Goal: Task Accomplishment & Management: Use online tool/utility

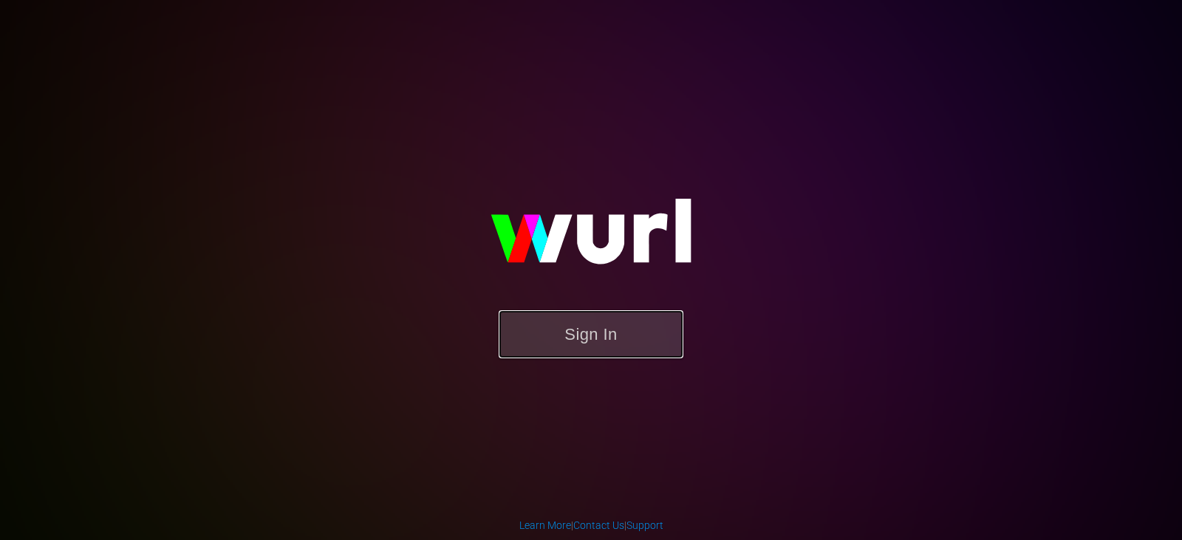
click at [603, 346] on button "Sign In" at bounding box center [591, 334] width 185 height 48
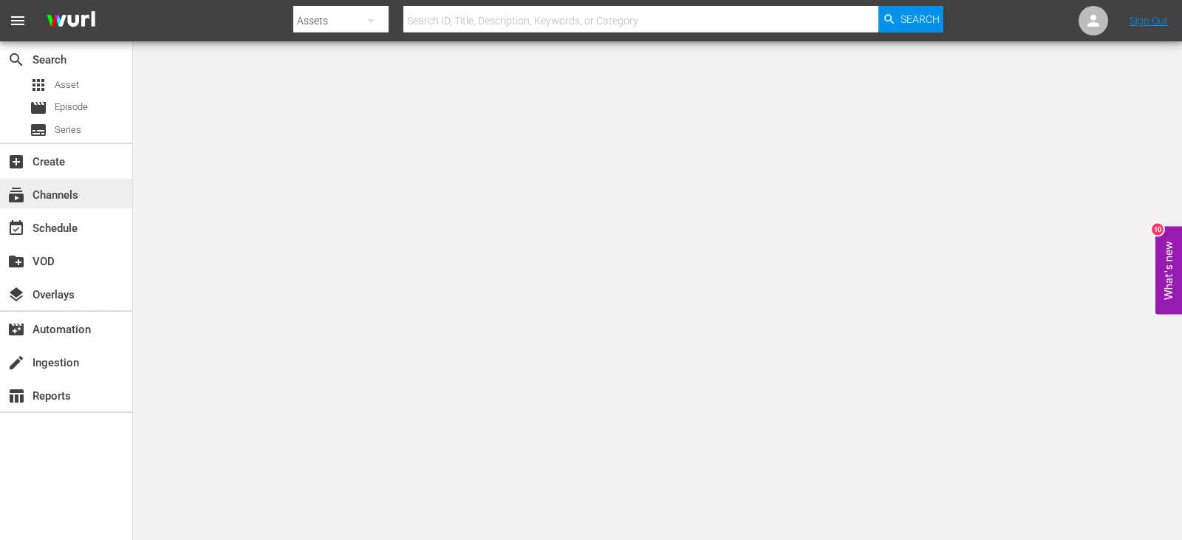
click at [58, 192] on div "subscriptions Channels" at bounding box center [41, 192] width 83 height 13
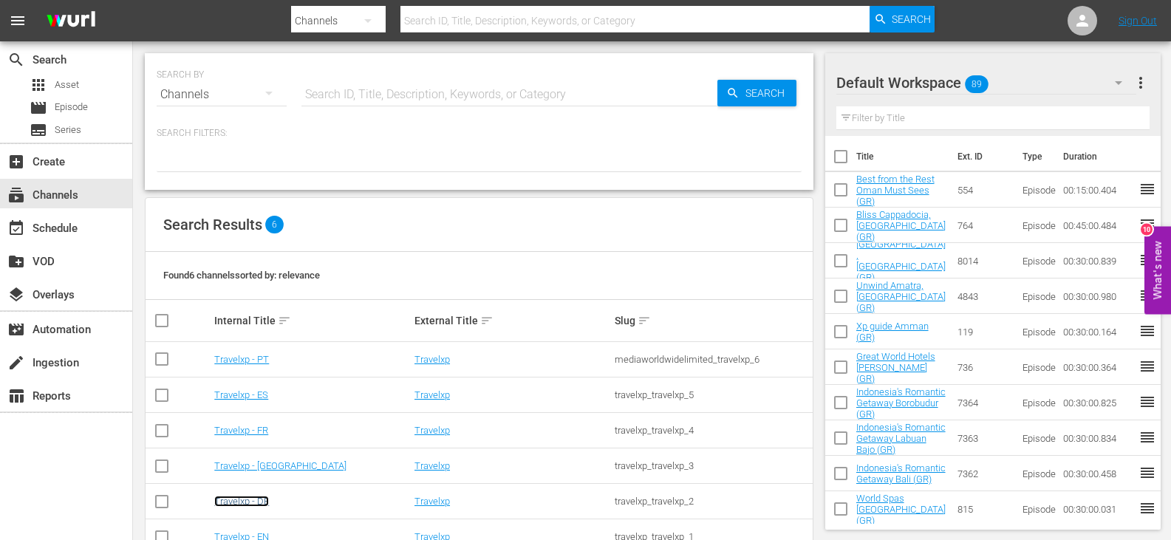
click at [258, 503] on link "Travelxp - DE" at bounding box center [241, 501] width 55 height 11
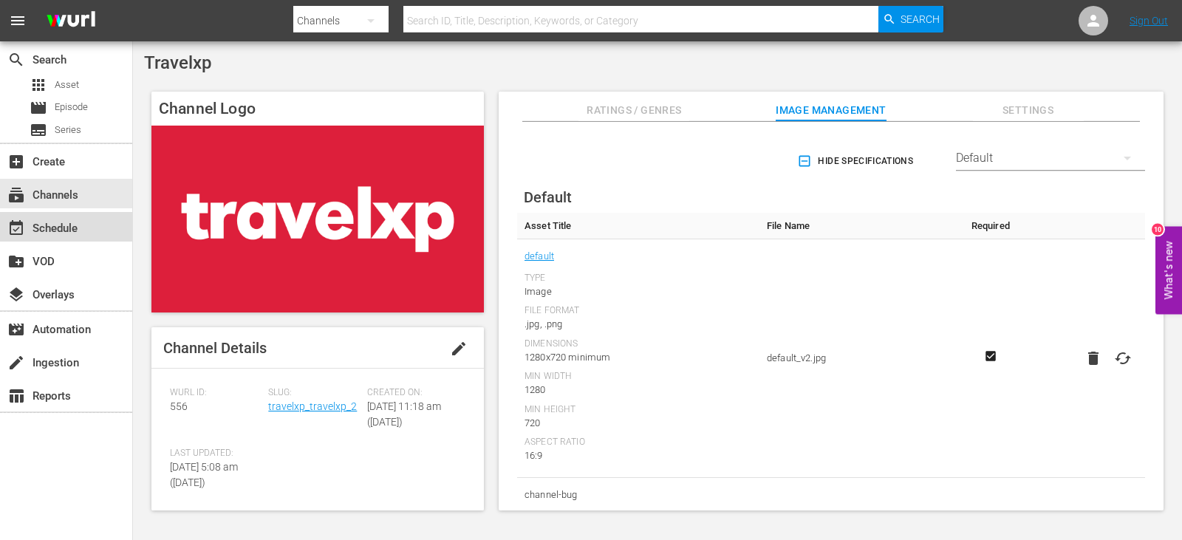
click at [64, 226] on div "event_available Schedule" at bounding box center [41, 225] width 83 height 13
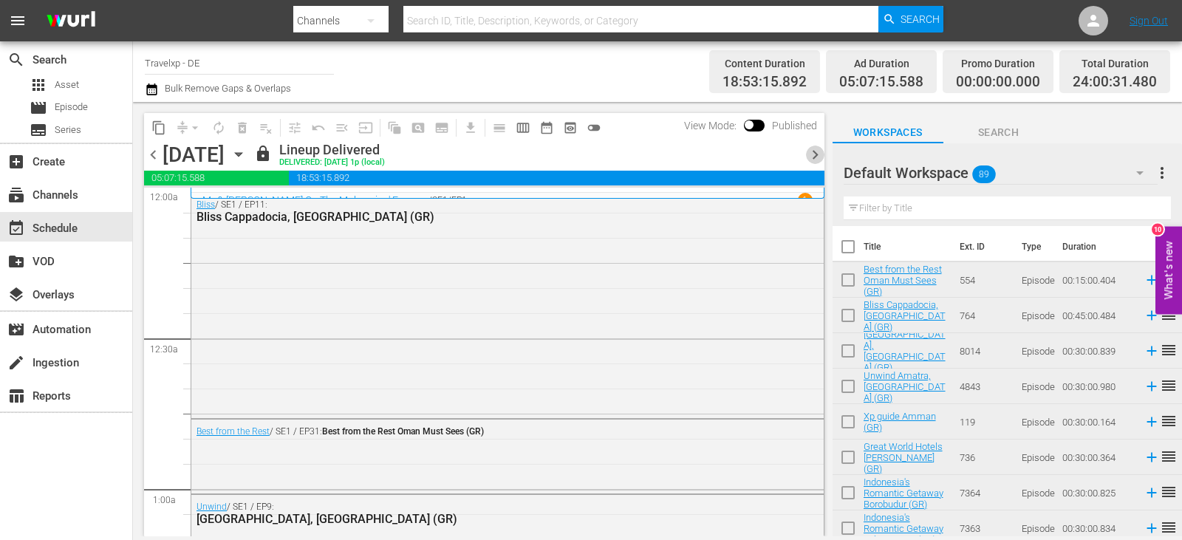
click at [815, 154] on span "chevron_right" at bounding box center [815, 154] width 18 height 18
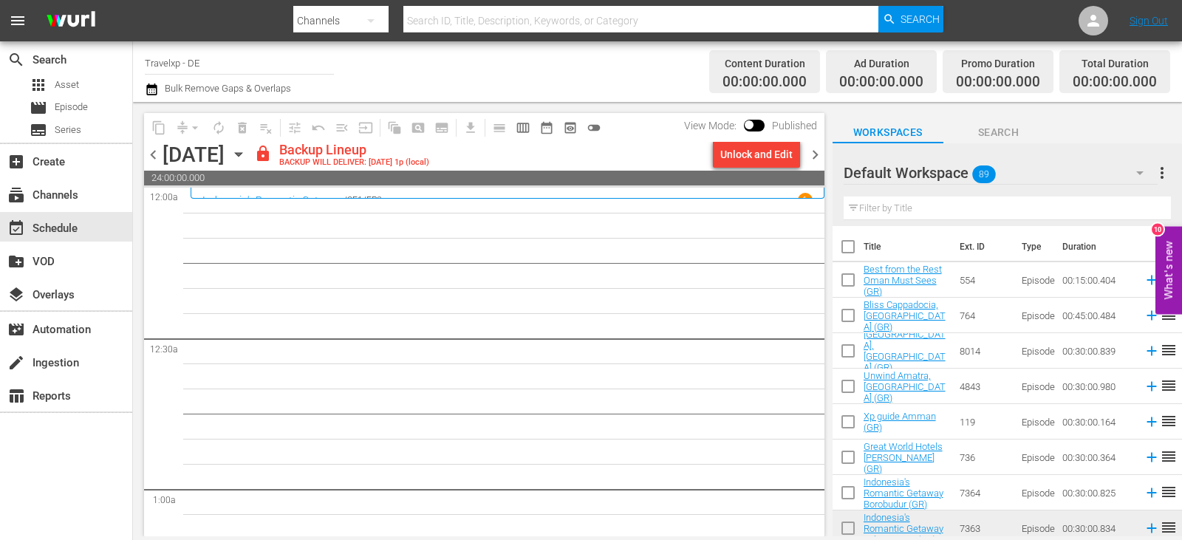
click at [759, 148] on div "Unlock and Edit" at bounding box center [756, 154] width 72 height 27
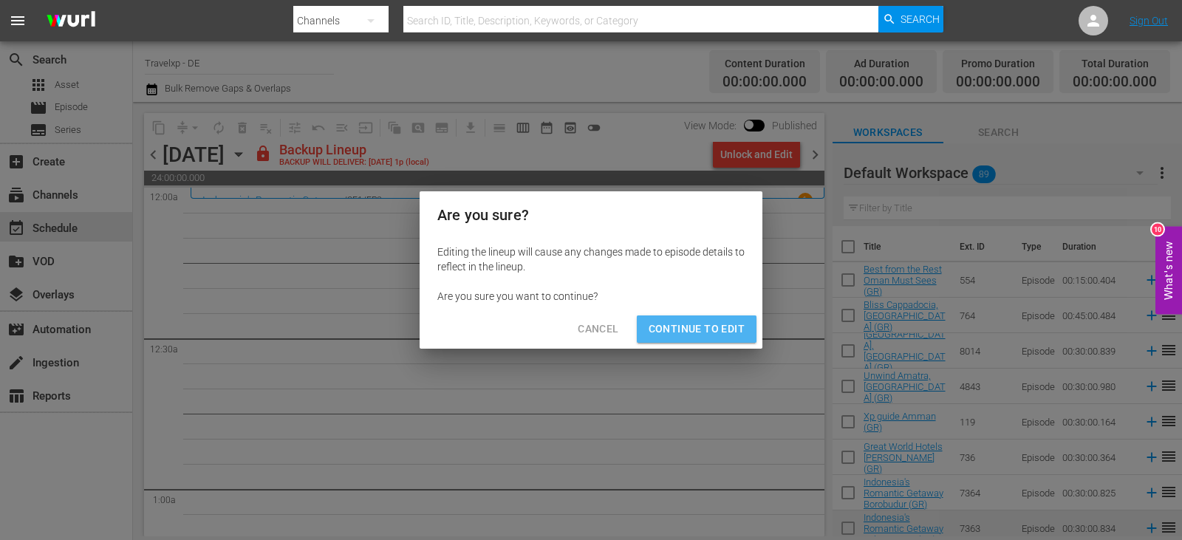
click at [699, 329] on span "Continue to Edit" at bounding box center [696, 329] width 96 height 18
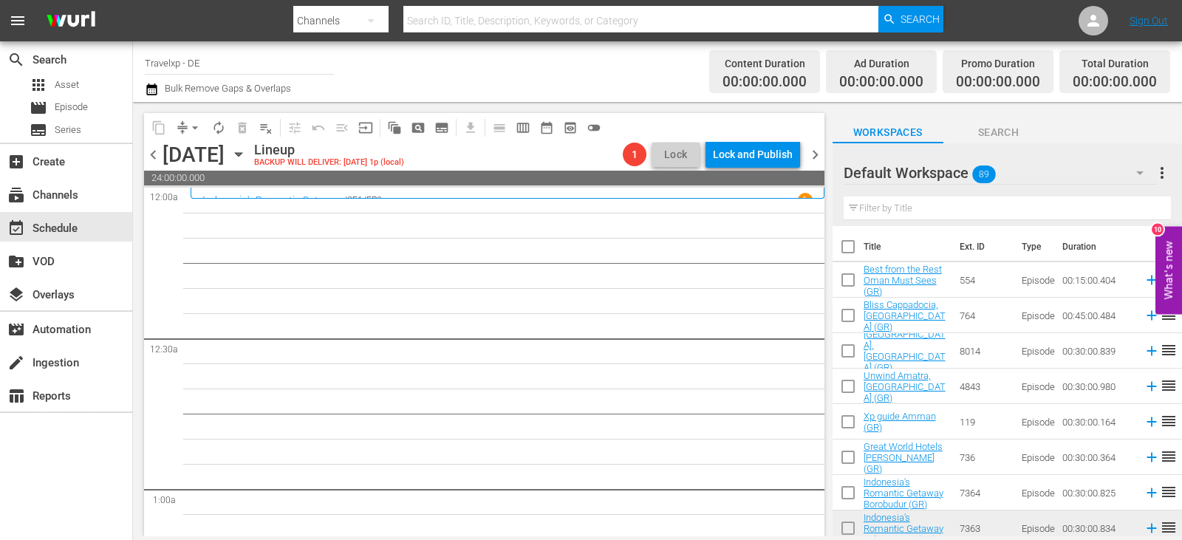
click at [917, 222] on div "Filter by Title" at bounding box center [1006, 208] width 327 height 35
click at [914, 211] on input "text" at bounding box center [1006, 208] width 327 height 24
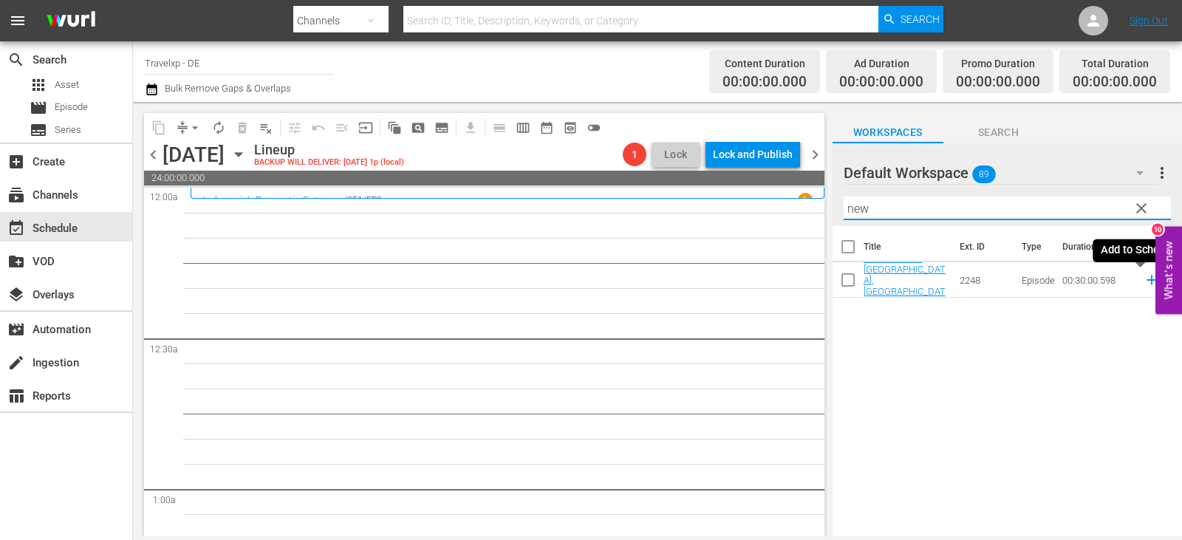
click at [1143, 280] on icon at bounding box center [1151, 280] width 16 height 16
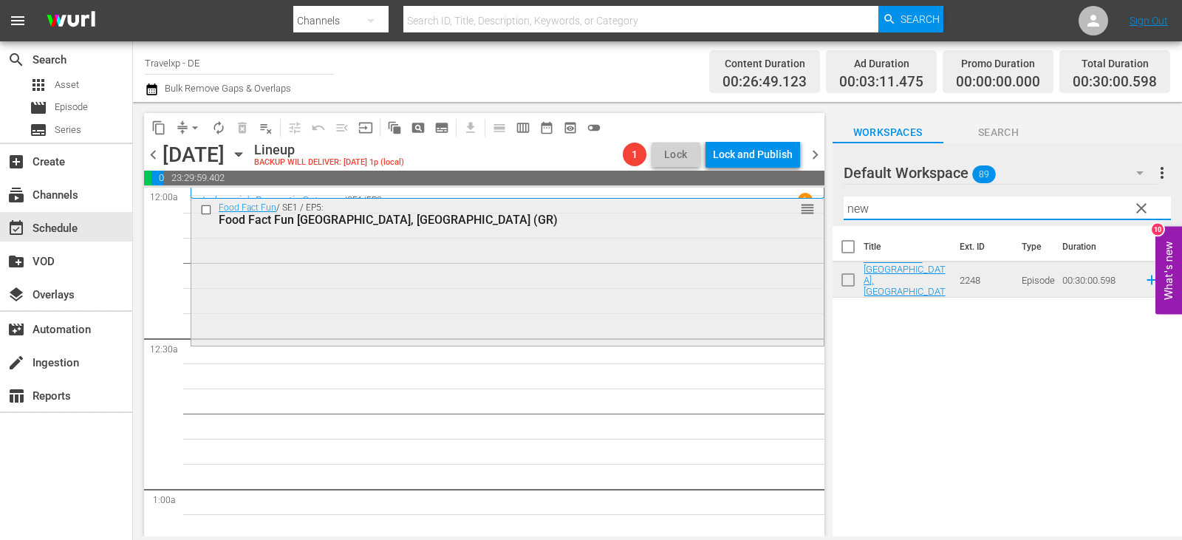
drag, startPoint x: 880, startPoint y: 211, endPoint x: 802, endPoint y: 213, distance: 78.3
click at [802, 213] on div "content_copy compress arrow_drop_down autorenew_outlined delete_forever_outline…" at bounding box center [657, 319] width 1049 height 434
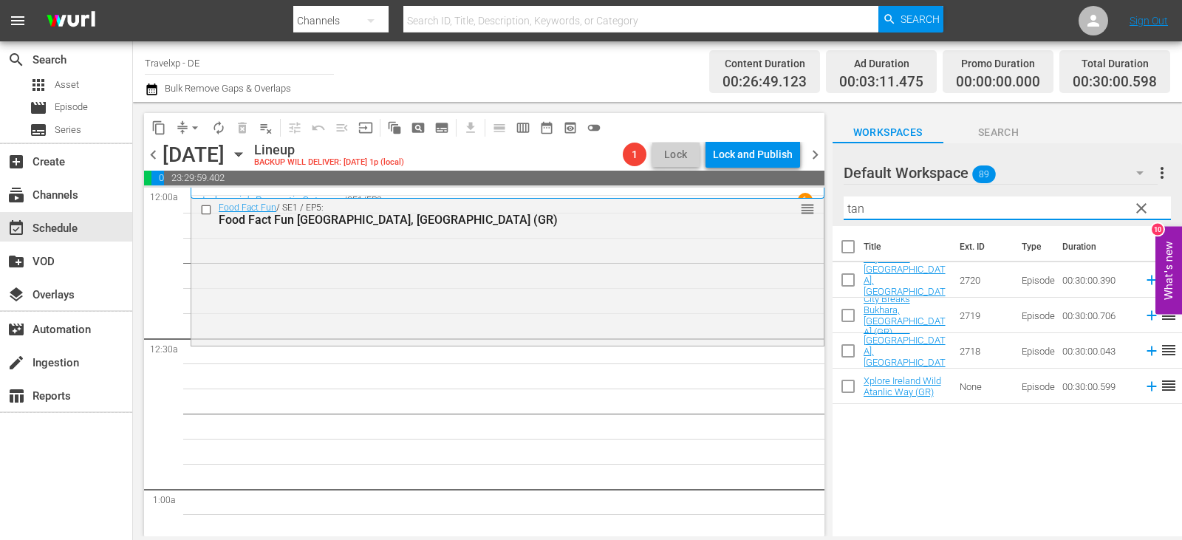
click at [868, 202] on input "tan" at bounding box center [1006, 208] width 327 height 24
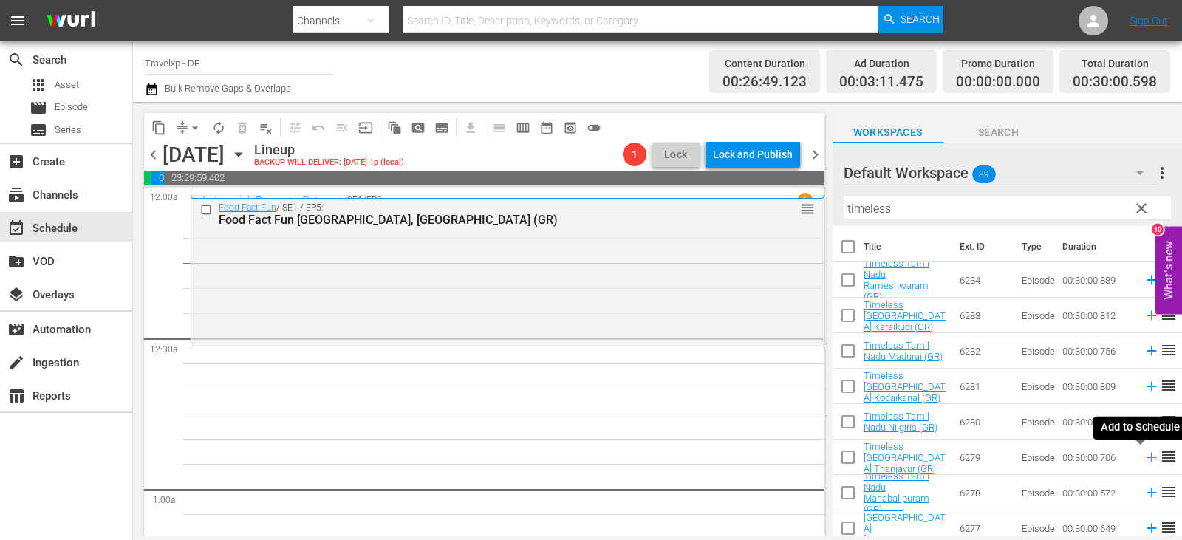
click at [1146, 458] on icon at bounding box center [1151, 458] width 10 height 10
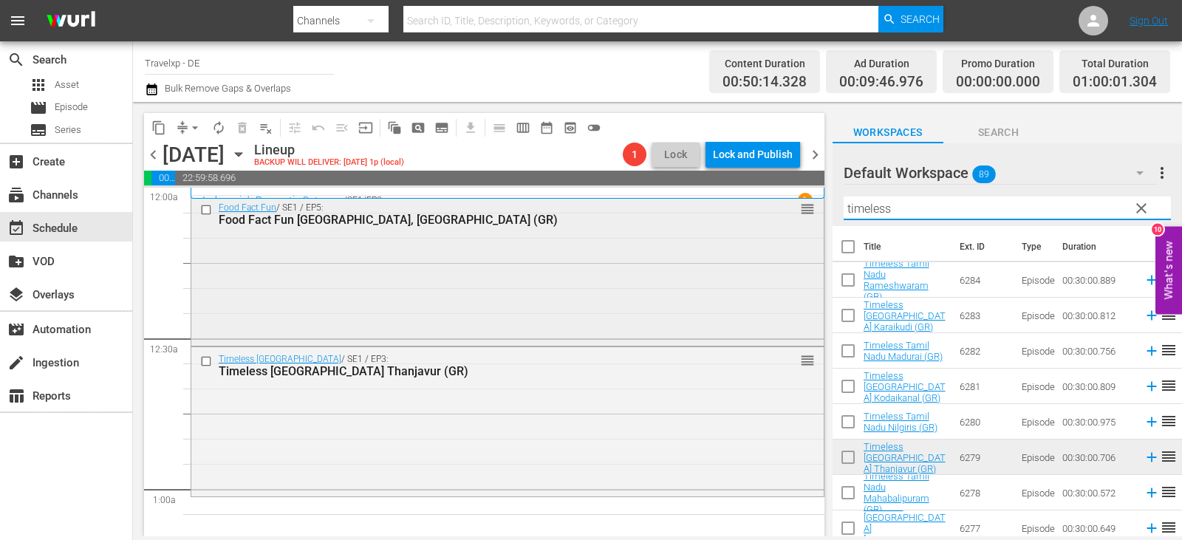
drag, startPoint x: 916, startPoint y: 213, endPoint x: 775, endPoint y: 213, distance: 141.1
click at [775, 213] on div "content_copy compress arrow_drop_down autorenew_outlined delete_forever_outline…" at bounding box center [657, 319] width 1049 height 434
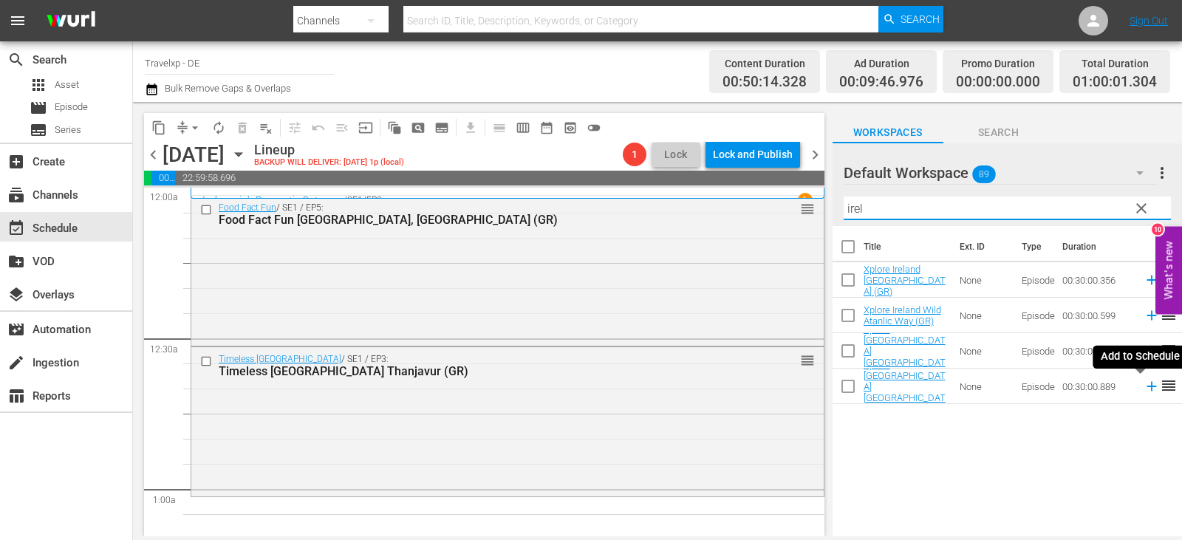
click at [1143, 386] on icon at bounding box center [1151, 386] width 16 height 16
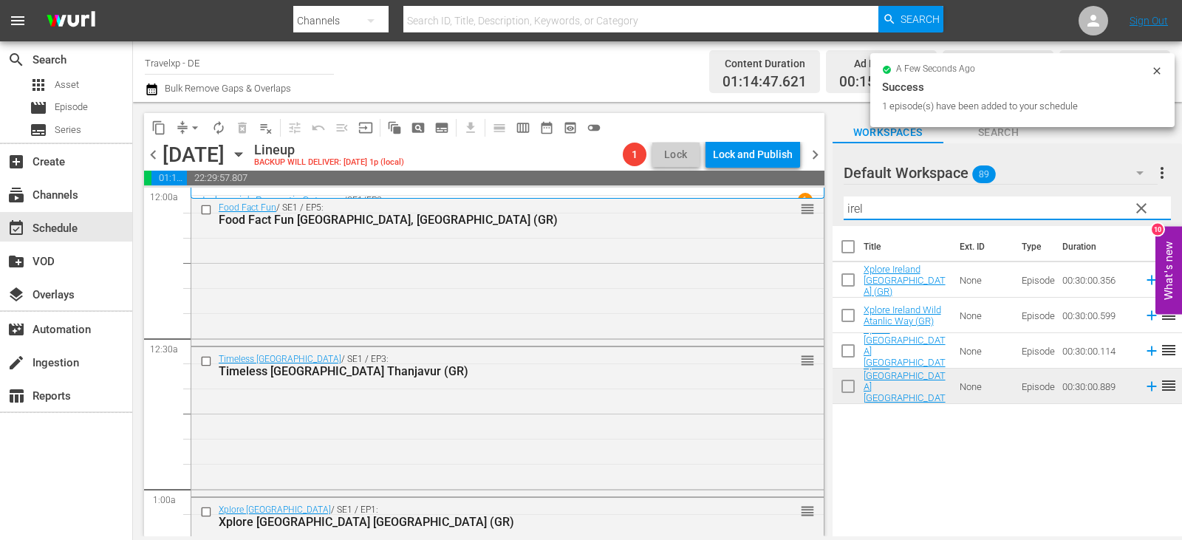
drag, startPoint x: 877, startPoint y: 214, endPoint x: 816, endPoint y: 216, distance: 61.3
click at [816, 216] on div "content_copy compress arrow_drop_down autorenew_outlined delete_forever_outline…" at bounding box center [657, 319] width 1049 height 434
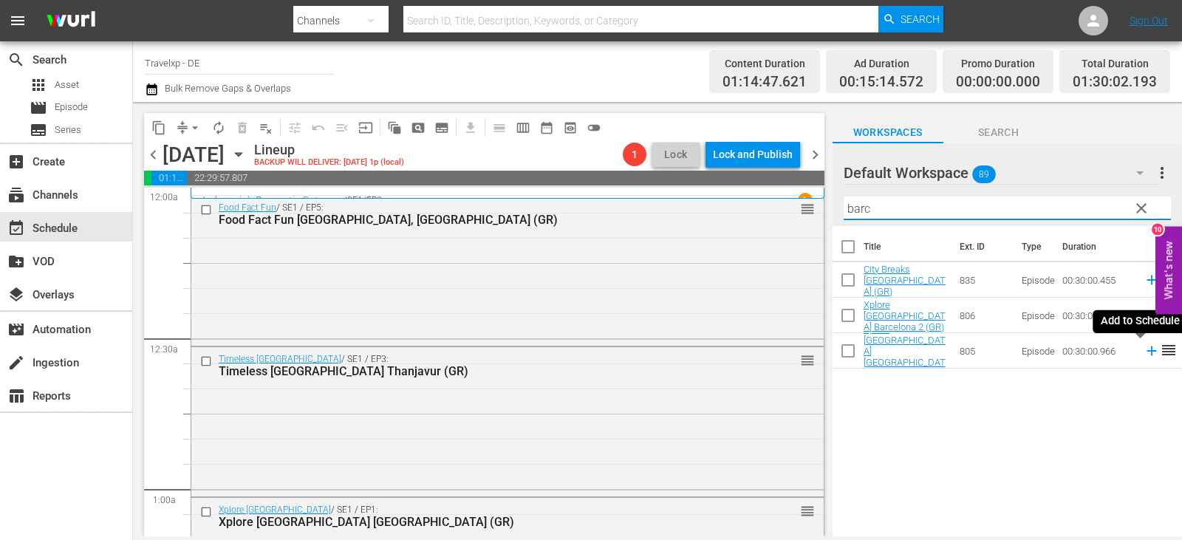
click at [1143, 352] on icon at bounding box center [1151, 351] width 16 height 16
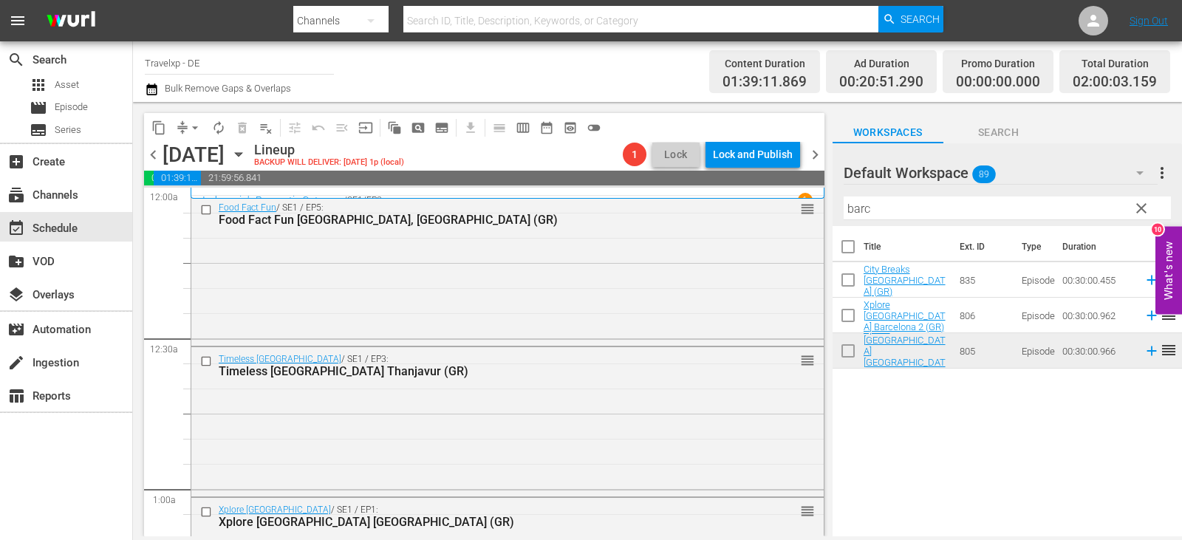
click at [881, 210] on input "barc" at bounding box center [1006, 208] width 327 height 24
type input "b"
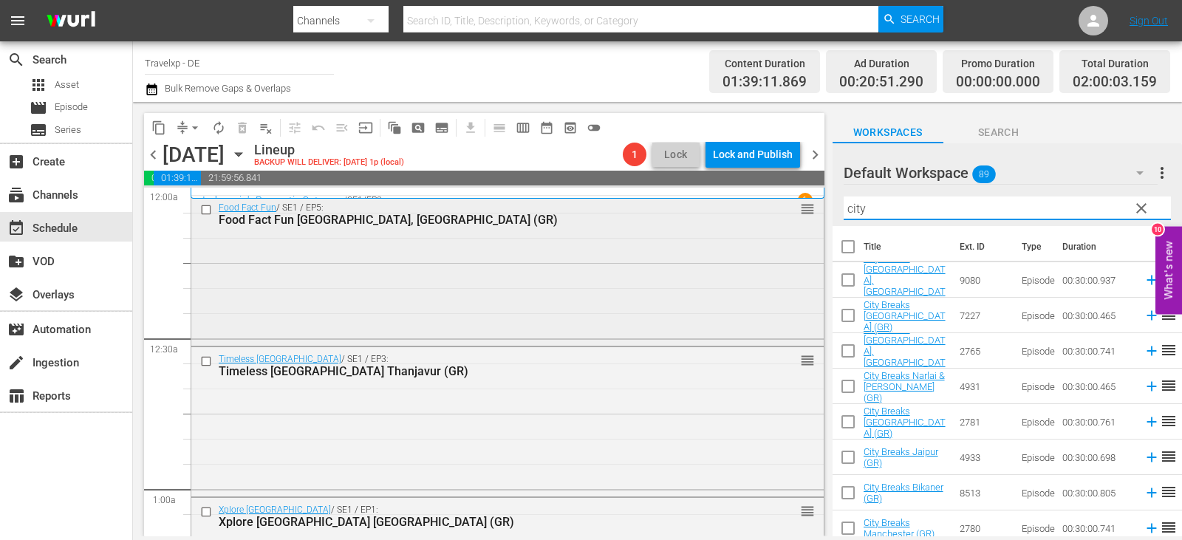
drag, startPoint x: 884, startPoint y: 208, endPoint x: 806, endPoint y: 221, distance: 78.6
click at [806, 221] on div "content_copy compress arrow_drop_down autorenew_outlined delete_forever_outline…" at bounding box center [657, 319] width 1049 height 434
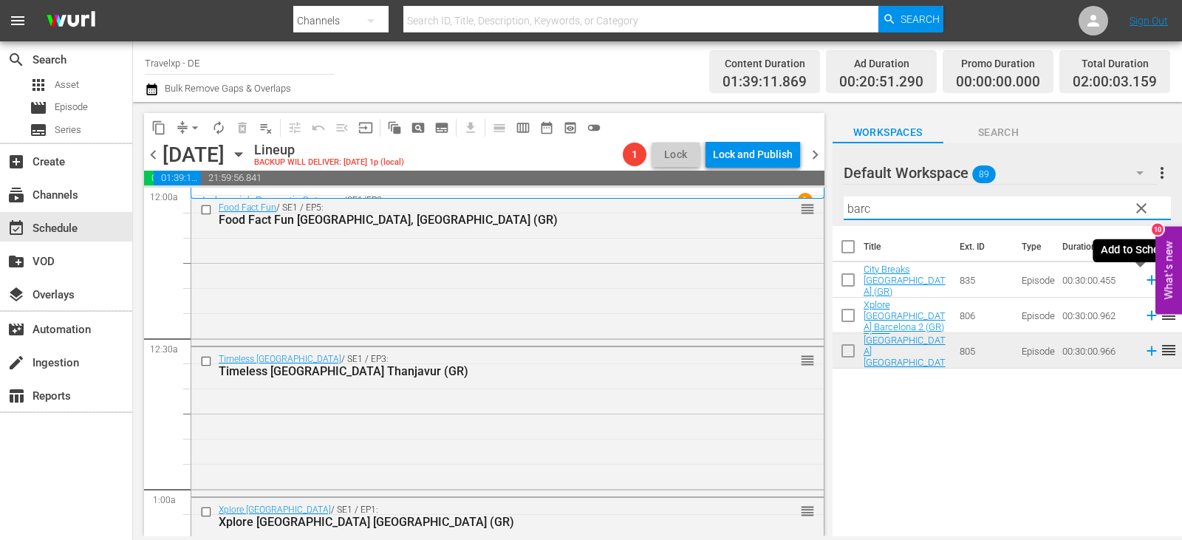
click at [1143, 281] on icon at bounding box center [1151, 280] width 16 height 16
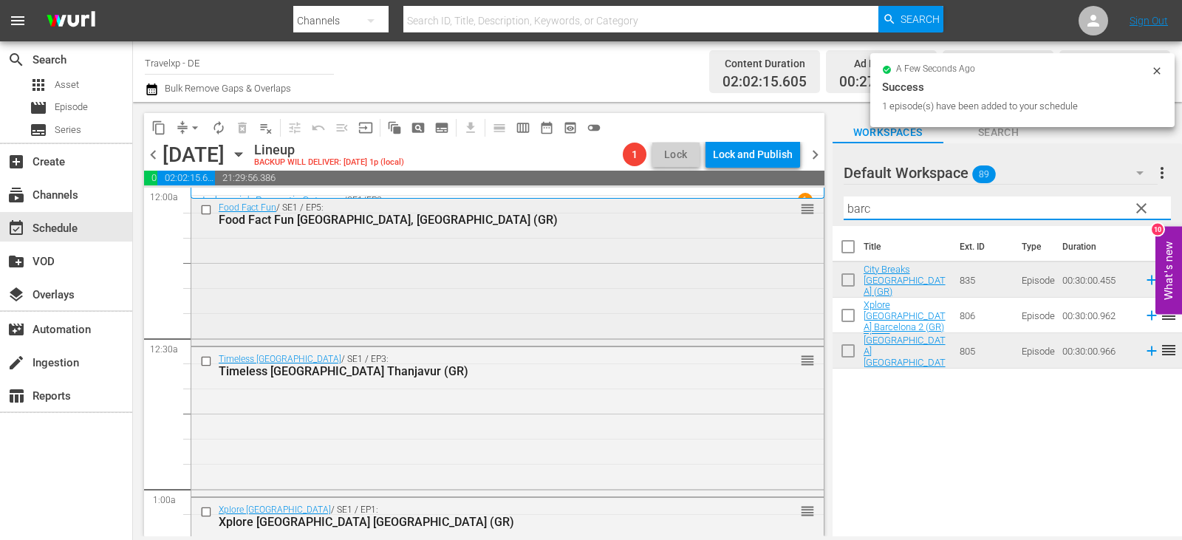
drag, startPoint x: 880, startPoint y: 210, endPoint x: 635, endPoint y: 213, distance: 244.5
click at [635, 213] on div "content_copy compress arrow_drop_down autorenew_outlined delete_forever_outline…" at bounding box center [657, 319] width 1049 height 434
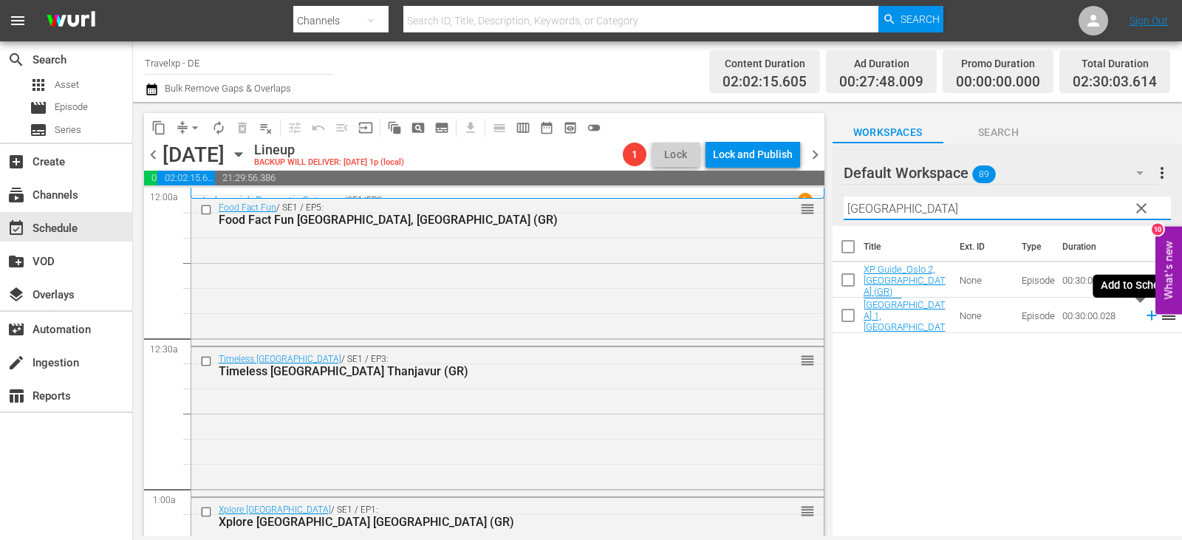
click at [1146, 316] on icon at bounding box center [1151, 316] width 10 height 10
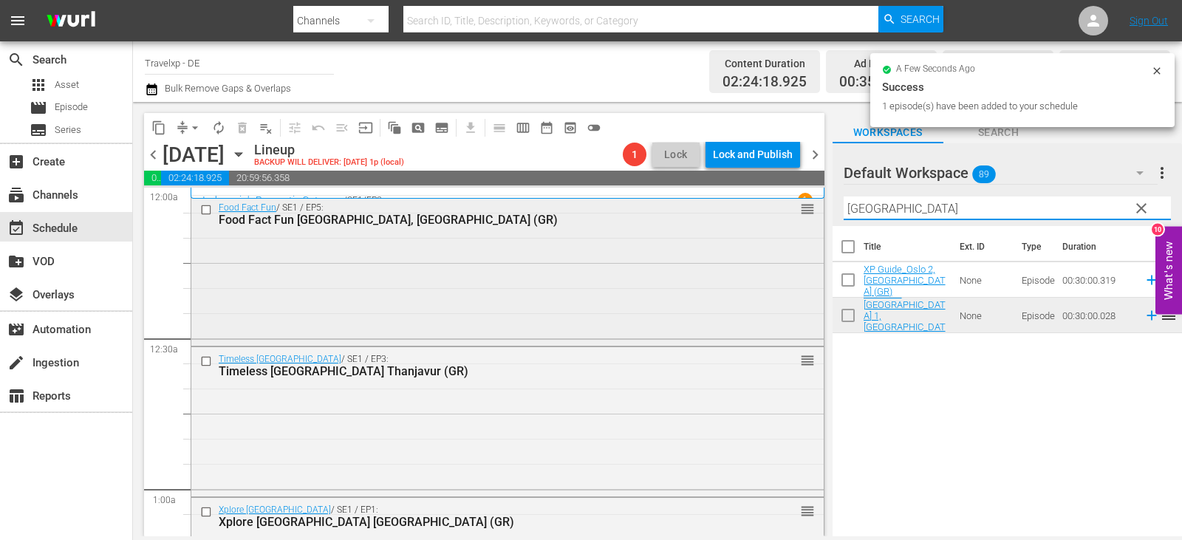
click at [753, 206] on div "content_copy compress arrow_drop_down autorenew_outlined delete_forever_outline…" at bounding box center [657, 319] width 1049 height 434
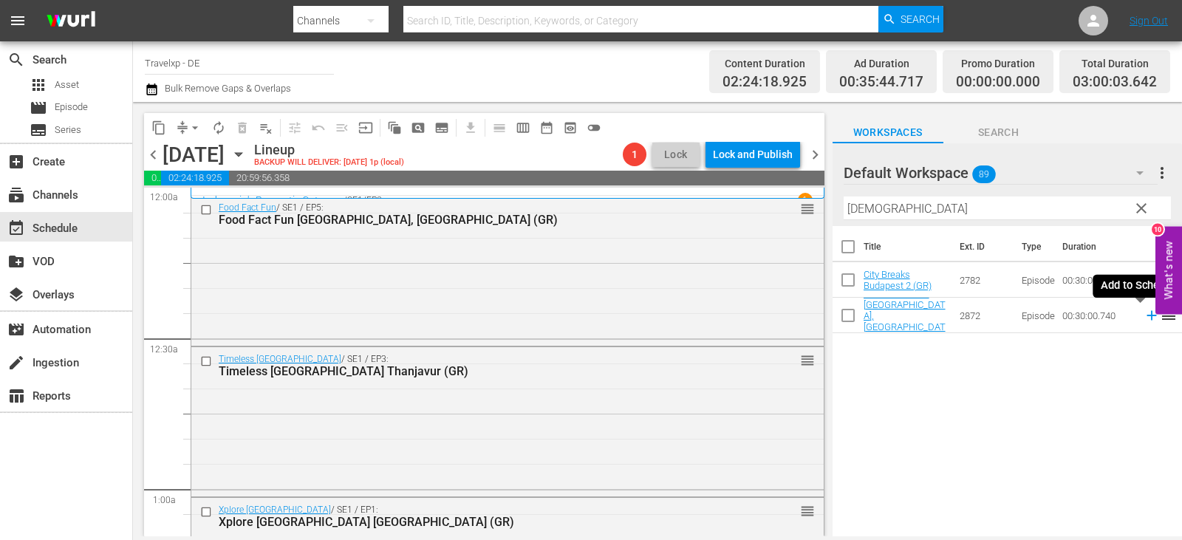
click at [1146, 319] on icon at bounding box center [1151, 316] width 10 height 10
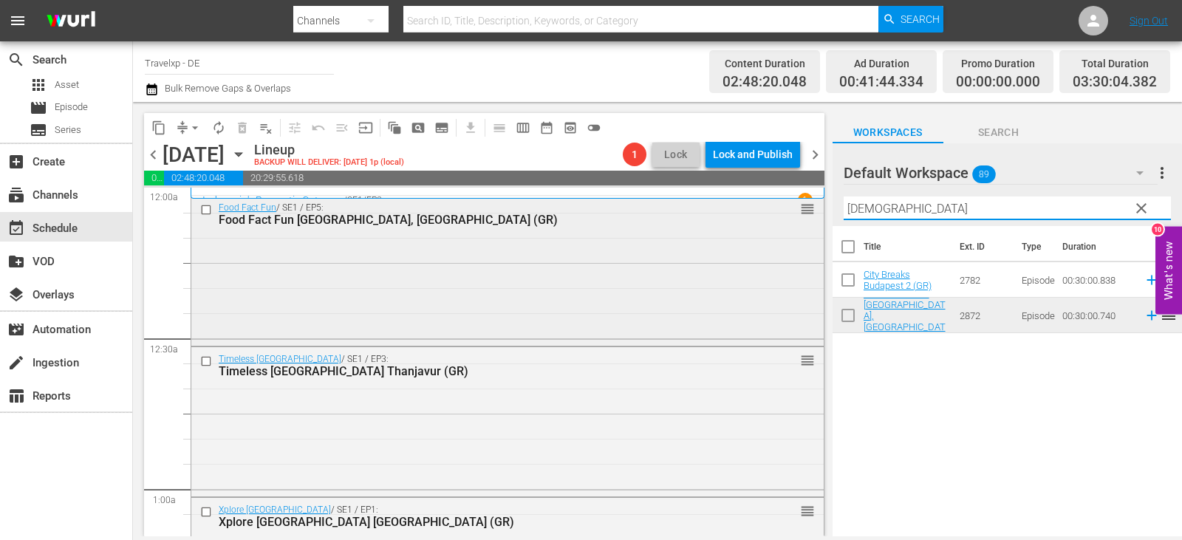
drag, startPoint x: 900, startPoint y: 212, endPoint x: 775, endPoint y: 212, distance: 125.5
click at [775, 212] on div "content_copy compress arrow_drop_down autorenew_outlined delete_forever_outline…" at bounding box center [657, 319] width 1049 height 434
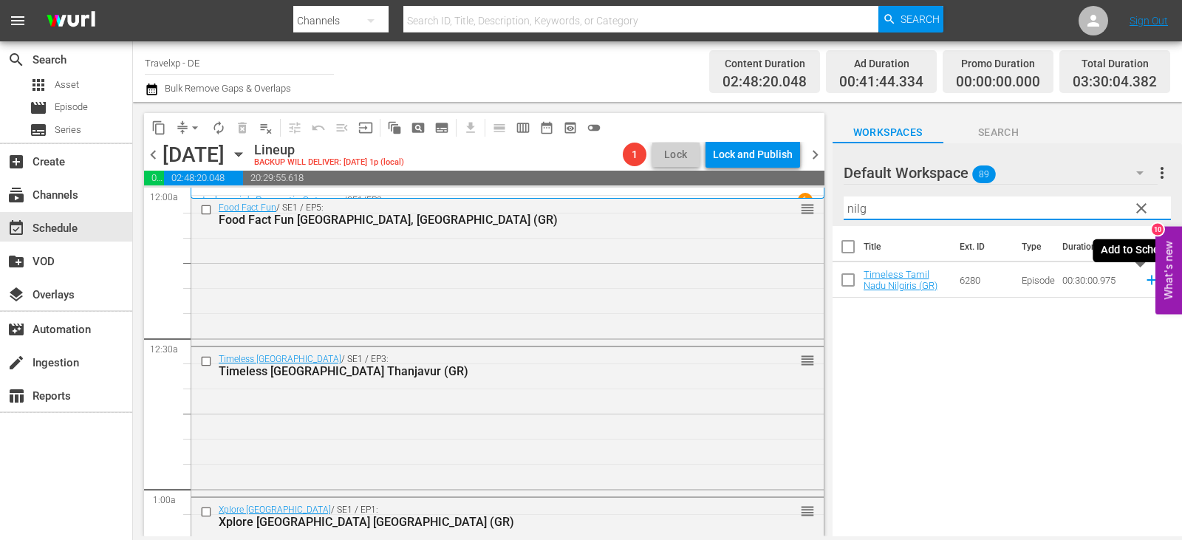
click at [1143, 281] on icon at bounding box center [1151, 280] width 16 height 16
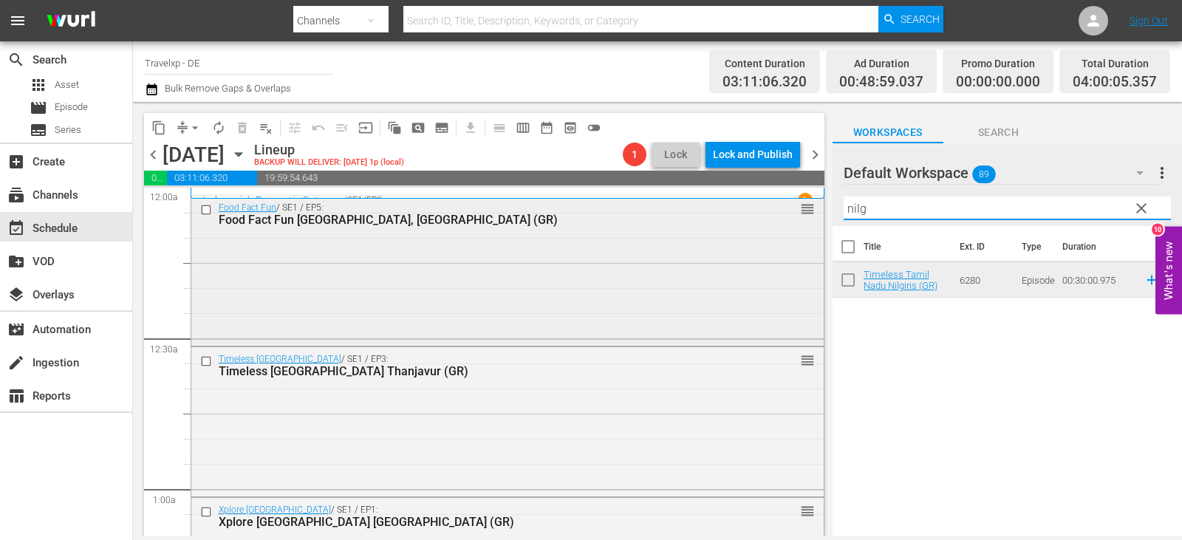
drag, startPoint x: 872, startPoint y: 216, endPoint x: 809, endPoint y: 216, distance: 63.5
click at [809, 216] on div "content_copy compress arrow_drop_down autorenew_outlined delete_forever_outline…" at bounding box center [657, 319] width 1049 height 434
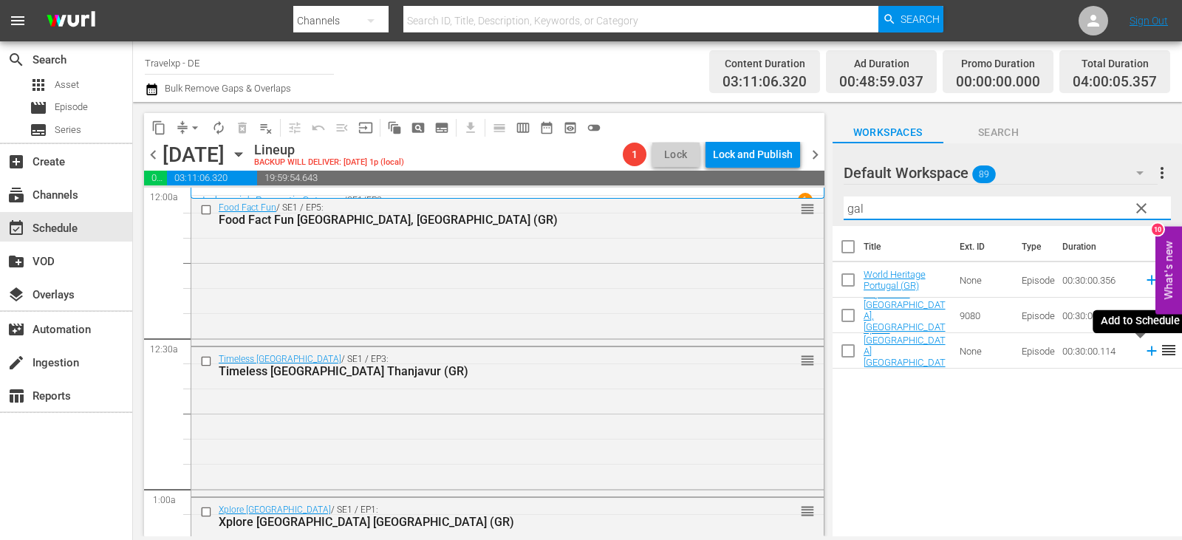
click at [1146, 352] on icon at bounding box center [1151, 351] width 10 height 10
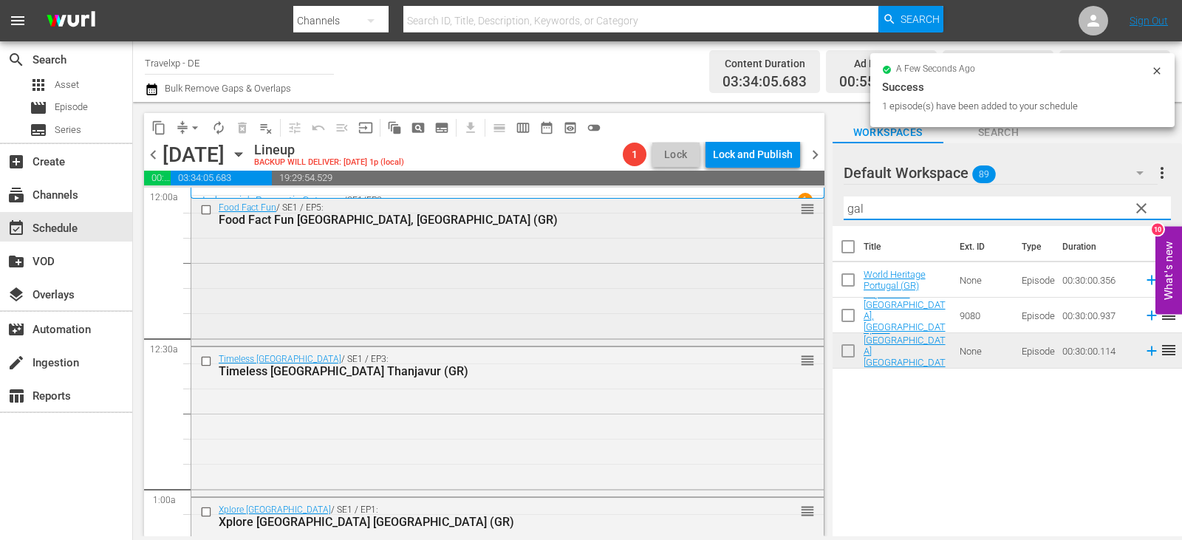
drag, startPoint x: 878, startPoint y: 214, endPoint x: 780, endPoint y: 214, distance: 98.2
click at [780, 214] on div "content_copy compress arrow_drop_down autorenew_outlined delete_forever_outline…" at bounding box center [657, 319] width 1049 height 434
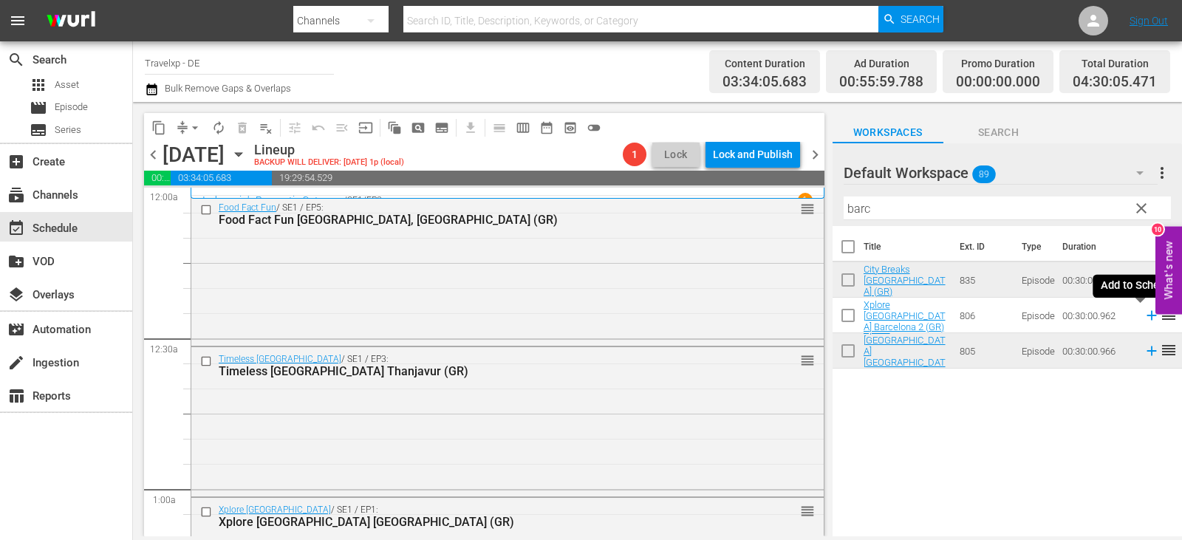
click at [1143, 317] on icon at bounding box center [1151, 315] width 16 height 16
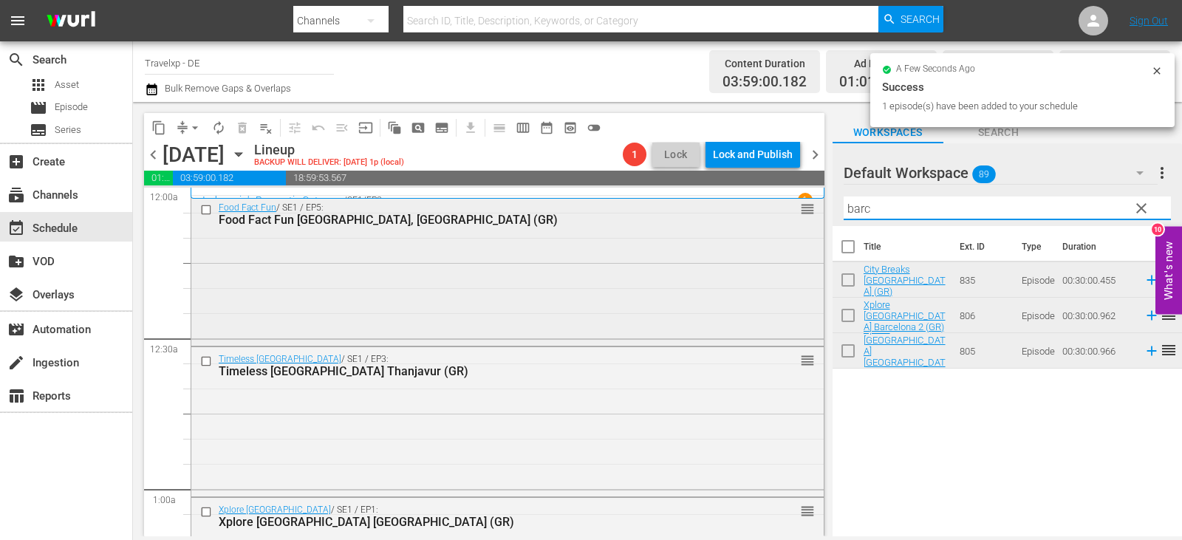
drag, startPoint x: 886, startPoint y: 216, endPoint x: 741, endPoint y: 216, distance: 144.8
click at [741, 216] on div "content_copy compress arrow_drop_down autorenew_outlined delete_forever_outline…" at bounding box center [657, 319] width 1049 height 434
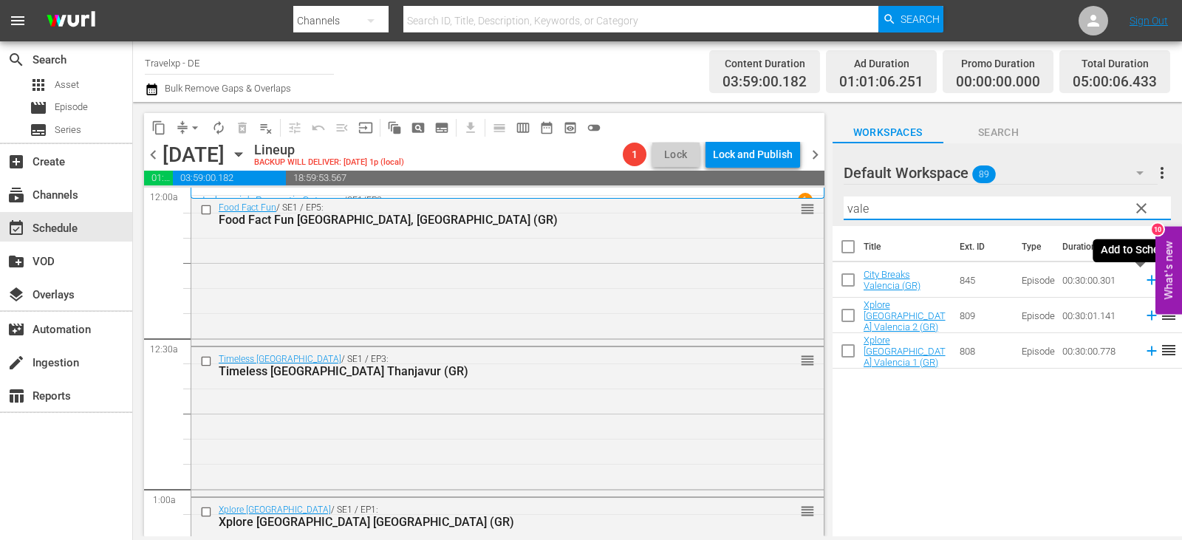
click at [1143, 279] on icon at bounding box center [1151, 280] width 16 height 16
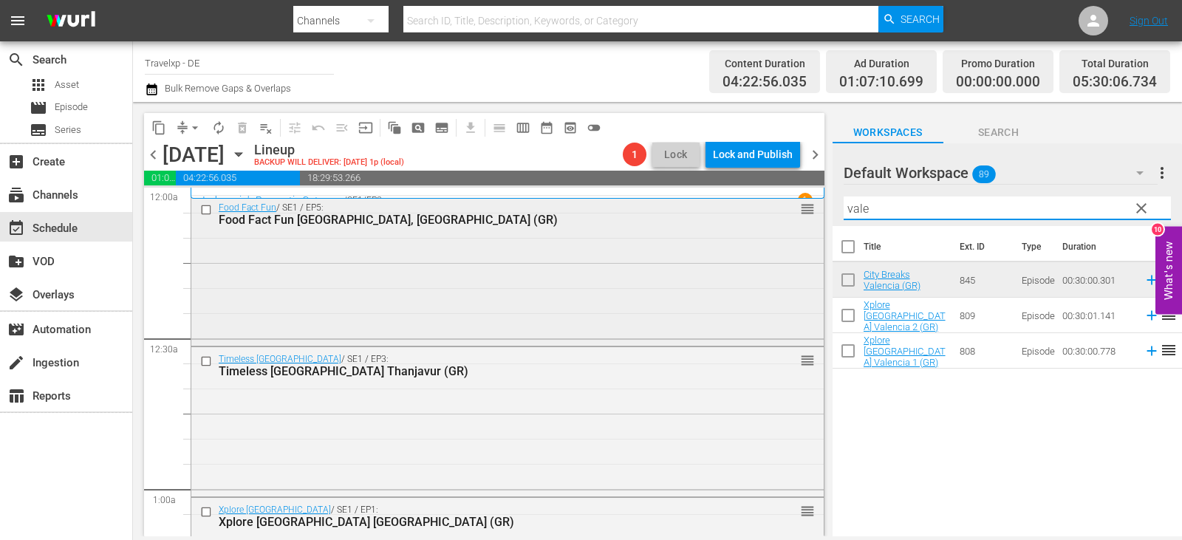
drag, startPoint x: 884, startPoint y: 207, endPoint x: 720, endPoint y: 216, distance: 164.2
click at [720, 216] on div "content_copy compress arrow_drop_down autorenew_outlined delete_forever_outline…" at bounding box center [657, 319] width 1049 height 434
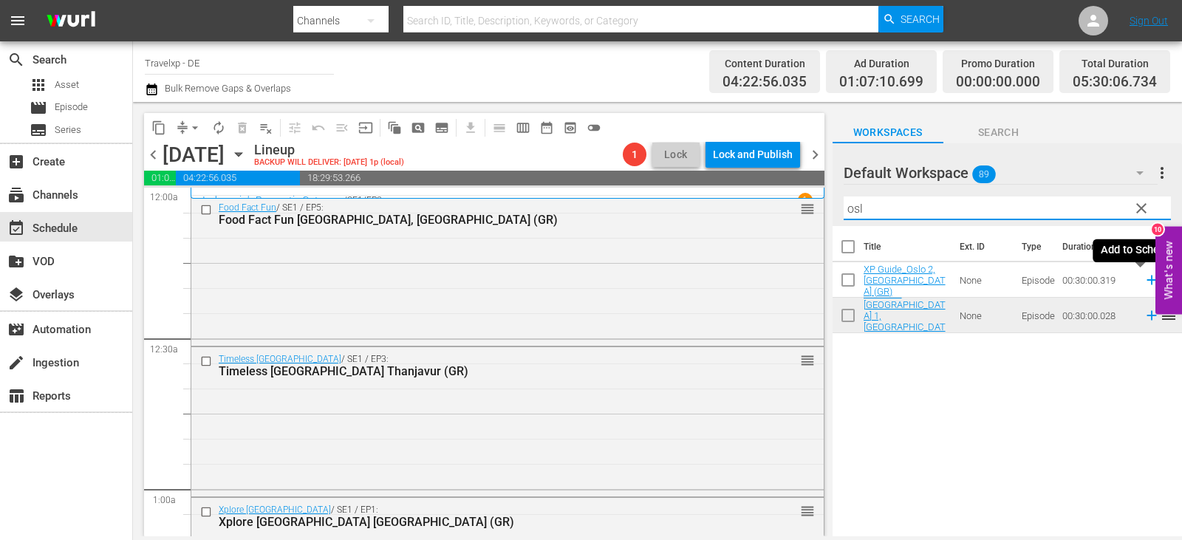
click at [1143, 280] on icon at bounding box center [1151, 280] width 16 height 16
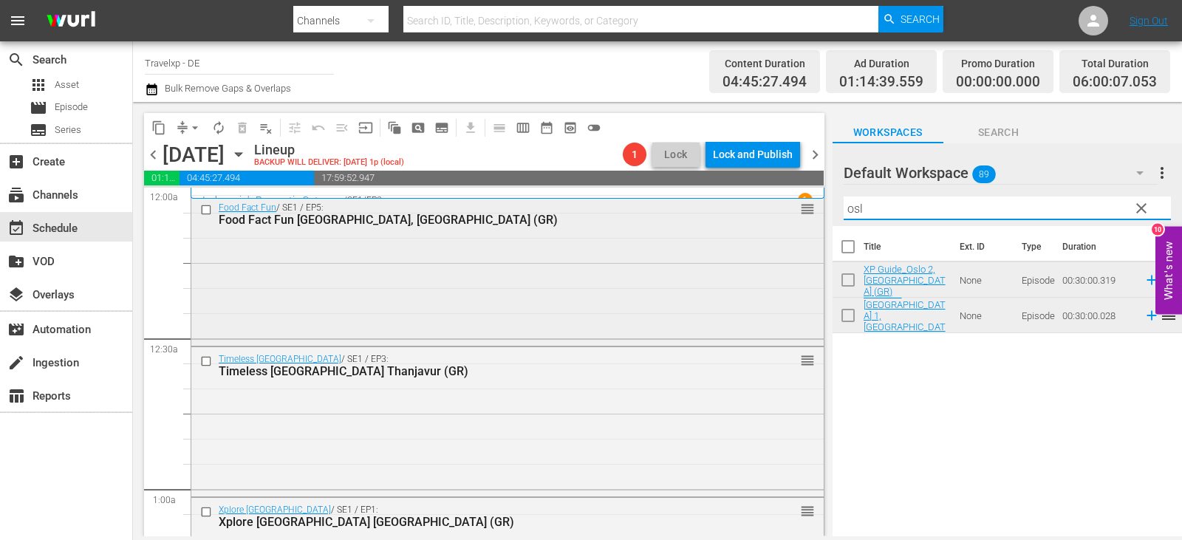
drag, startPoint x: 874, startPoint y: 209, endPoint x: 792, endPoint y: 209, distance: 82.7
click at [792, 209] on div "content_copy compress arrow_drop_down autorenew_outlined delete_forever_outline…" at bounding box center [657, 319] width 1049 height 434
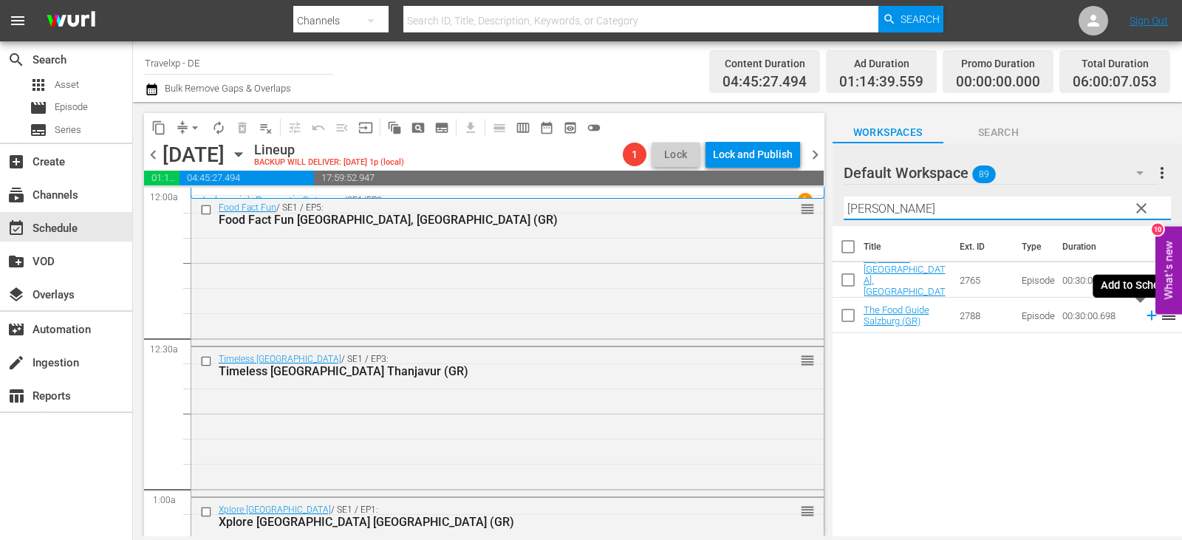
click at [1143, 315] on icon at bounding box center [1151, 315] width 16 height 16
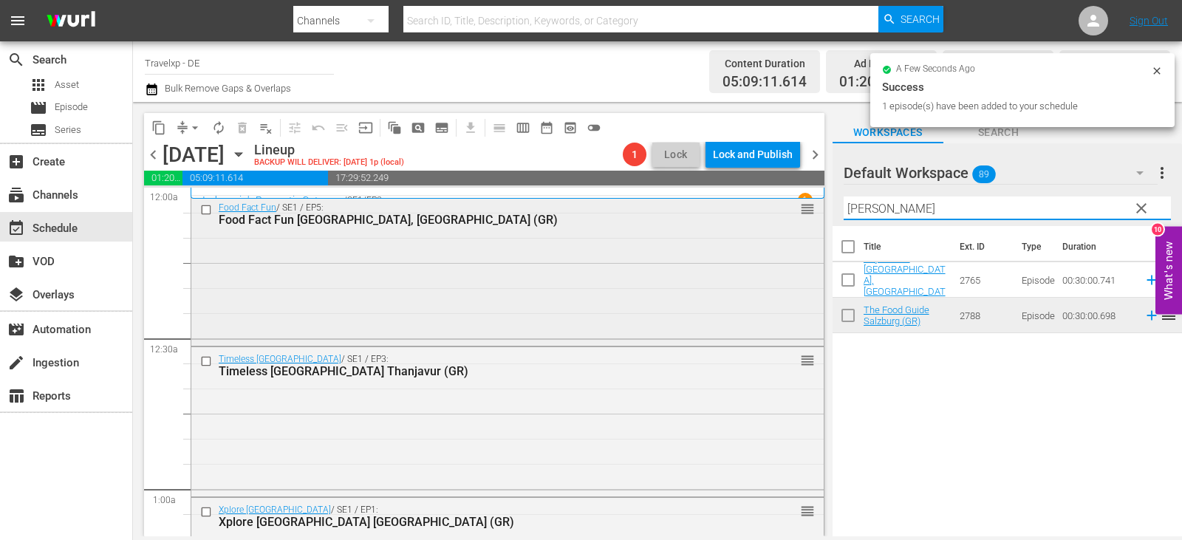
drag, startPoint x: 894, startPoint y: 208, endPoint x: 760, endPoint y: 208, distance: 133.7
click at [765, 208] on div "content_copy compress arrow_drop_down autorenew_outlined delete_forever_outline…" at bounding box center [657, 319] width 1049 height 434
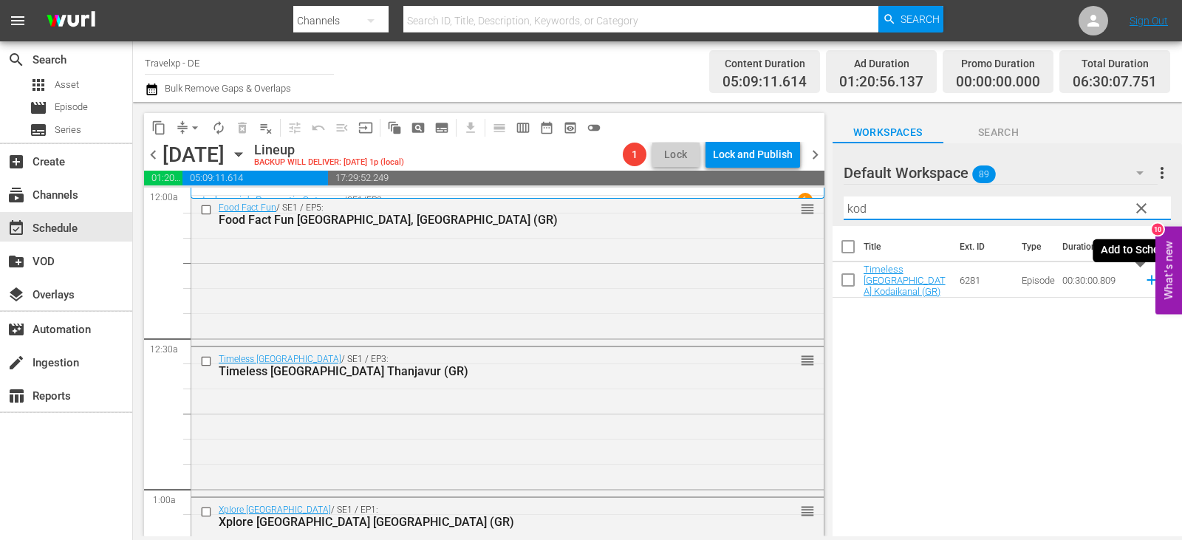
click at [1143, 280] on icon at bounding box center [1151, 280] width 16 height 16
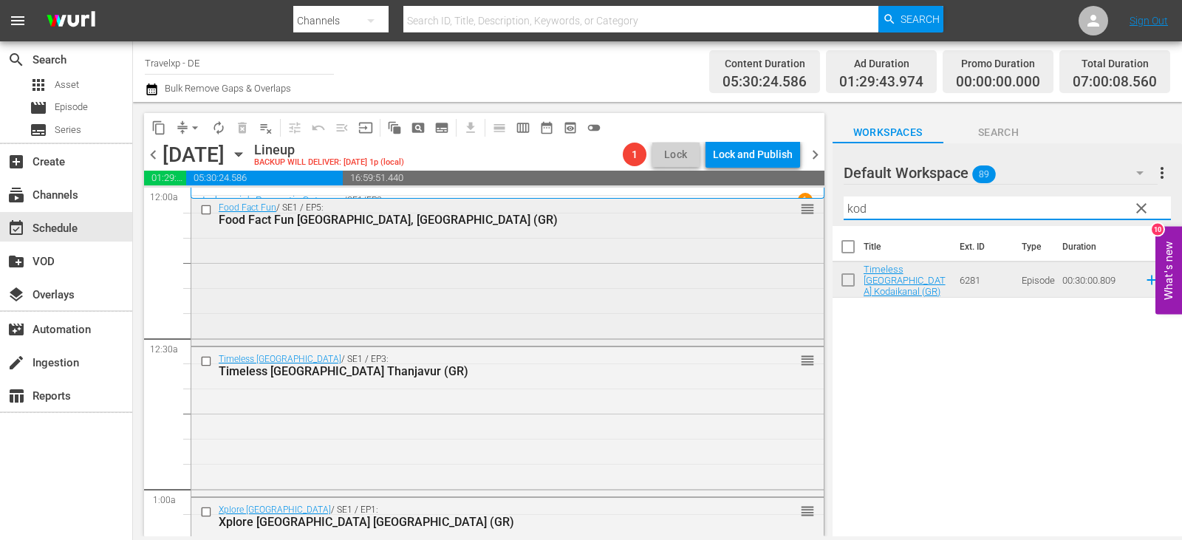
drag, startPoint x: 877, startPoint y: 205, endPoint x: 787, endPoint y: 205, distance: 89.4
click at [787, 205] on div "content_copy compress arrow_drop_down autorenew_outlined delete_forever_outline…" at bounding box center [657, 319] width 1049 height 434
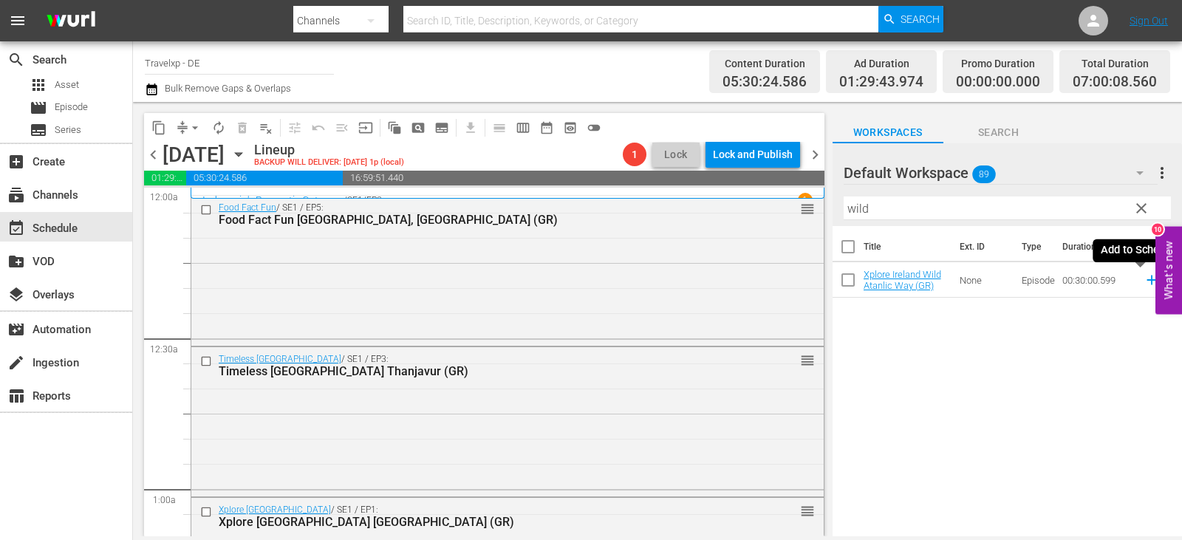
click at [1143, 280] on icon at bounding box center [1151, 280] width 16 height 16
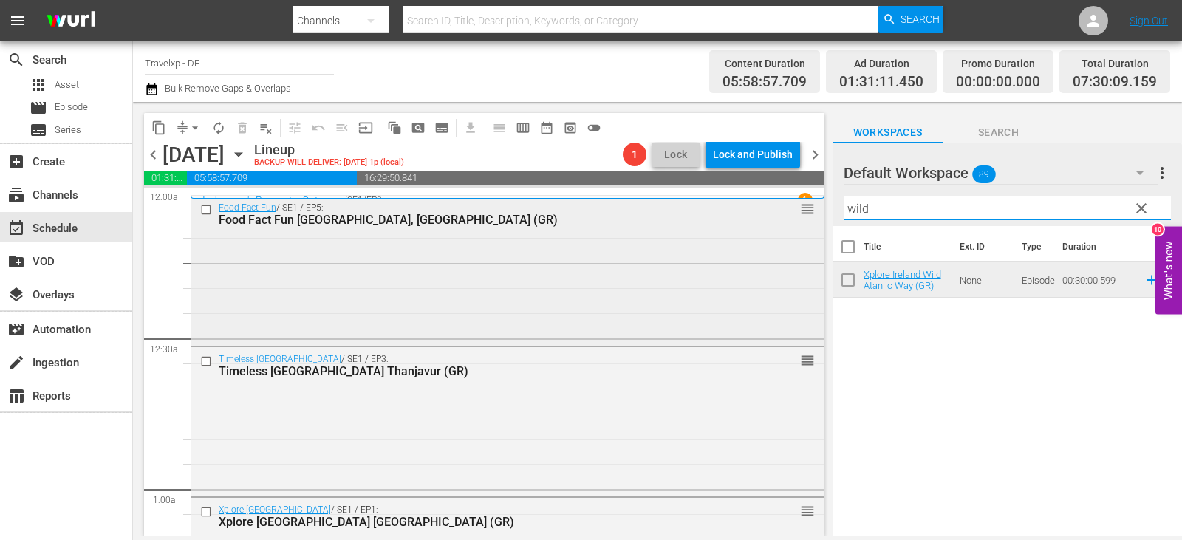
drag, startPoint x: 876, startPoint y: 207, endPoint x: 781, endPoint y: 207, distance: 94.5
click at [781, 207] on div "content_copy compress arrow_drop_down autorenew_outlined delete_forever_outline…" at bounding box center [657, 319] width 1049 height 434
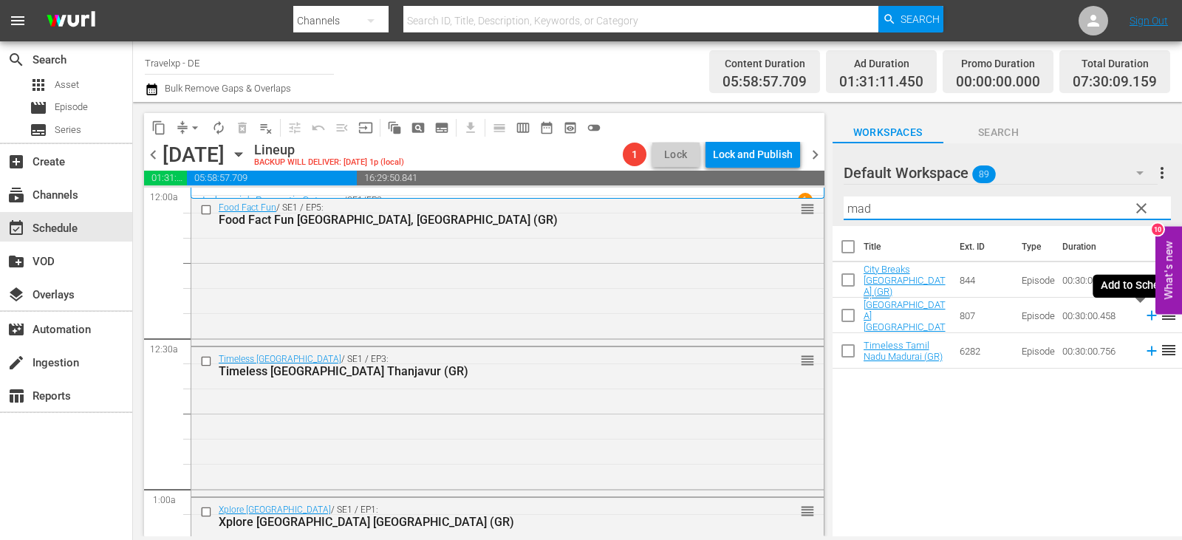
click at [1146, 316] on icon at bounding box center [1151, 316] width 10 height 10
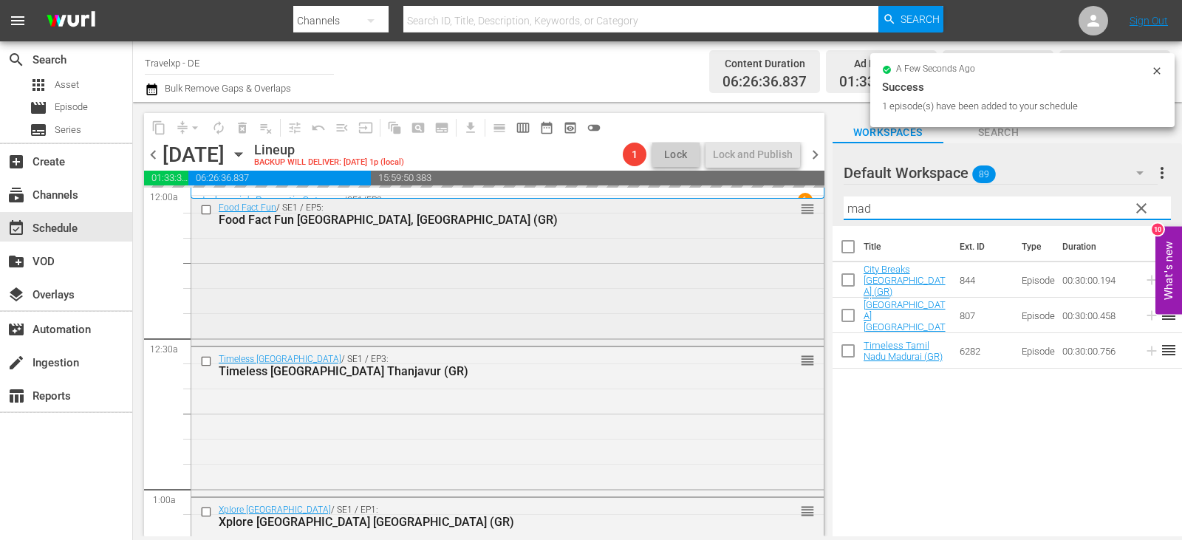
click at [793, 204] on div "content_copy compress arrow_drop_down autorenew_outlined delete_forever_outline…" at bounding box center [657, 319] width 1049 height 434
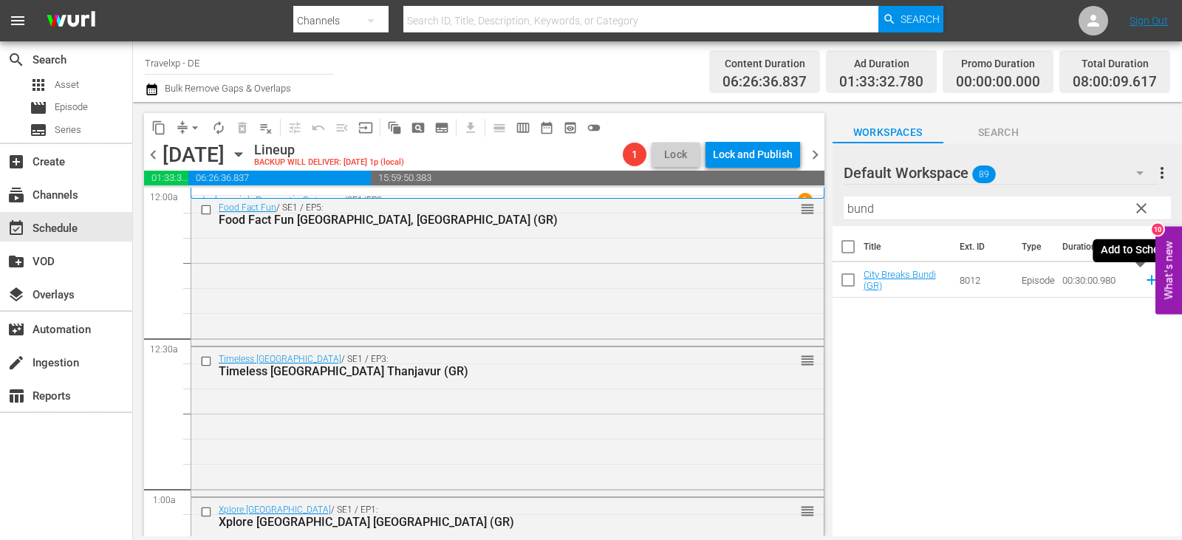
click at [1143, 278] on icon at bounding box center [1151, 280] width 16 height 16
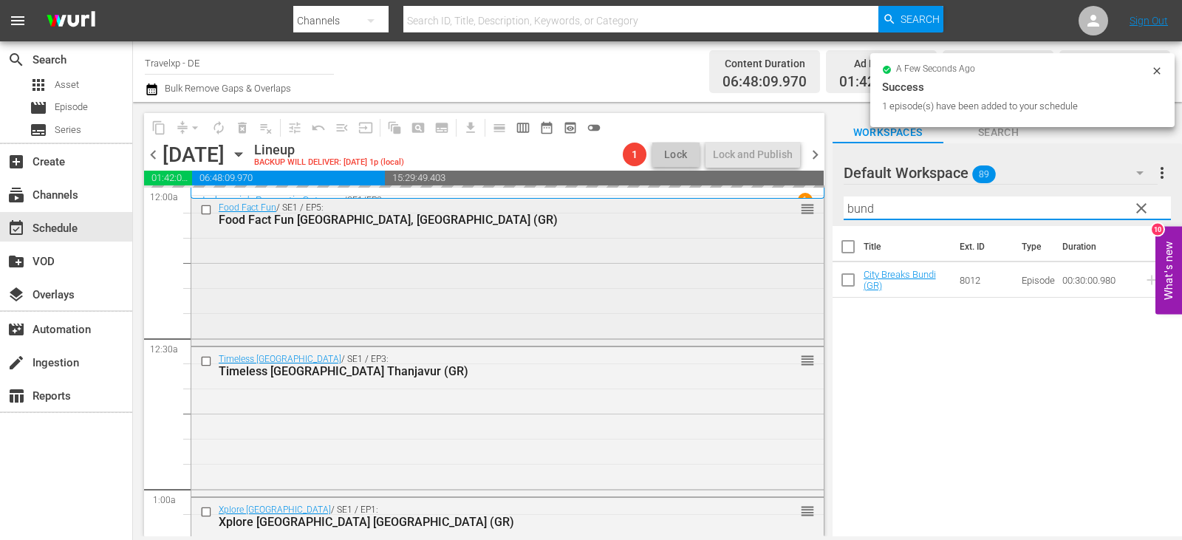
drag, startPoint x: 883, startPoint y: 210, endPoint x: 679, endPoint y: 208, distance: 203.8
click at [679, 208] on div "content_copy compress arrow_drop_down autorenew_outlined delete_forever_outline…" at bounding box center [657, 319] width 1049 height 434
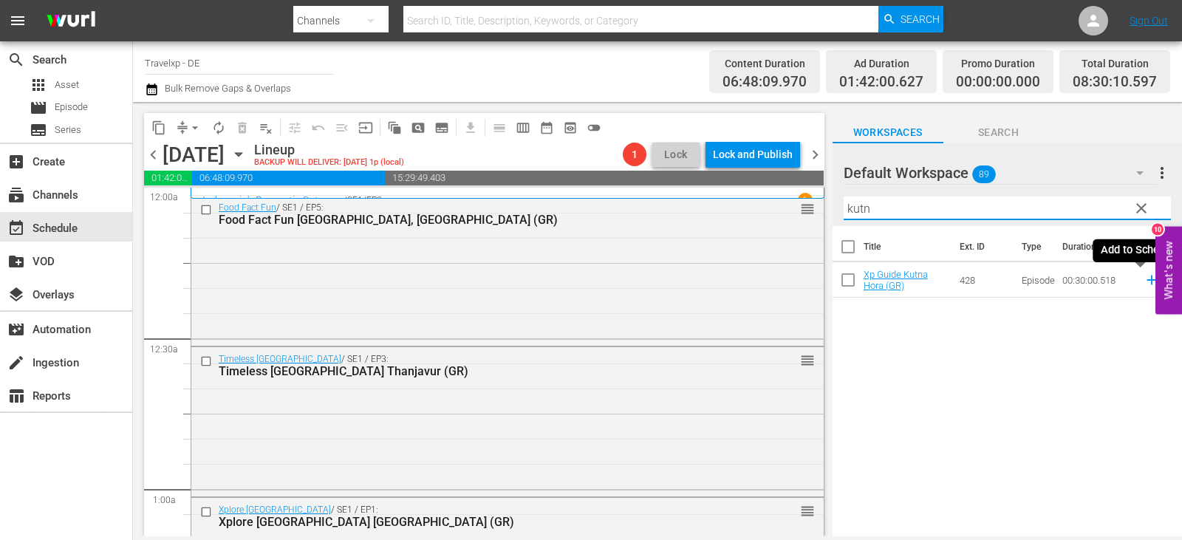
click at [1146, 279] on icon at bounding box center [1151, 280] width 10 height 10
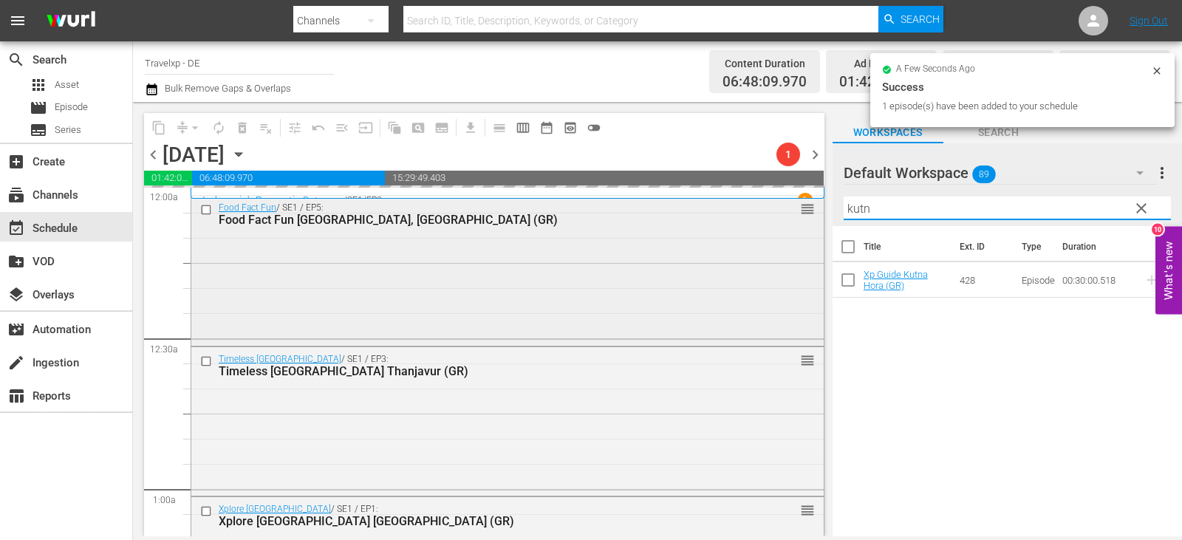
click at [708, 210] on div "content_copy compress arrow_drop_down autorenew_outlined delete_forever_outline…" at bounding box center [657, 319] width 1049 height 434
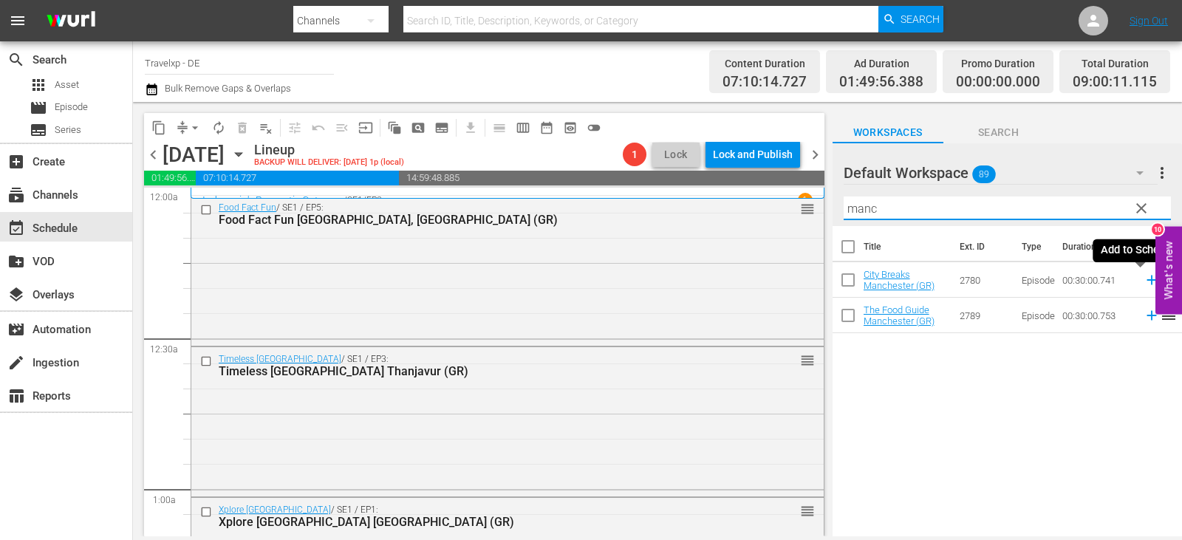
click at [1146, 278] on icon at bounding box center [1151, 280] width 10 height 10
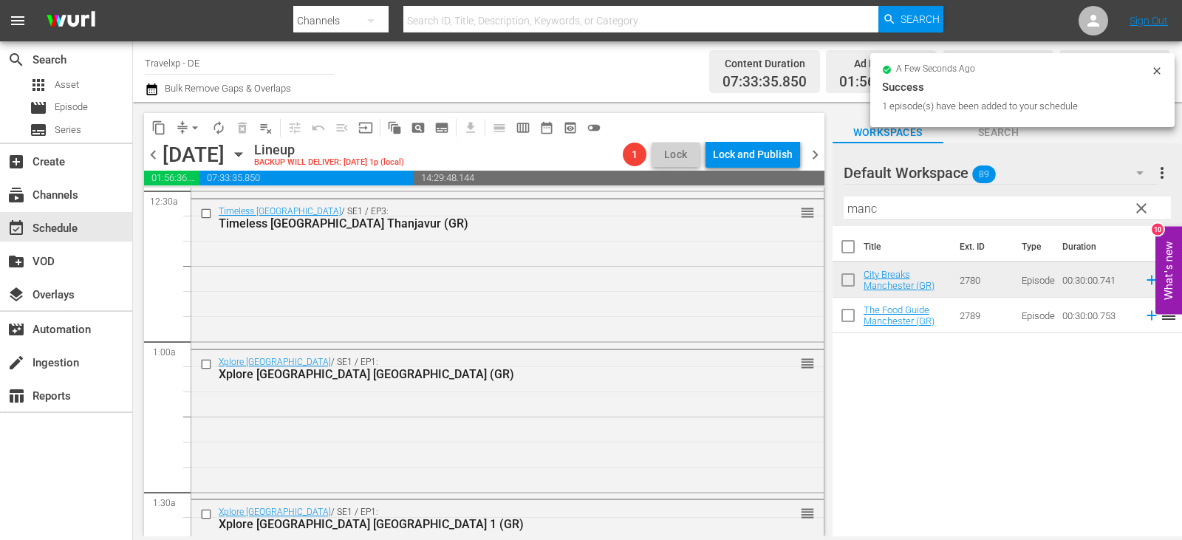
scroll to position [369, 0]
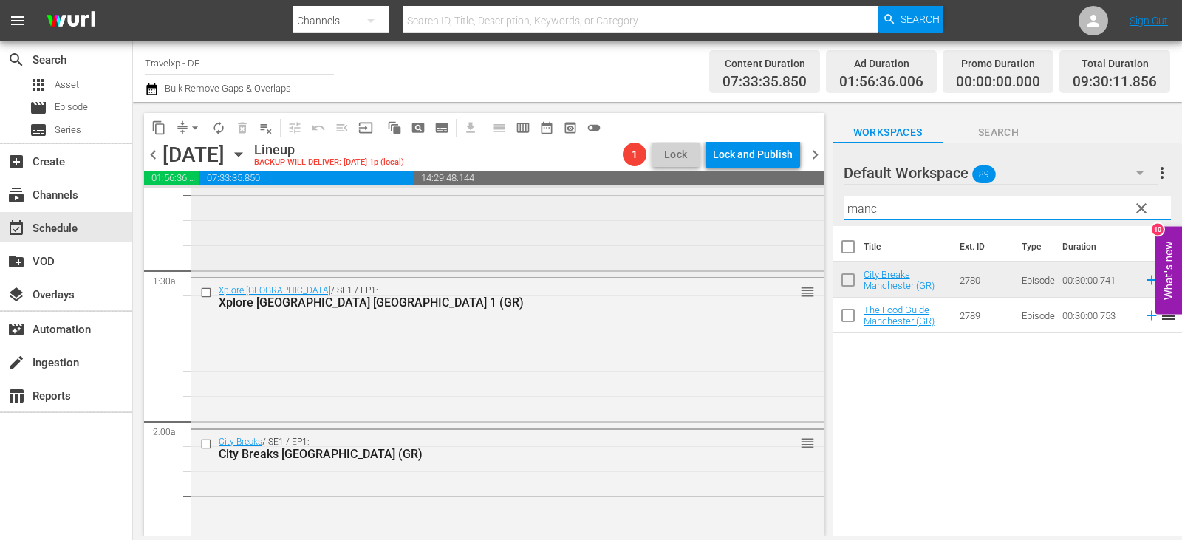
drag, startPoint x: 890, startPoint y: 207, endPoint x: 717, endPoint y: 207, distance: 172.8
click at [717, 207] on div "content_copy compress arrow_drop_down autorenew_outlined delete_forever_outline…" at bounding box center [657, 319] width 1049 height 434
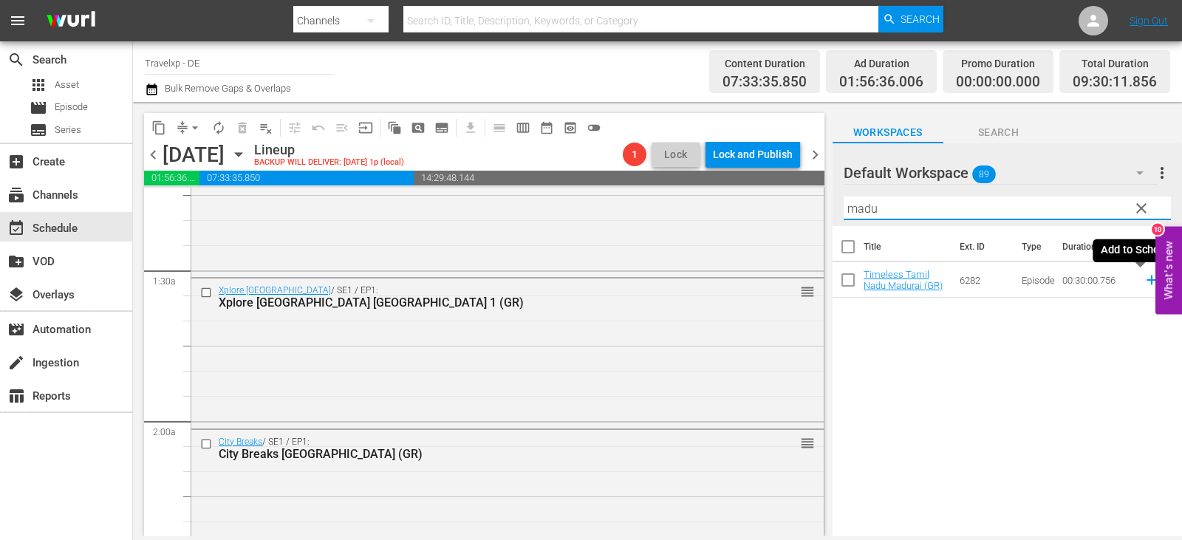
click at [1143, 276] on icon at bounding box center [1151, 280] width 16 height 16
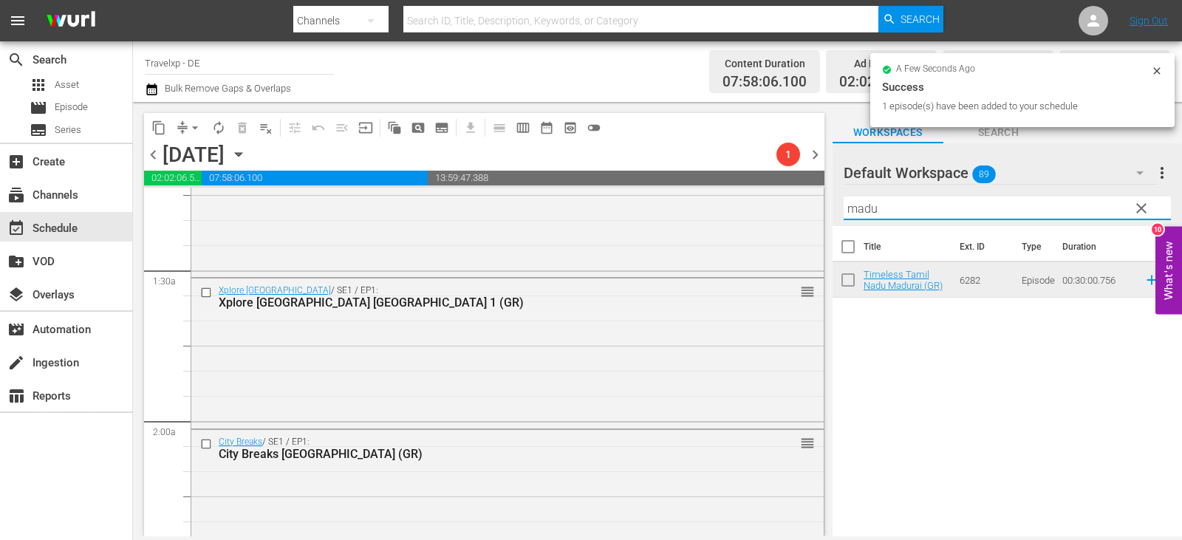
click at [764, 211] on div "content_copy compress arrow_drop_down autorenew_outlined delete_forever_outline…" at bounding box center [657, 319] width 1049 height 434
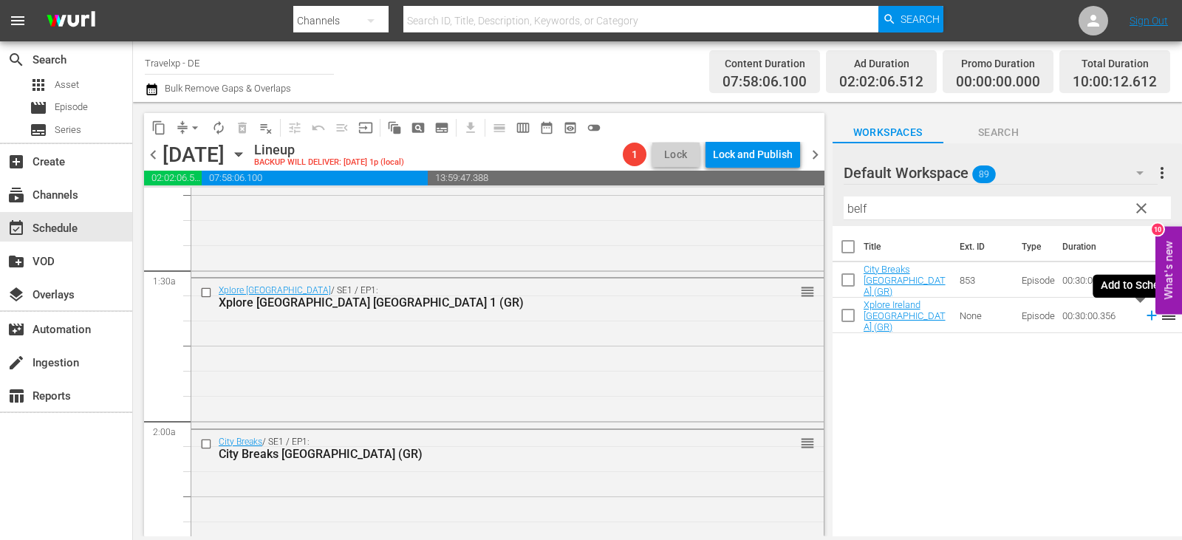
click at [1143, 311] on icon at bounding box center [1151, 315] width 16 height 16
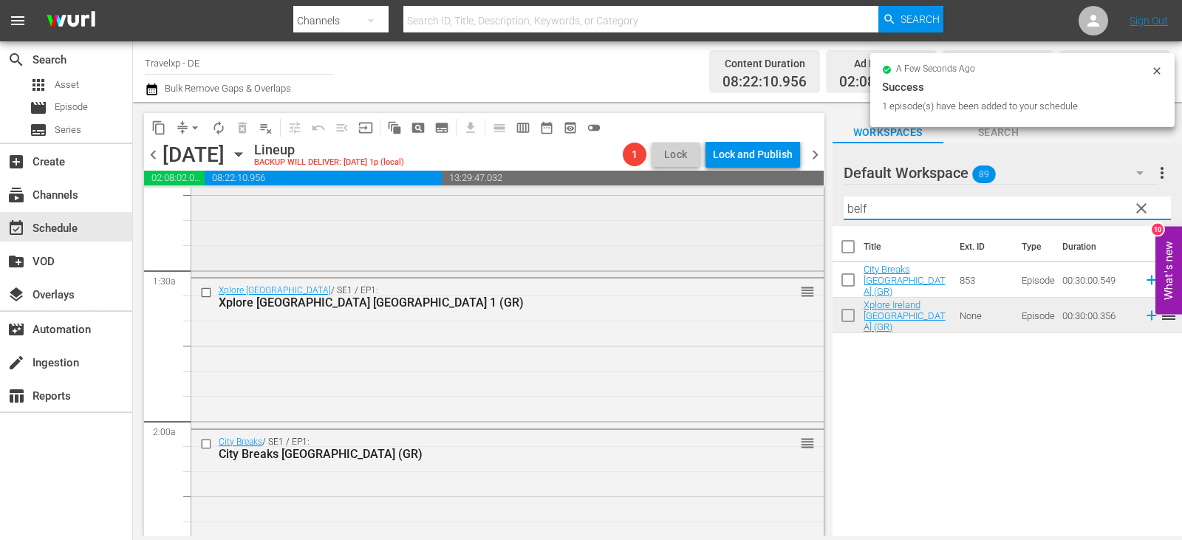
click at [688, 223] on div "content_copy compress arrow_drop_down autorenew_outlined delete_forever_outline…" at bounding box center [657, 319] width 1049 height 434
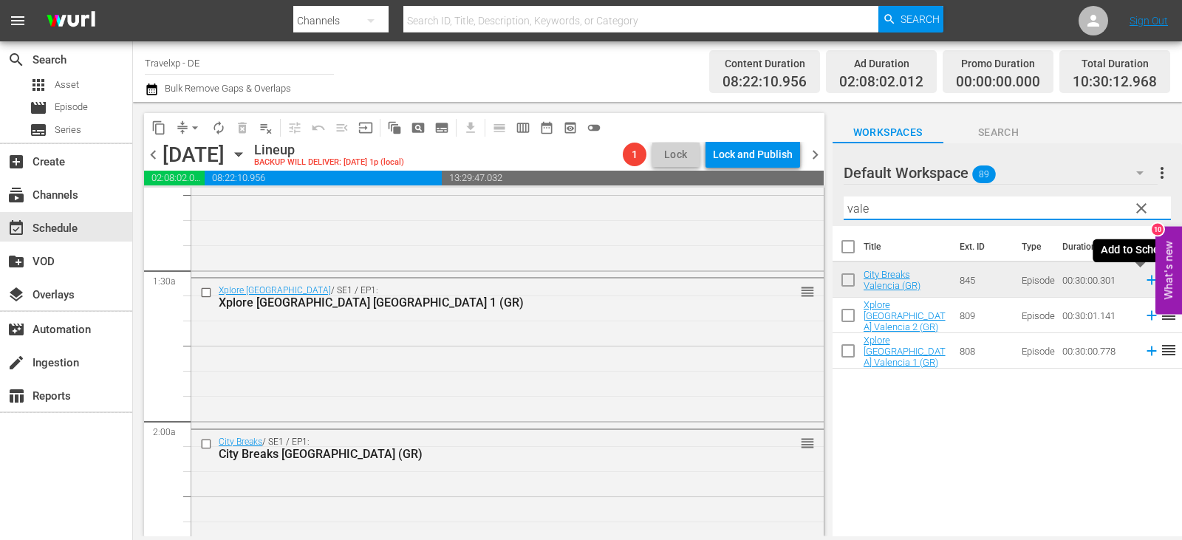
click at [1143, 278] on icon at bounding box center [1151, 280] width 16 height 16
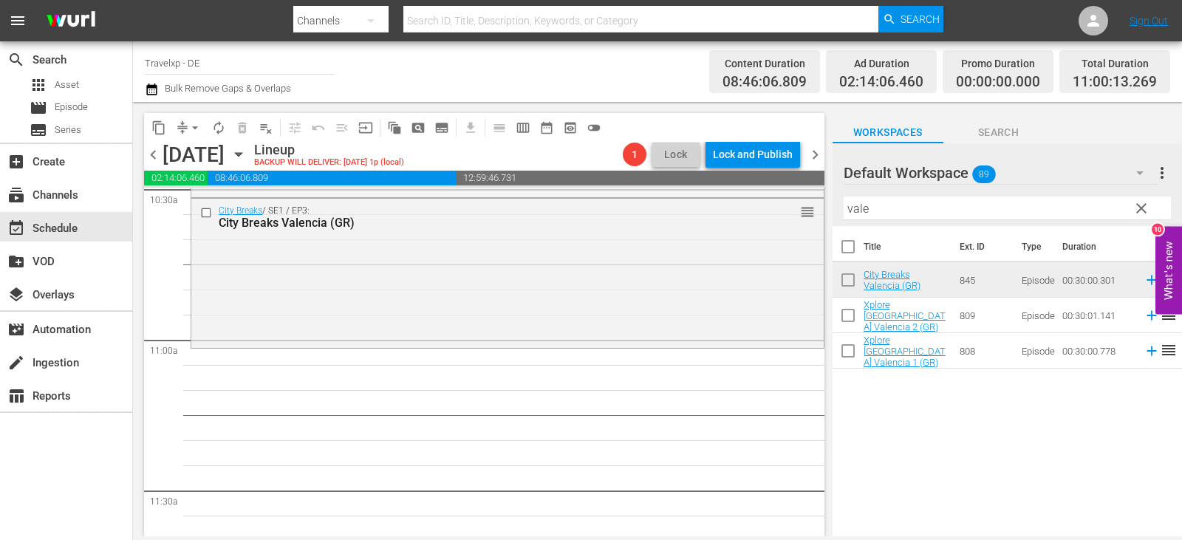
scroll to position [3102, 0]
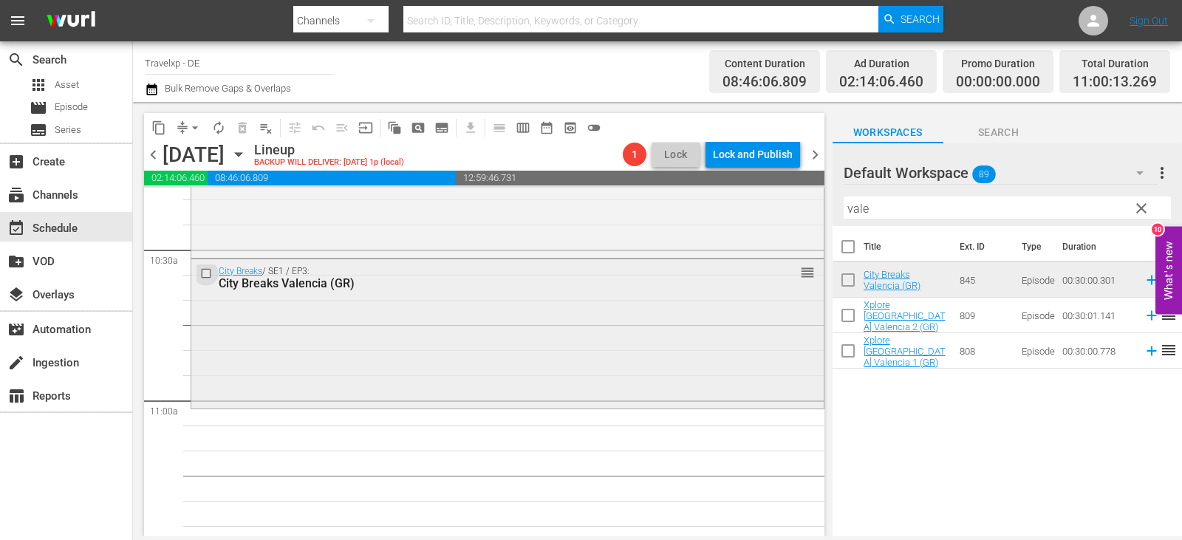
click at [208, 271] on input "checkbox" at bounding box center [208, 273] width 16 height 13
click at [242, 131] on span "delete_forever_outlined" at bounding box center [242, 127] width 15 height 15
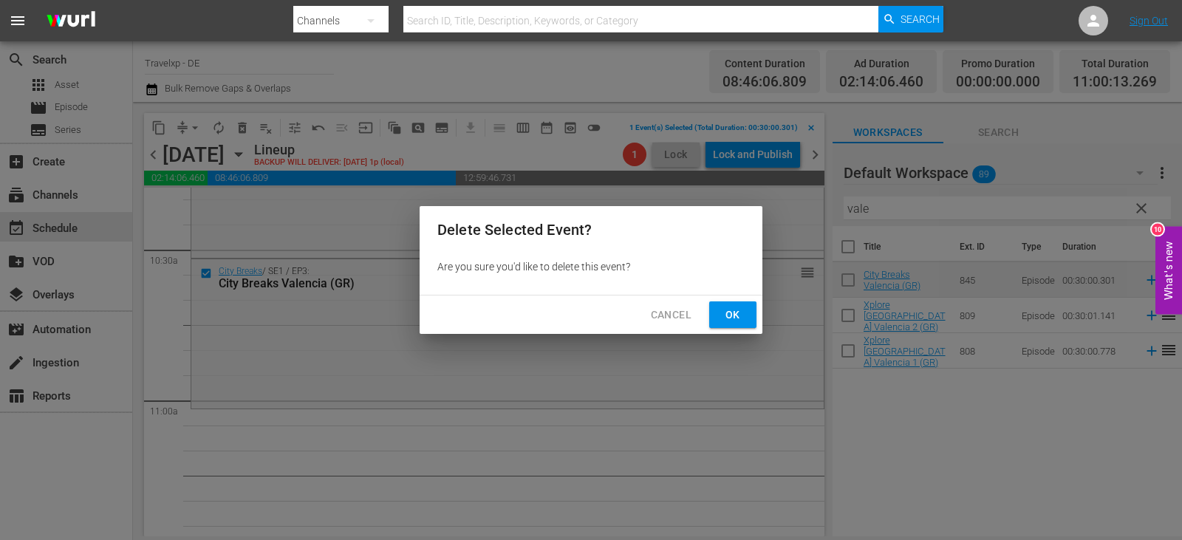
click at [742, 318] on span "Ok" at bounding box center [733, 315] width 24 height 18
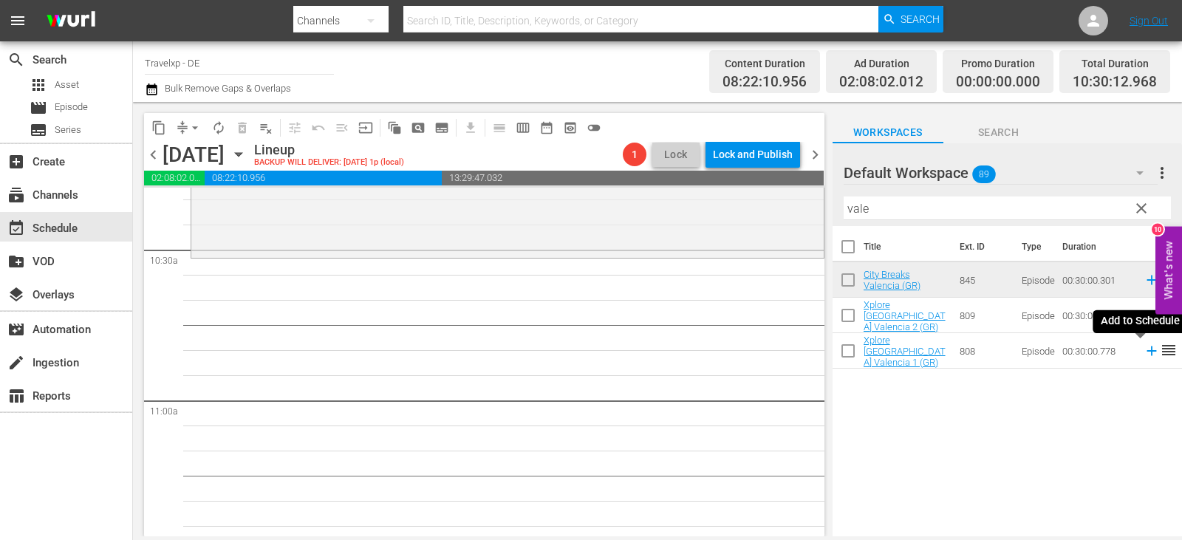
click at [1146, 353] on icon at bounding box center [1151, 351] width 10 height 10
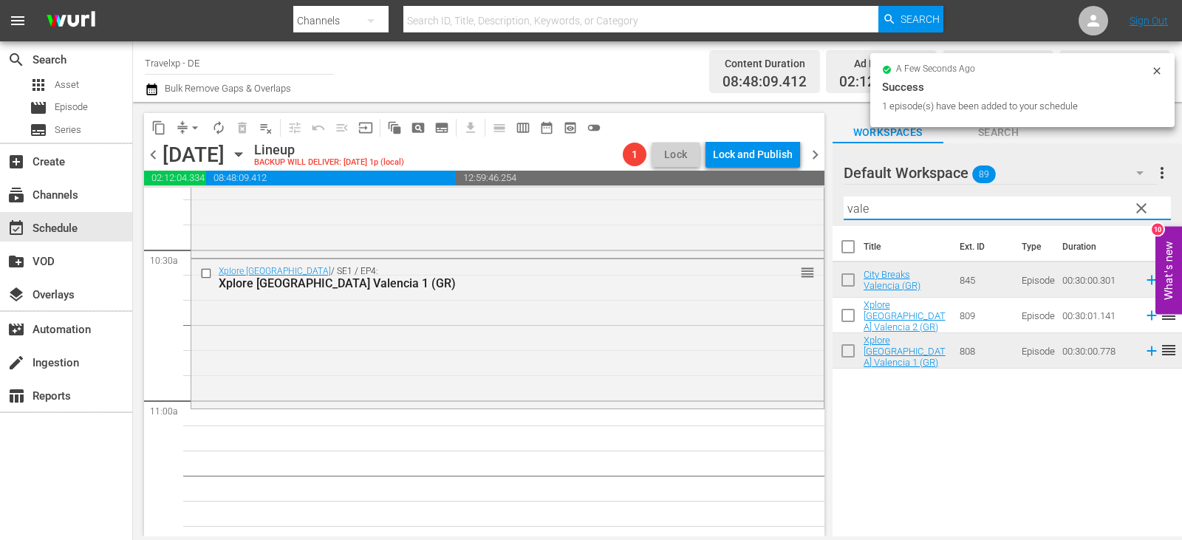
click at [730, 212] on div "content_copy compress arrow_drop_down autorenew_outlined delete_forever_outline…" at bounding box center [657, 319] width 1049 height 434
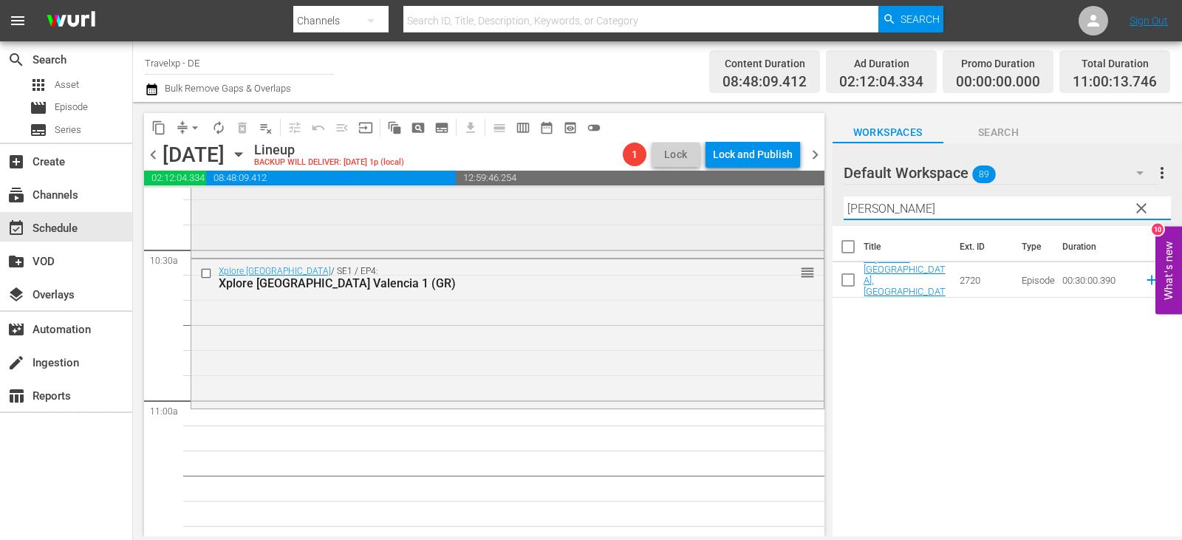
drag, startPoint x: 886, startPoint y: 213, endPoint x: 725, endPoint y: 212, distance: 161.0
click at [725, 212] on div "content_copy compress arrow_drop_down autorenew_outlined delete_forever_outline…" at bounding box center [657, 319] width 1049 height 434
click at [1143, 279] on icon at bounding box center [1151, 280] width 16 height 16
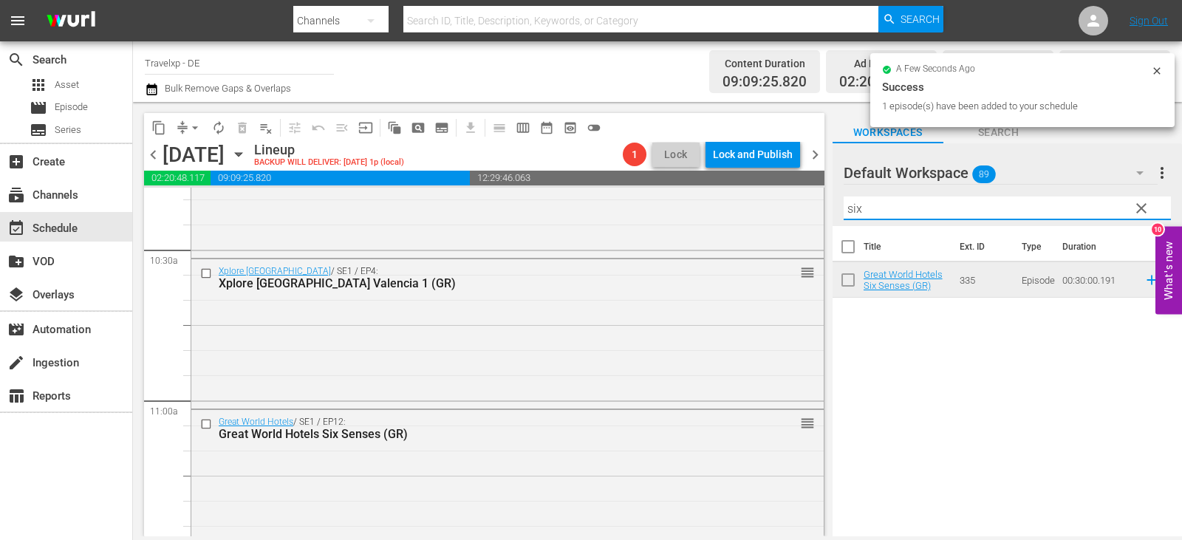
click at [712, 212] on div "content_copy compress arrow_drop_down autorenew_outlined delete_forever_outline…" at bounding box center [657, 319] width 1049 height 434
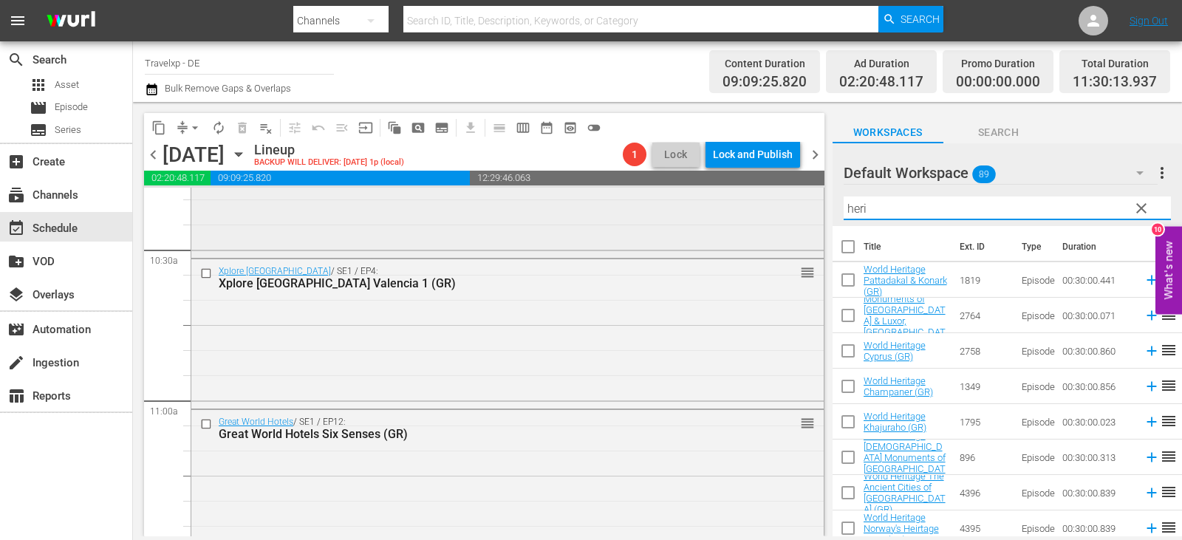
drag, startPoint x: 876, startPoint y: 205, endPoint x: 759, endPoint y: 205, distance: 116.7
click at [759, 205] on div "content_copy compress arrow_drop_down autorenew_outlined delete_forever_outline…" at bounding box center [657, 319] width 1049 height 434
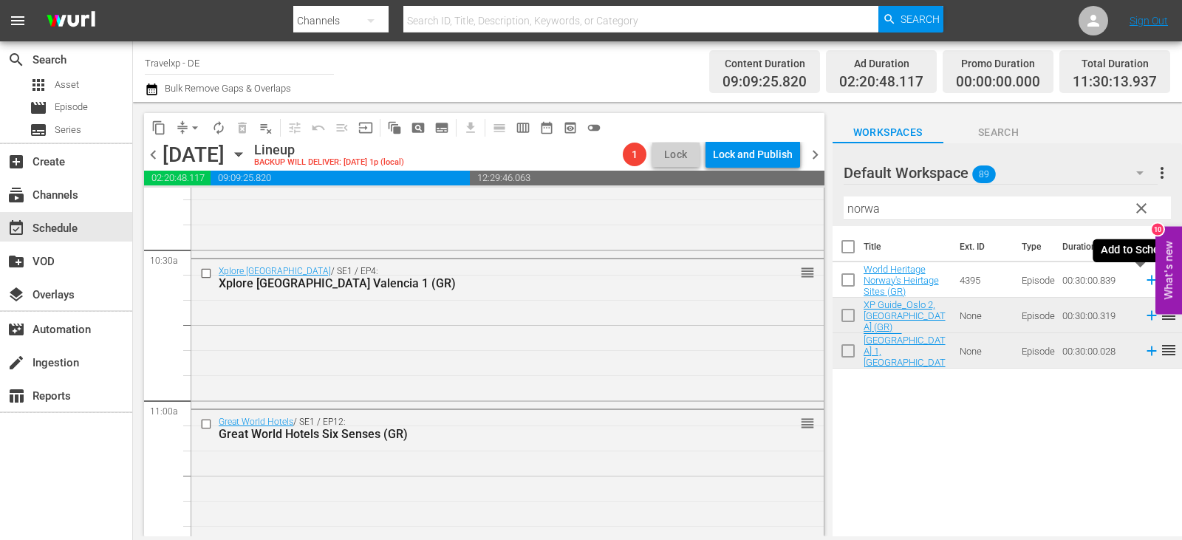
click at [1146, 279] on icon at bounding box center [1151, 280] width 10 height 10
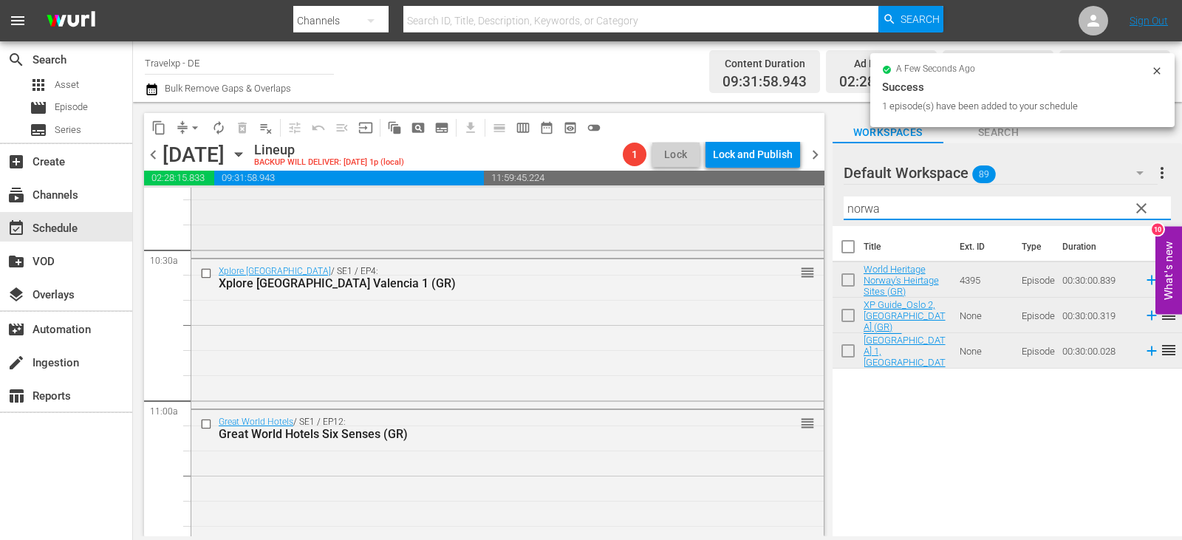
drag, startPoint x: 883, startPoint y: 207, endPoint x: 780, endPoint y: 208, distance: 103.4
click at [781, 208] on div "content_copy compress arrow_drop_down autorenew_outlined delete_forever_outline…" at bounding box center [657, 319] width 1049 height 434
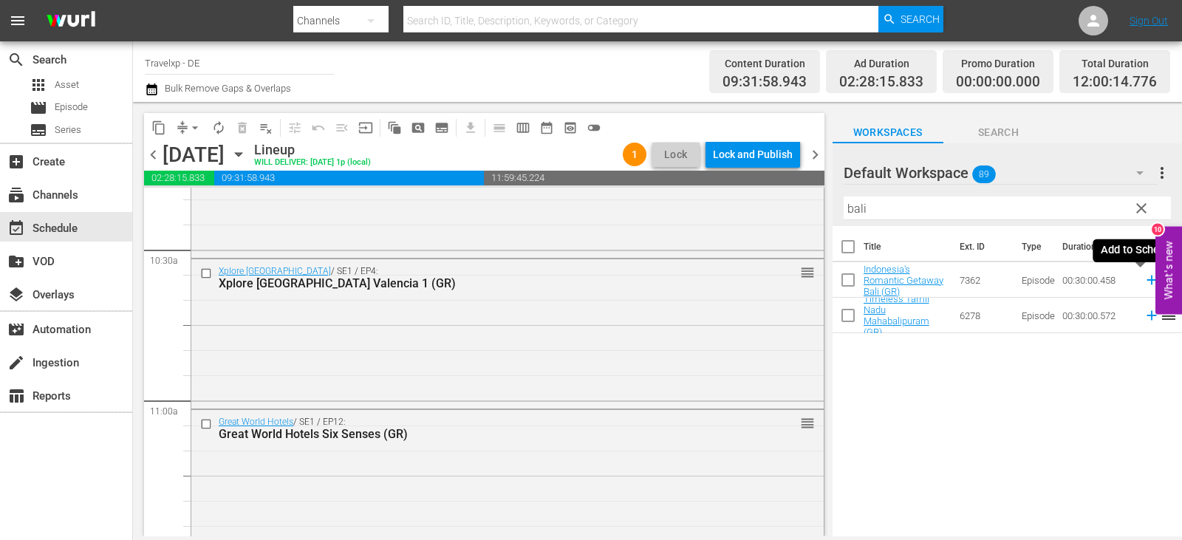
click at [1143, 277] on icon at bounding box center [1151, 280] width 16 height 16
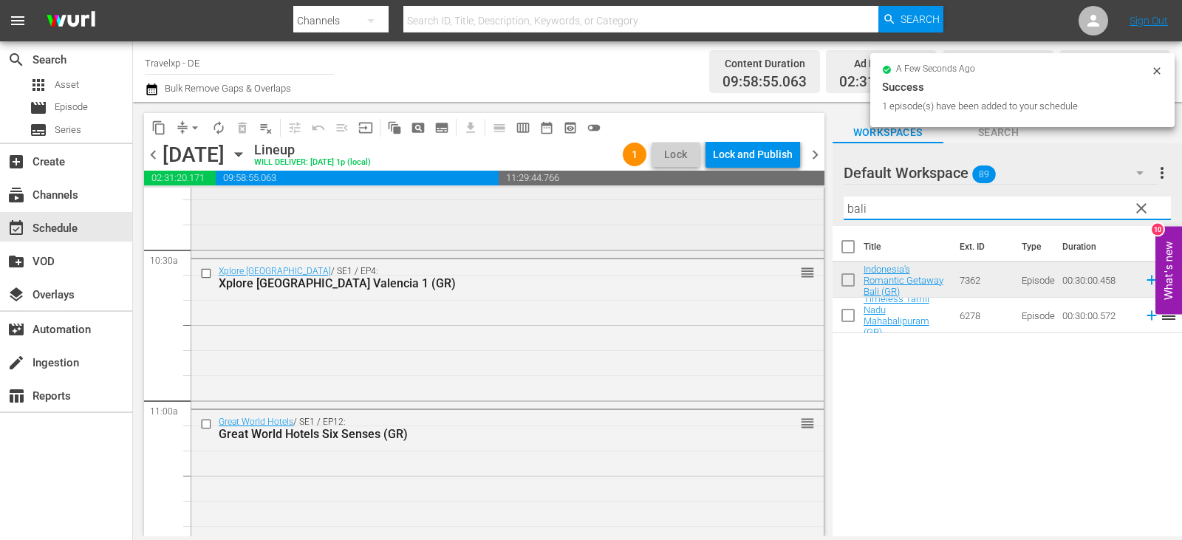
drag, startPoint x: 880, startPoint y: 205, endPoint x: 744, endPoint y: 203, distance: 135.9
click at [744, 203] on div "content_copy compress arrow_drop_down autorenew_outlined delete_forever_outline…" at bounding box center [657, 319] width 1049 height 434
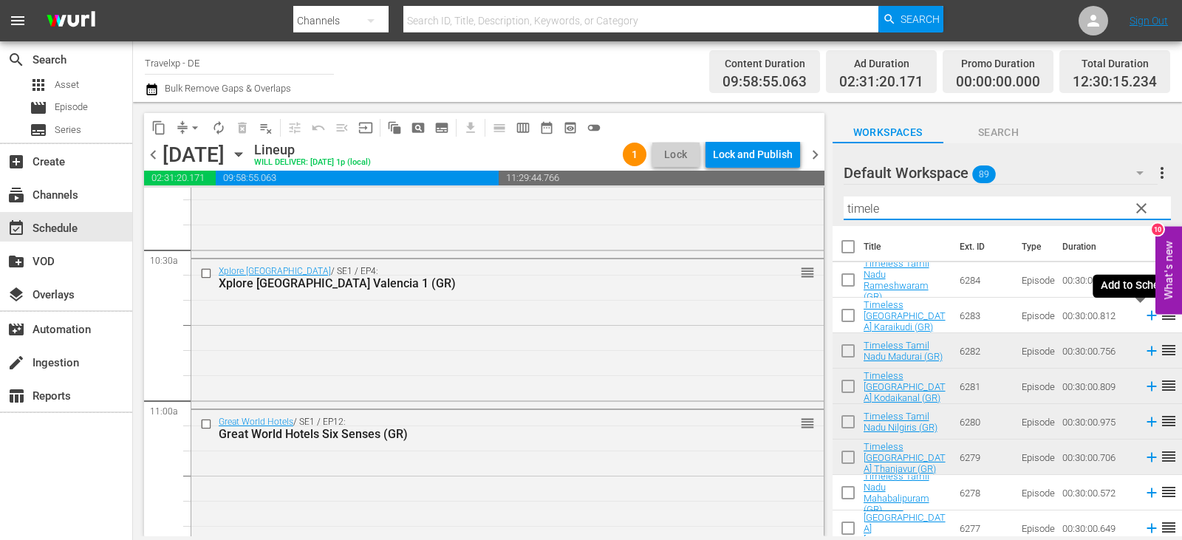
click at [1143, 318] on icon at bounding box center [1151, 315] width 16 height 16
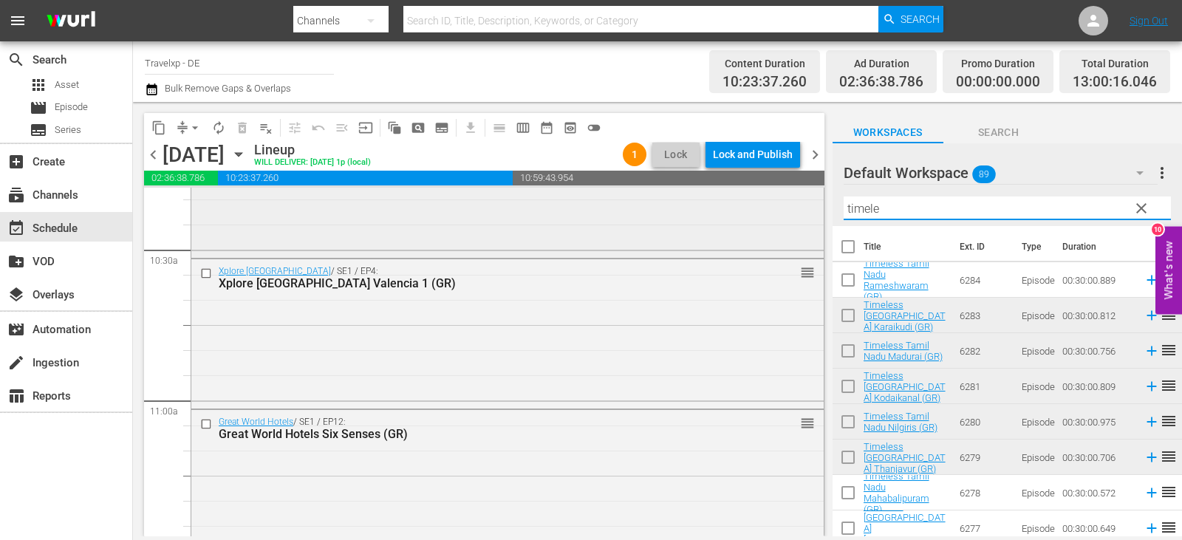
drag, startPoint x: 906, startPoint y: 208, endPoint x: 615, endPoint y: 222, distance: 291.4
click at [615, 222] on div "content_copy compress arrow_drop_down autorenew_outlined delete_forever_outline…" at bounding box center [657, 319] width 1049 height 434
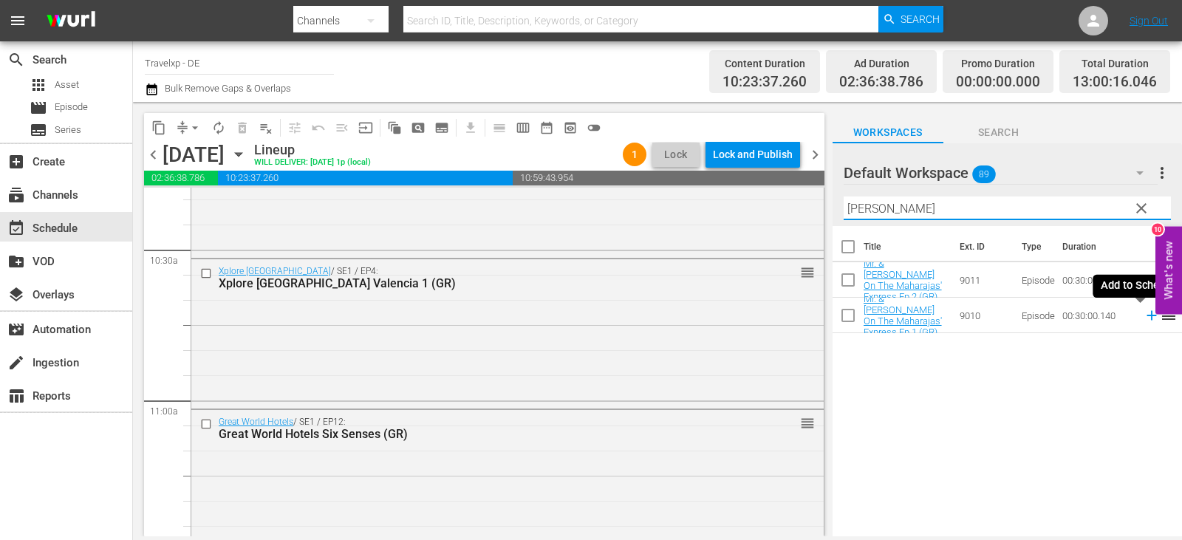
click at [1143, 318] on icon at bounding box center [1151, 315] width 16 height 16
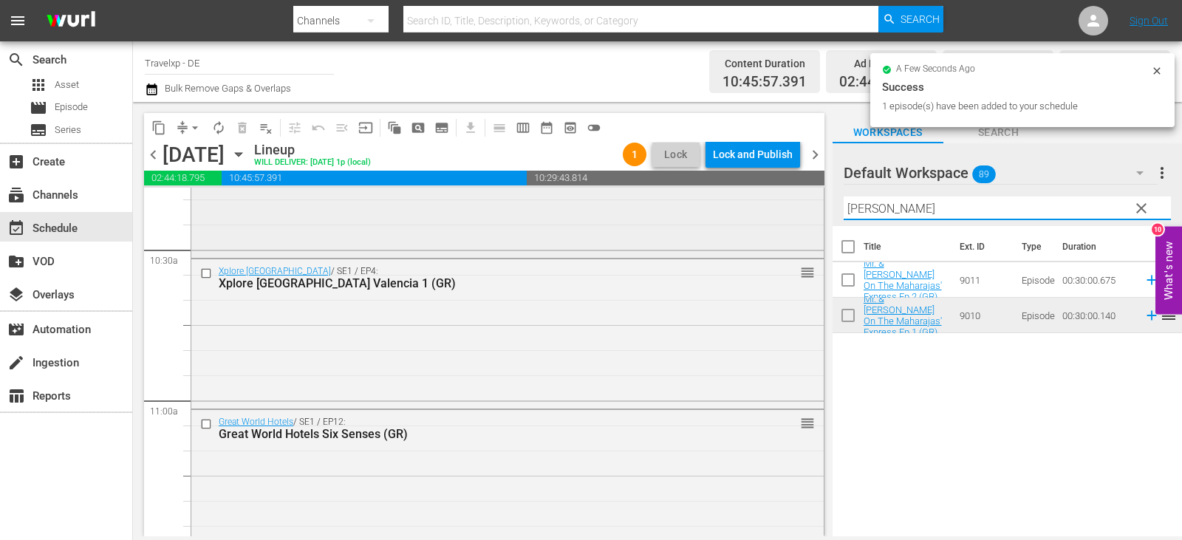
drag, startPoint x: 896, startPoint y: 207, endPoint x: 674, endPoint y: 206, distance: 222.3
click at [674, 206] on div "content_copy compress arrow_drop_down autorenew_outlined delete_forever_outline…" at bounding box center [657, 319] width 1049 height 434
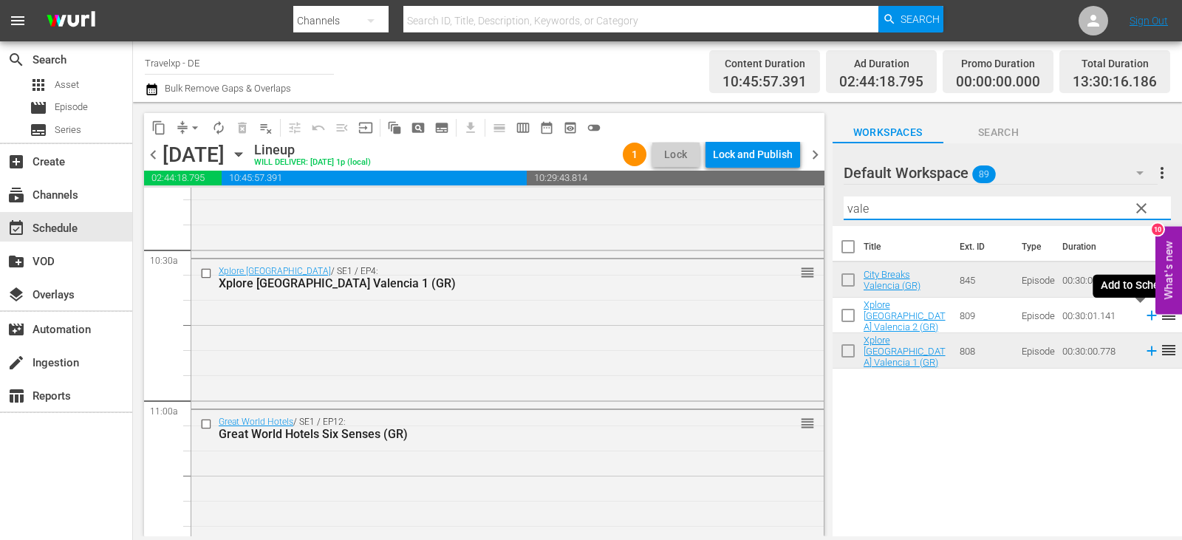
click at [1146, 318] on icon at bounding box center [1151, 316] width 10 height 10
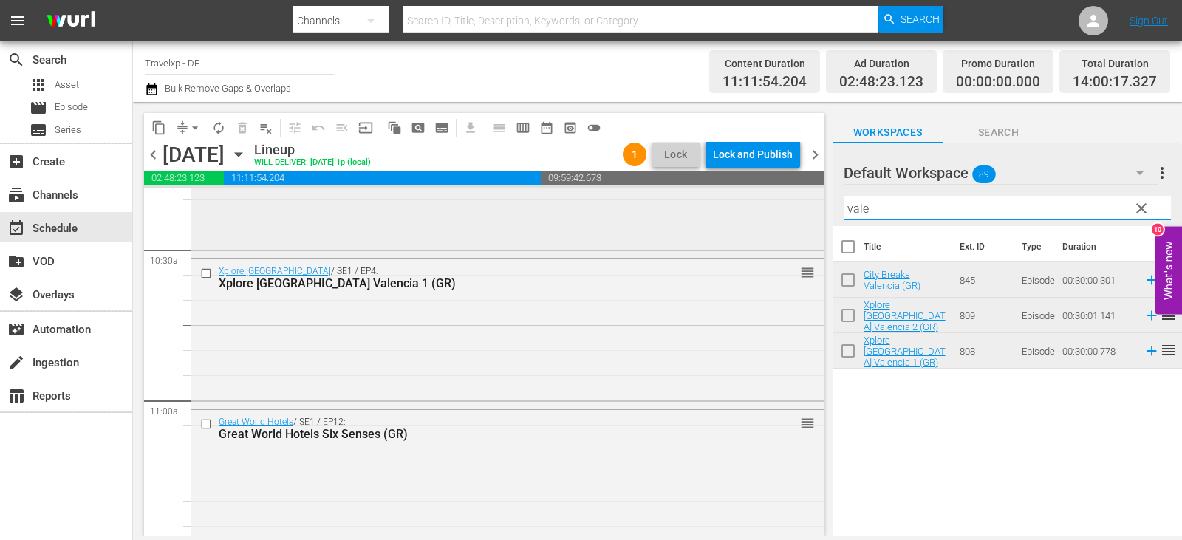
drag, startPoint x: 897, startPoint y: 209, endPoint x: 699, endPoint y: 204, distance: 198.7
click at [699, 204] on div "content_copy compress arrow_drop_down autorenew_outlined delete_forever_outline…" at bounding box center [657, 319] width 1049 height 434
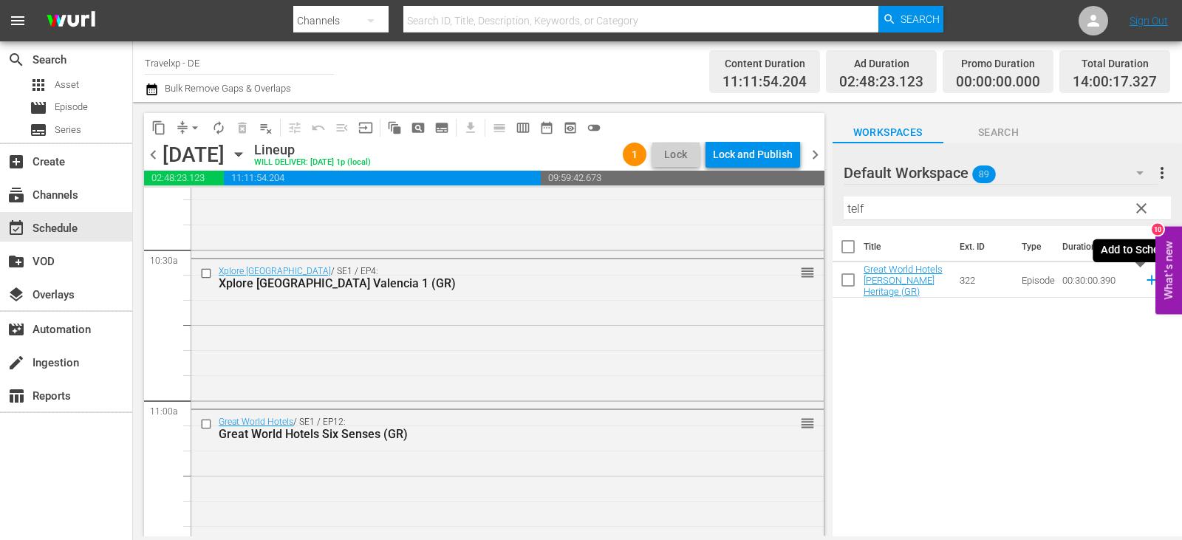
click at [1143, 281] on icon at bounding box center [1151, 280] width 16 height 16
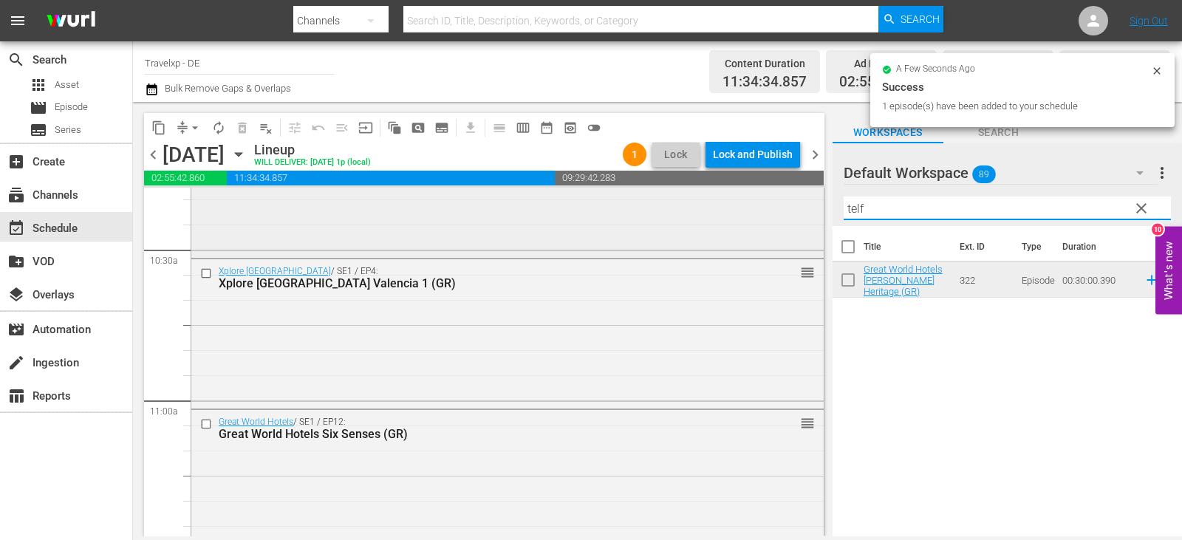
drag, startPoint x: 880, startPoint y: 203, endPoint x: 770, endPoint y: 204, distance: 110.8
click at [770, 204] on div "content_copy compress arrow_drop_down autorenew_outlined delete_forever_outline…" at bounding box center [657, 319] width 1049 height 434
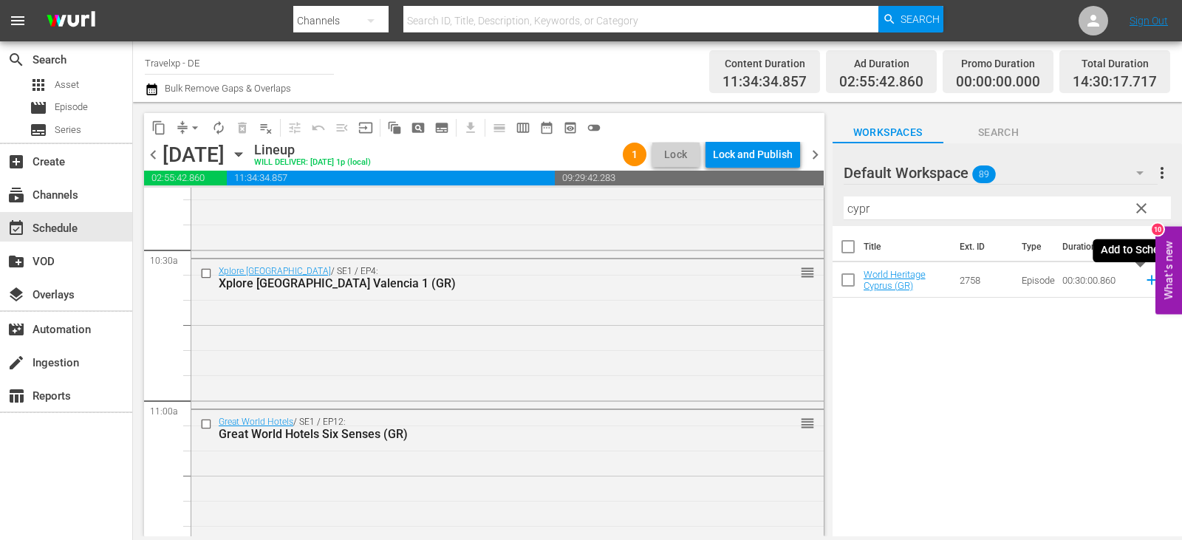
click at [1146, 279] on icon at bounding box center [1151, 280] width 10 height 10
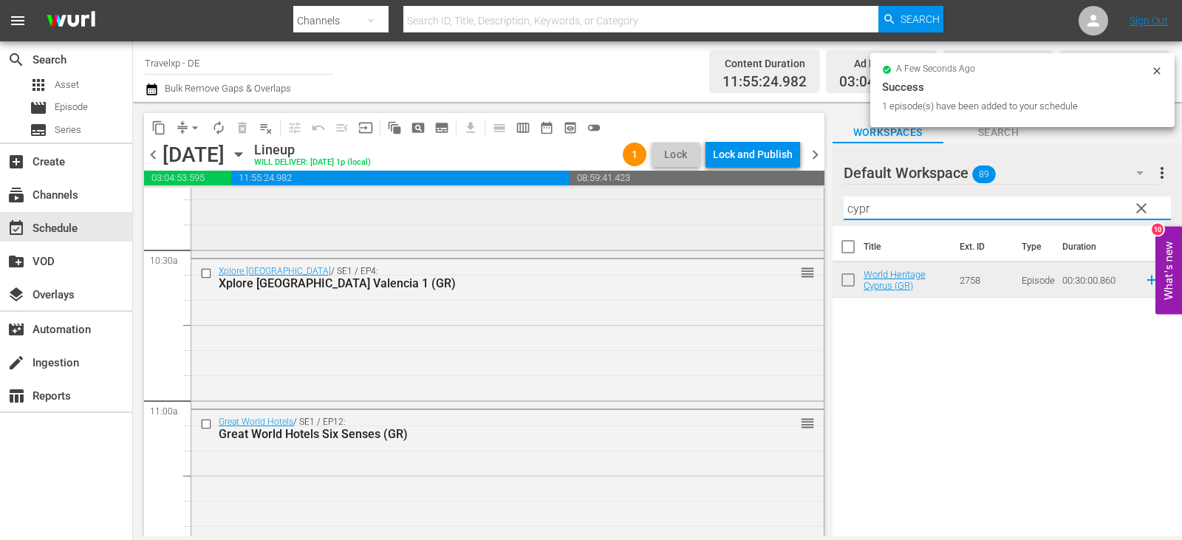
drag, startPoint x: 886, startPoint y: 210, endPoint x: 781, endPoint y: 222, distance: 106.2
click at [792, 222] on div "content_copy compress arrow_drop_down autorenew_outlined delete_forever_outline…" at bounding box center [657, 319] width 1049 height 434
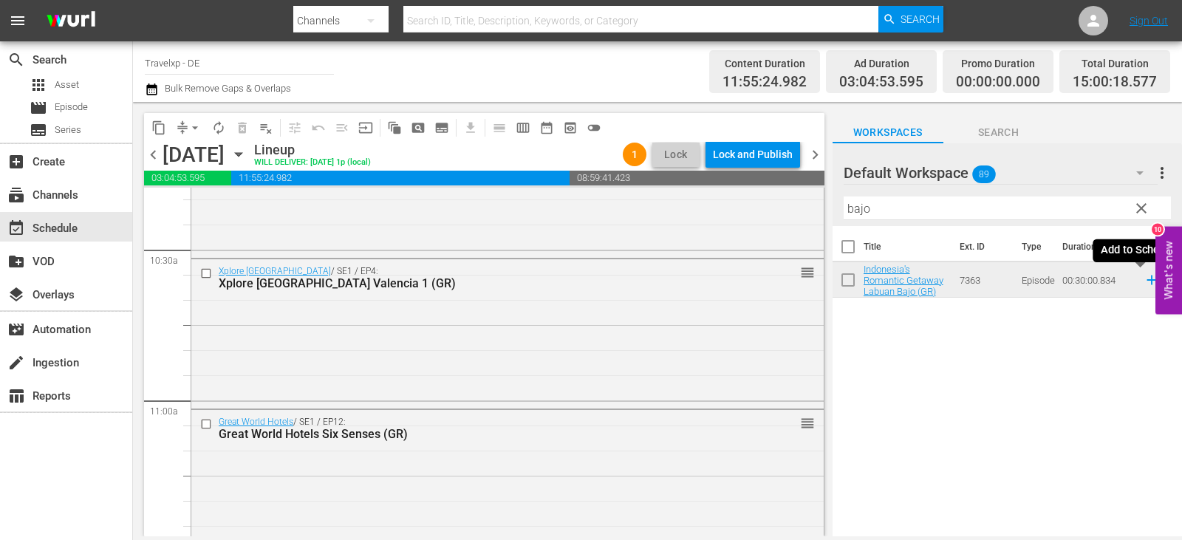
click at [1146, 281] on icon at bounding box center [1151, 280] width 10 height 10
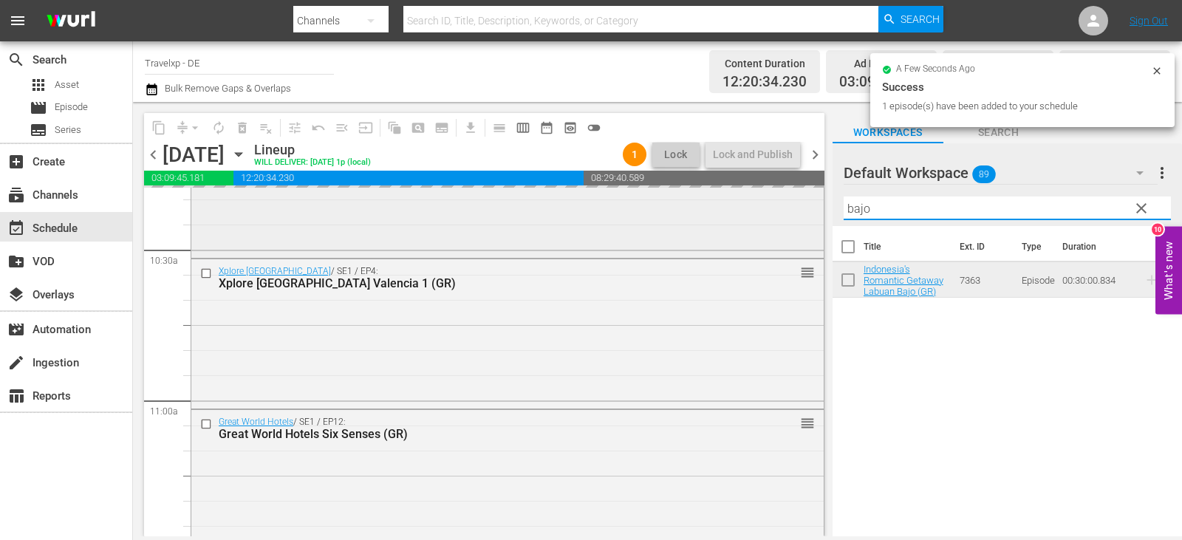
drag, startPoint x: 880, startPoint y: 210, endPoint x: 774, endPoint y: 222, distance: 106.9
click at [777, 222] on div "content_copy compress arrow_drop_down autorenew_outlined delete_forever_outline…" at bounding box center [657, 319] width 1049 height 434
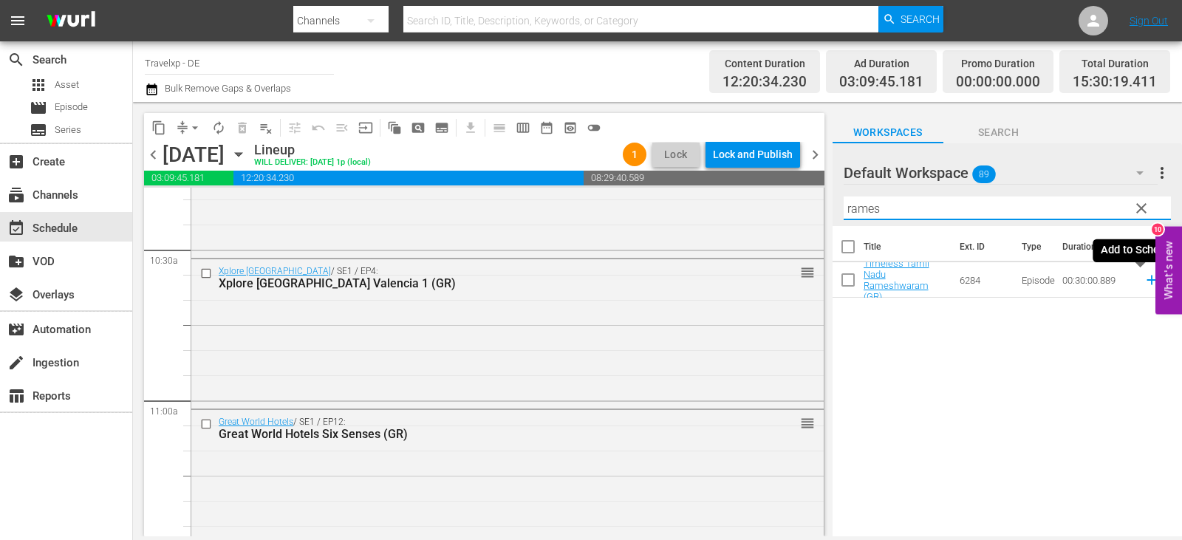
click at [1143, 280] on icon at bounding box center [1151, 280] width 16 height 16
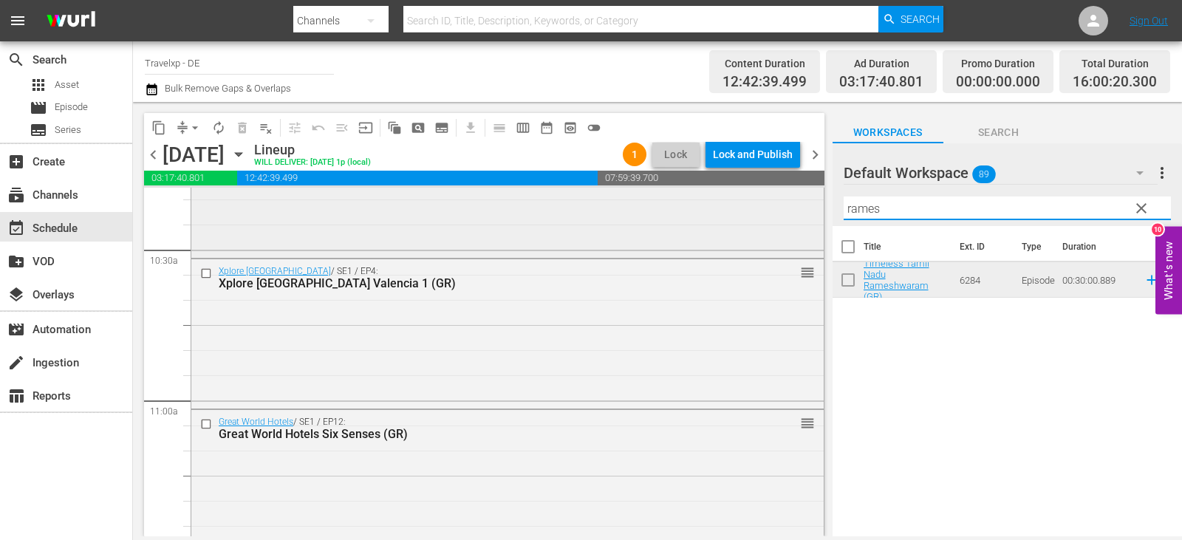
drag, startPoint x: 891, startPoint y: 208, endPoint x: 668, endPoint y: 220, distance: 224.1
click at [668, 220] on div "content_copy compress arrow_drop_down autorenew_outlined delete_forever_outline…" at bounding box center [657, 319] width 1049 height 434
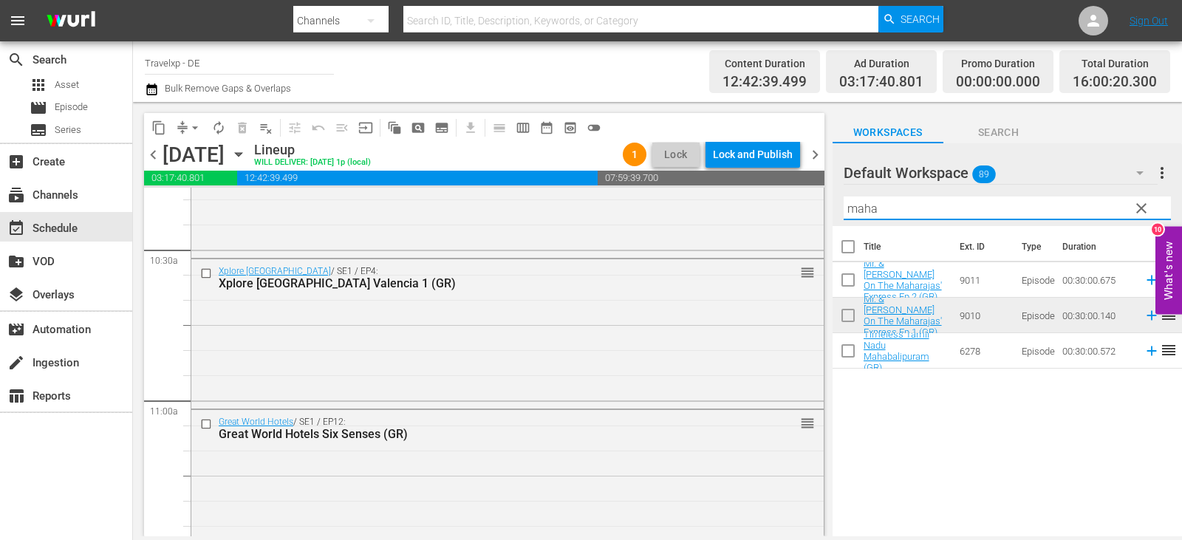
click at [1143, 281] on icon at bounding box center [1151, 280] width 16 height 16
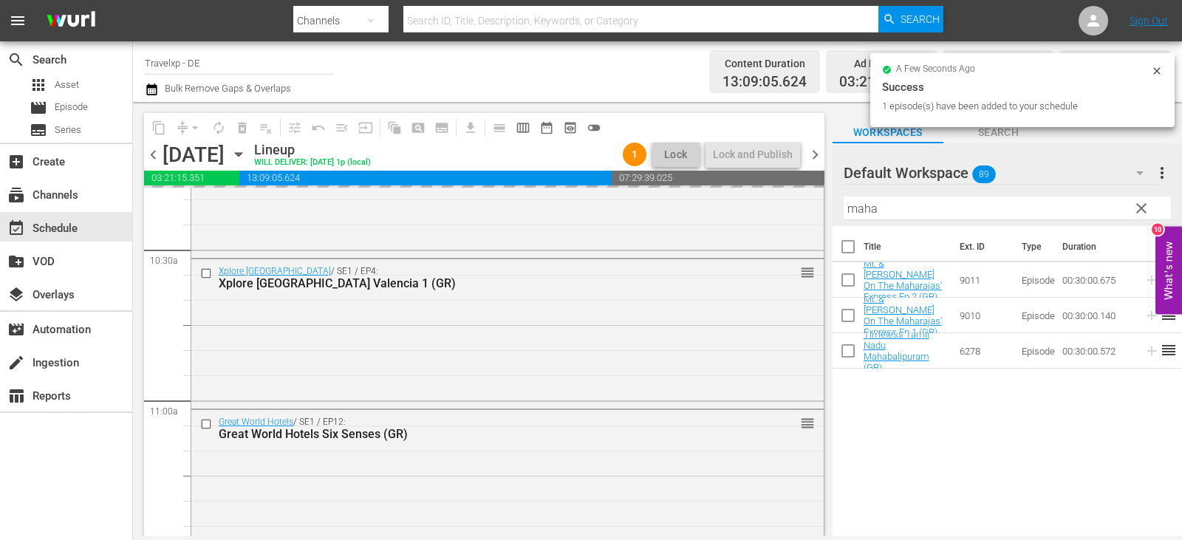
click at [753, 214] on div "content_copy compress arrow_drop_down autorenew_outlined delete_forever_outline…" at bounding box center [657, 319] width 1049 height 434
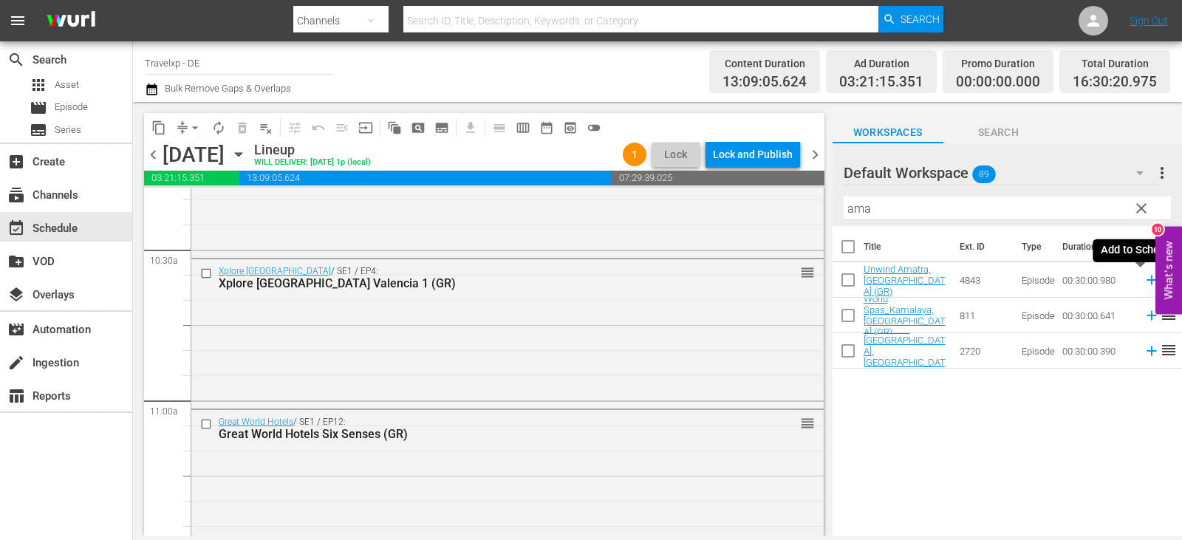
click at [1143, 280] on icon at bounding box center [1151, 280] width 16 height 16
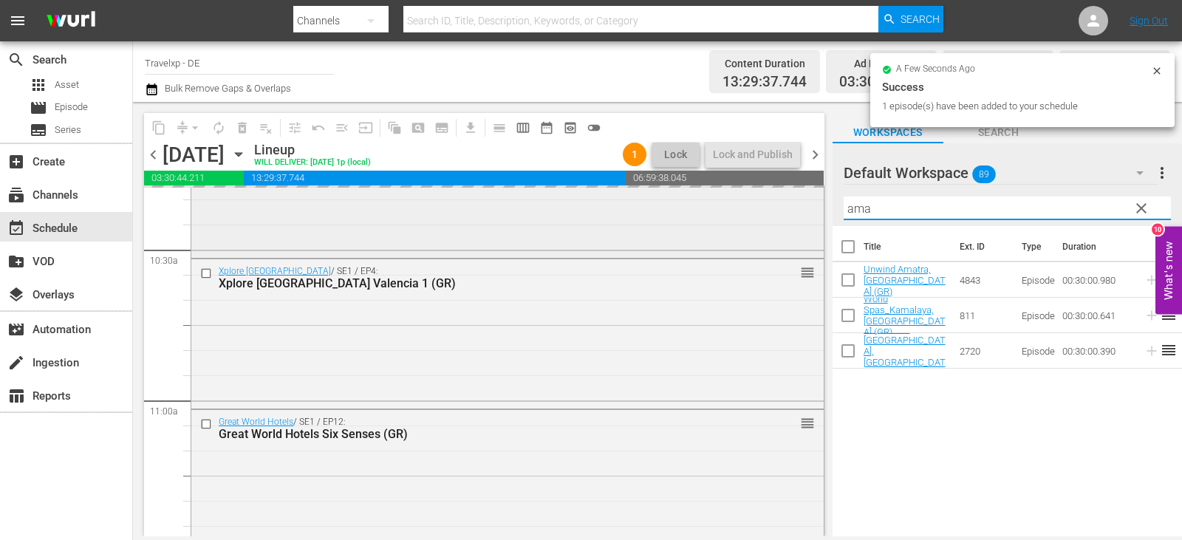
drag, startPoint x: 895, startPoint y: 206, endPoint x: 736, endPoint y: 206, distance: 158.8
click at [736, 206] on div "content_copy compress arrow_drop_down autorenew_outlined delete_forever_outline…" at bounding box center [657, 319] width 1049 height 434
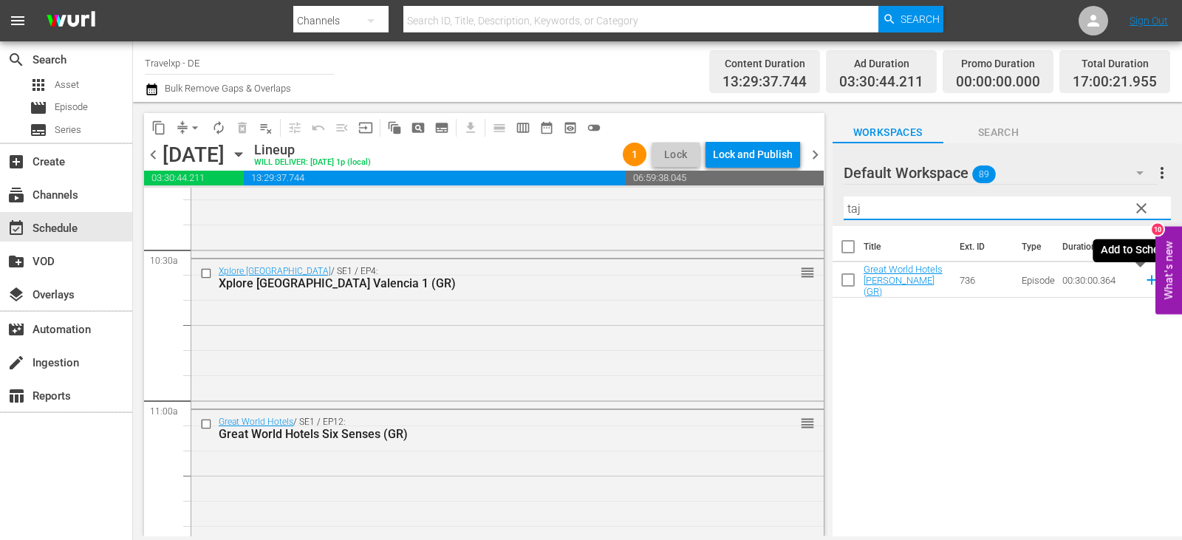
click at [1146, 278] on icon at bounding box center [1151, 280] width 10 height 10
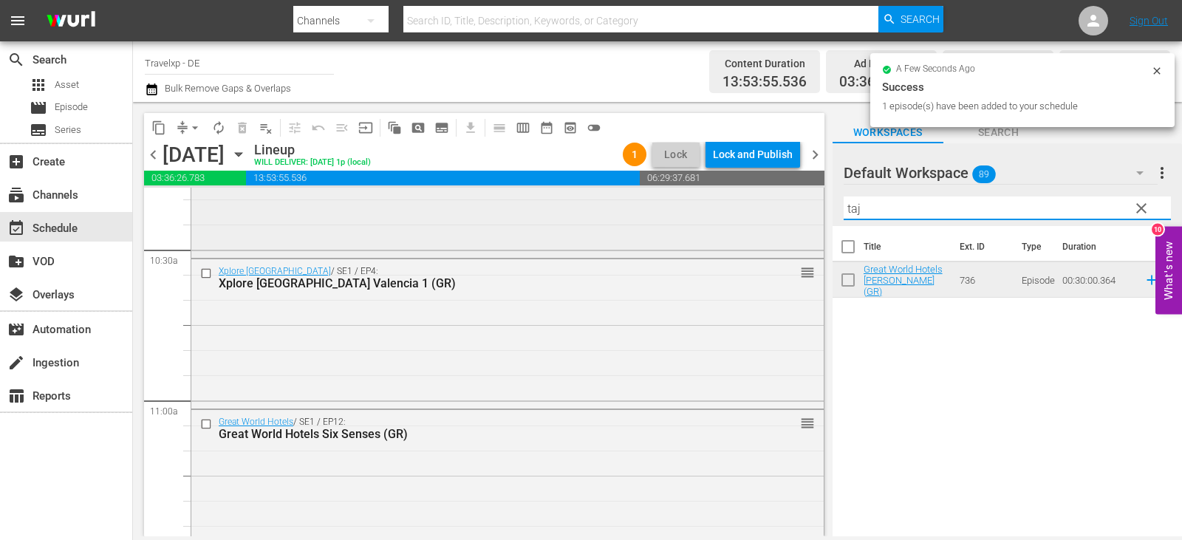
drag, startPoint x: 877, startPoint y: 213, endPoint x: 754, endPoint y: 213, distance: 122.6
click at [754, 213] on div "content_copy compress arrow_drop_down autorenew_outlined delete_forever_outline…" at bounding box center [657, 319] width 1049 height 434
type input "e"
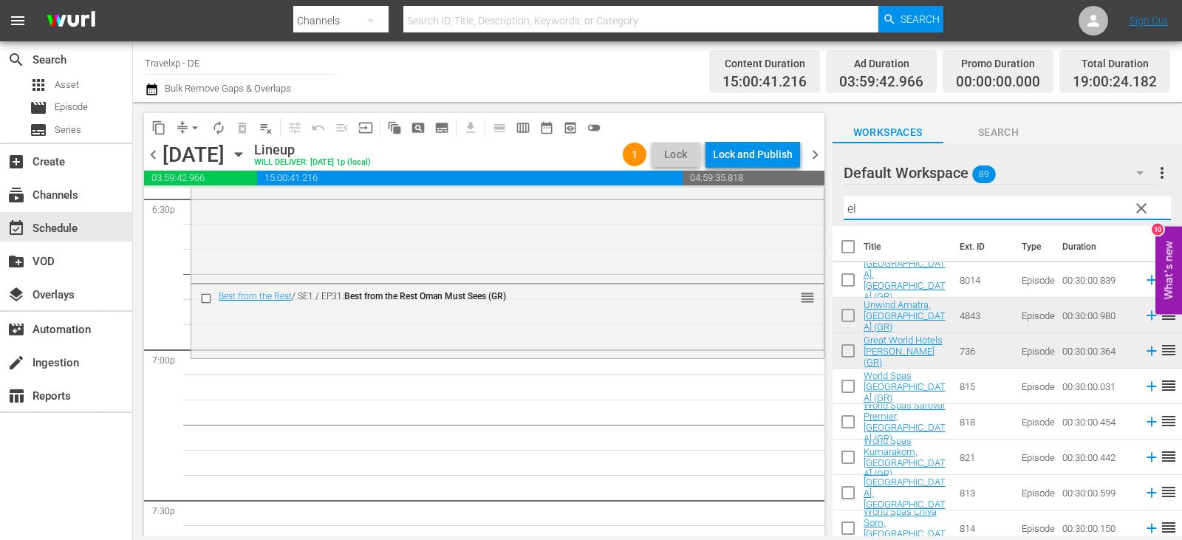
scroll to position [5687, 0]
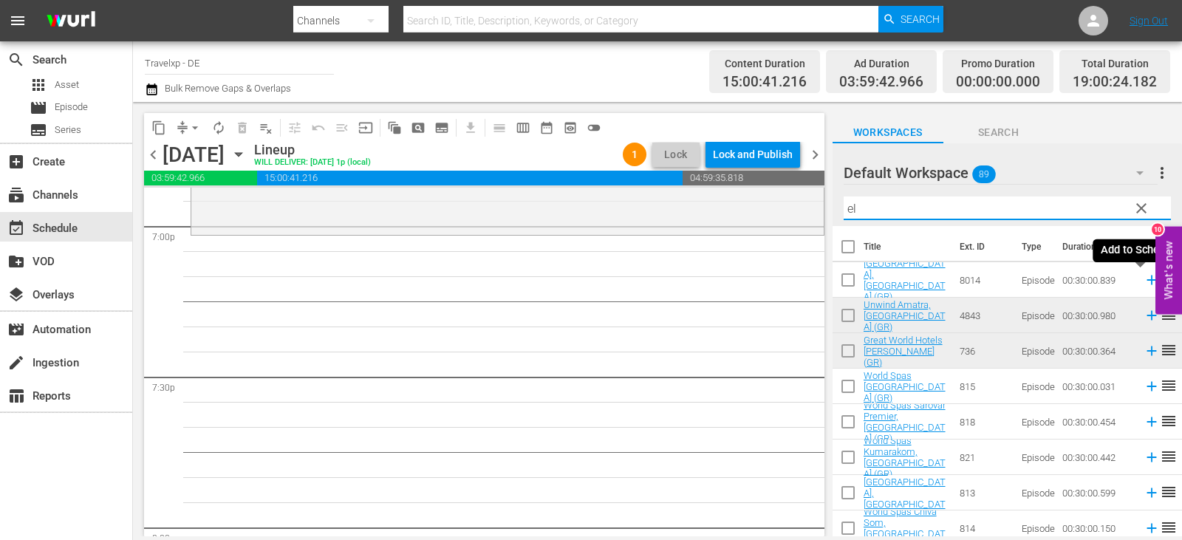
drag, startPoint x: 1138, startPoint y: 279, endPoint x: 1111, endPoint y: 279, distance: 26.6
click at [1143, 279] on icon at bounding box center [1151, 280] width 16 height 16
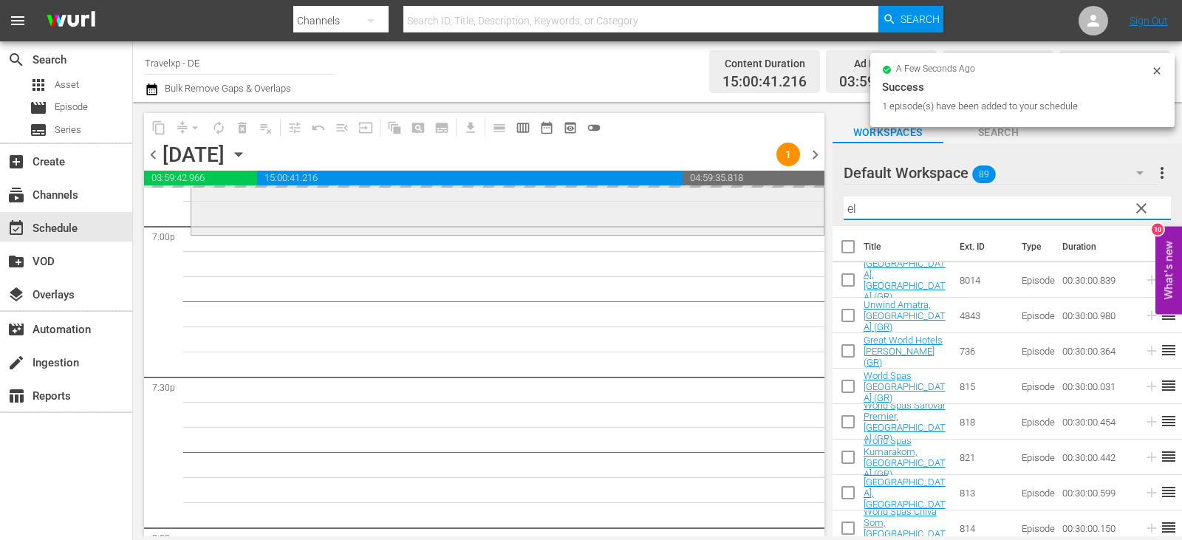
drag, startPoint x: 885, startPoint y: 208, endPoint x: 784, endPoint y: 213, distance: 102.0
click at [784, 213] on div "content_copy compress arrow_drop_down autorenew_outlined delete_forever_outline…" at bounding box center [657, 319] width 1049 height 434
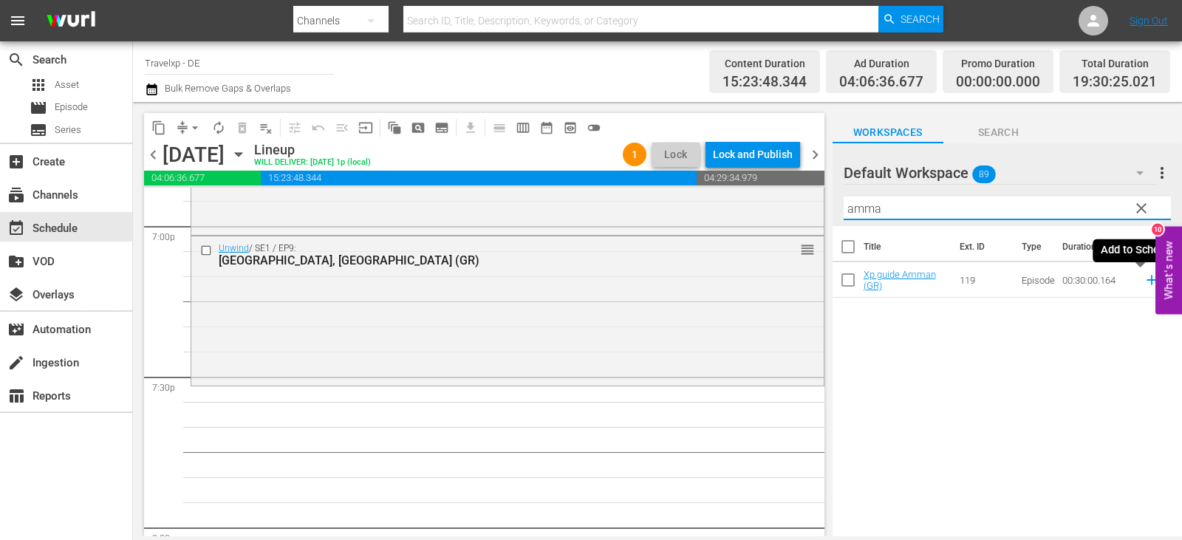
click at [1143, 280] on icon at bounding box center [1151, 280] width 16 height 16
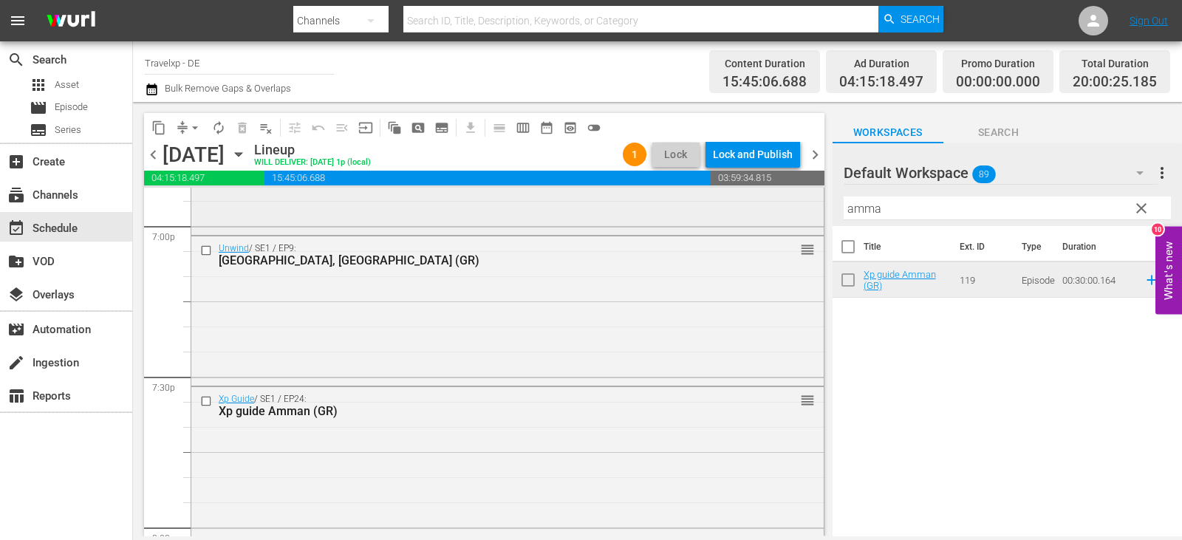
drag, startPoint x: 893, startPoint y: 208, endPoint x: 733, endPoint y: 219, distance: 160.6
click at [733, 219] on div "content_copy compress arrow_drop_down autorenew_outlined delete_forever_outline…" at bounding box center [657, 319] width 1049 height 434
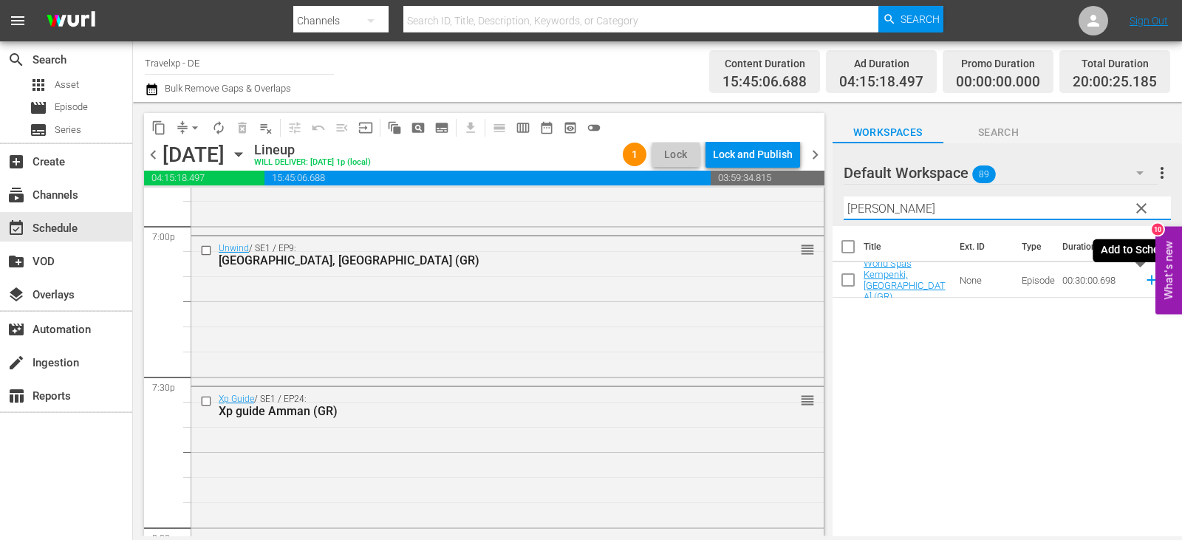
click at [1146, 281] on icon at bounding box center [1151, 280] width 10 height 10
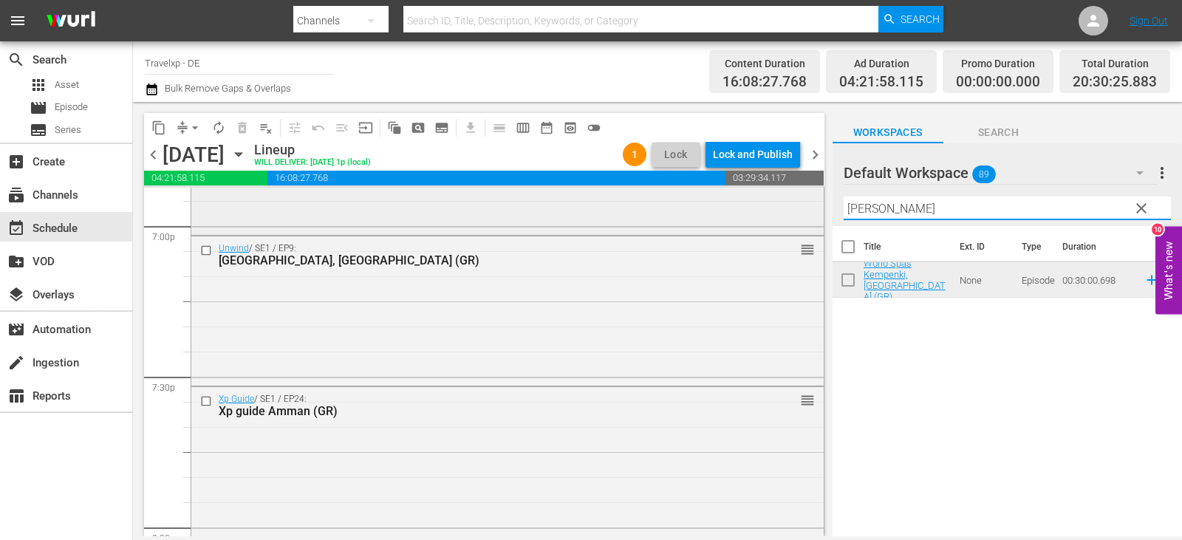
drag, startPoint x: 893, startPoint y: 208, endPoint x: 688, endPoint y: 212, distance: 204.6
click at [688, 212] on div "content_copy compress arrow_drop_down autorenew_outlined delete_forever_outline…" at bounding box center [657, 319] width 1049 height 434
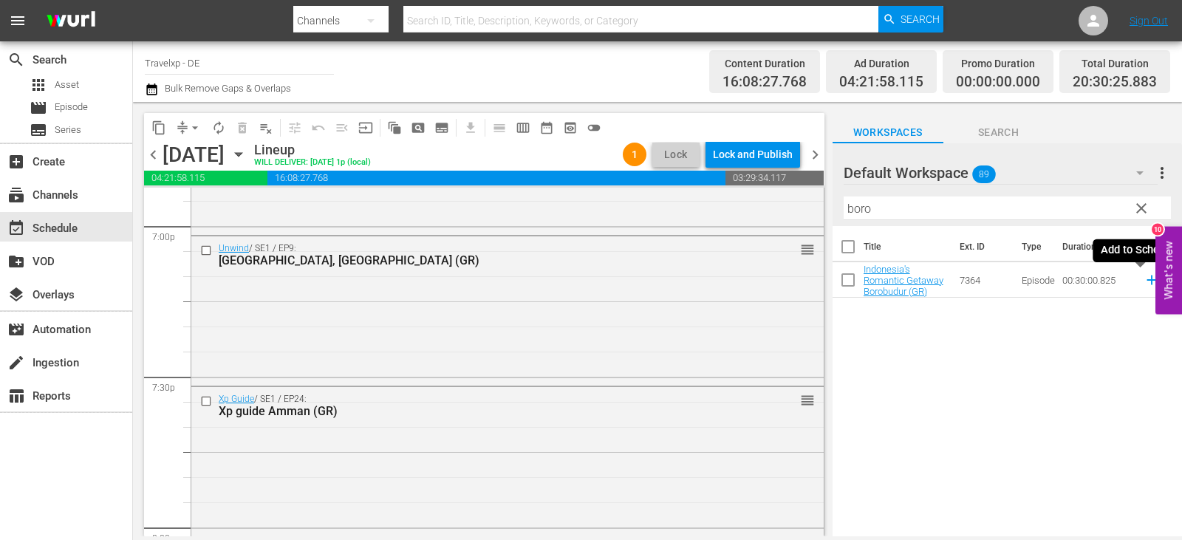
click at [1143, 279] on icon at bounding box center [1151, 280] width 16 height 16
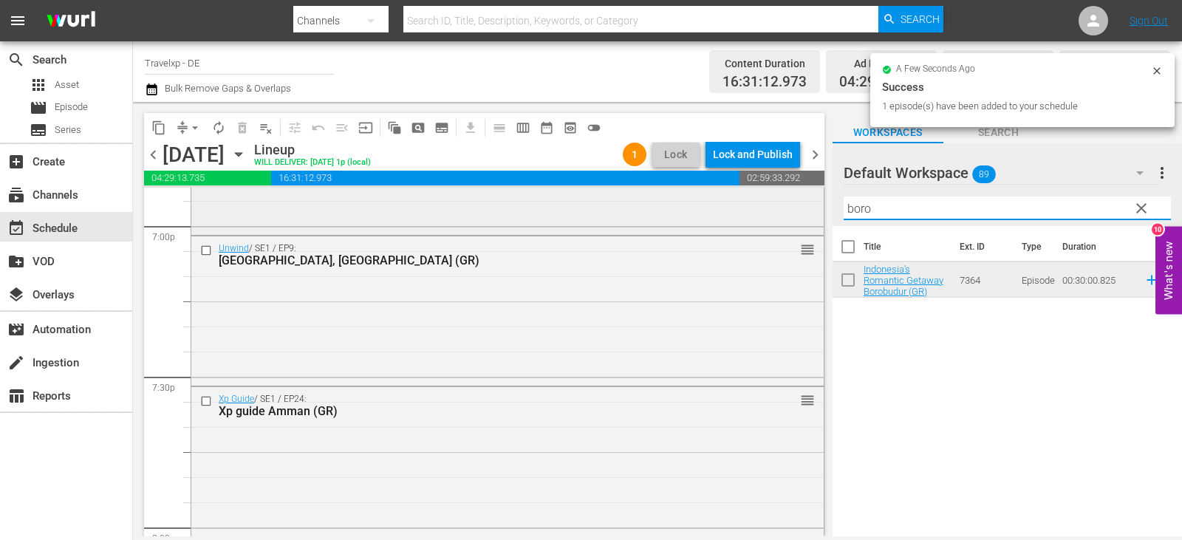
drag, startPoint x: 891, startPoint y: 213, endPoint x: 780, endPoint y: 218, distance: 111.6
click at [780, 218] on div "content_copy compress arrow_drop_down autorenew_outlined delete_forever_outline…" at bounding box center [657, 319] width 1049 height 434
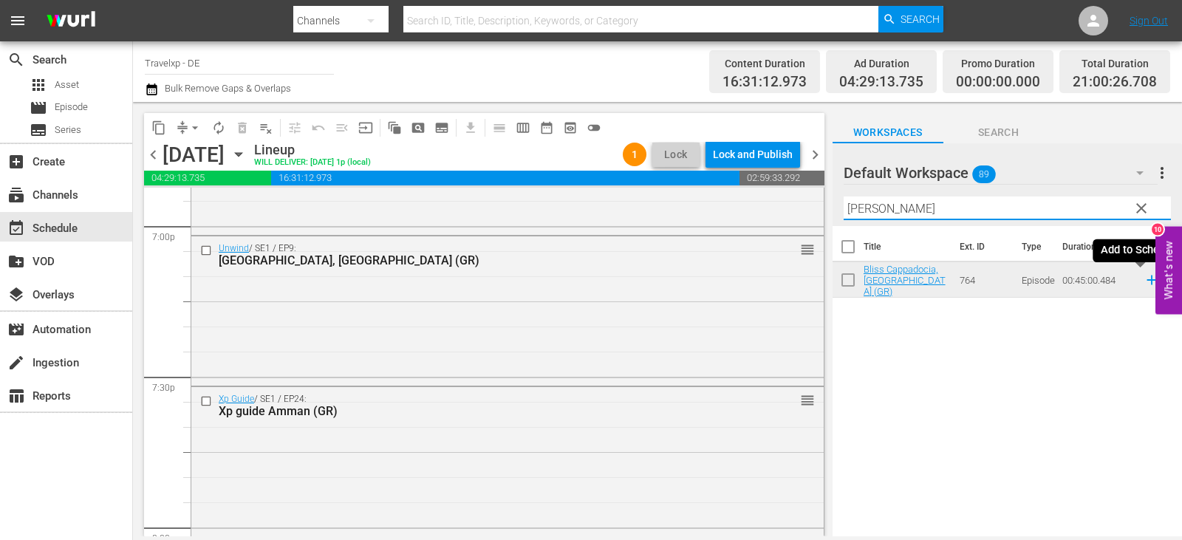
click at [1143, 280] on icon at bounding box center [1151, 280] width 16 height 16
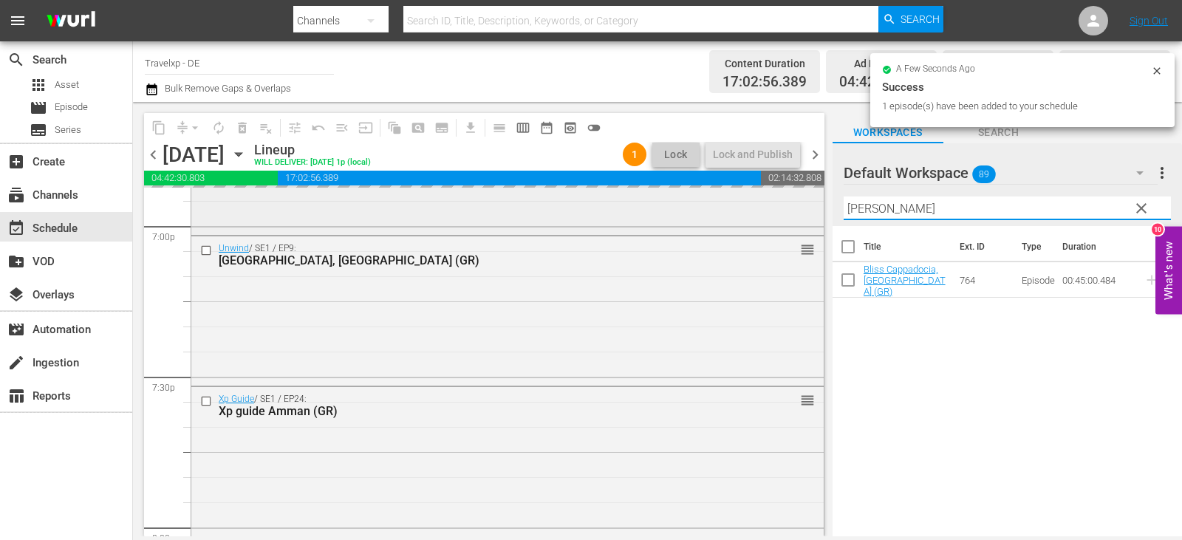
drag, startPoint x: 823, startPoint y: 206, endPoint x: 679, endPoint y: 205, distance: 144.0
click at [679, 205] on div "content_copy compress arrow_drop_down autorenew_outlined delete_forever_outline…" at bounding box center [657, 319] width 1049 height 434
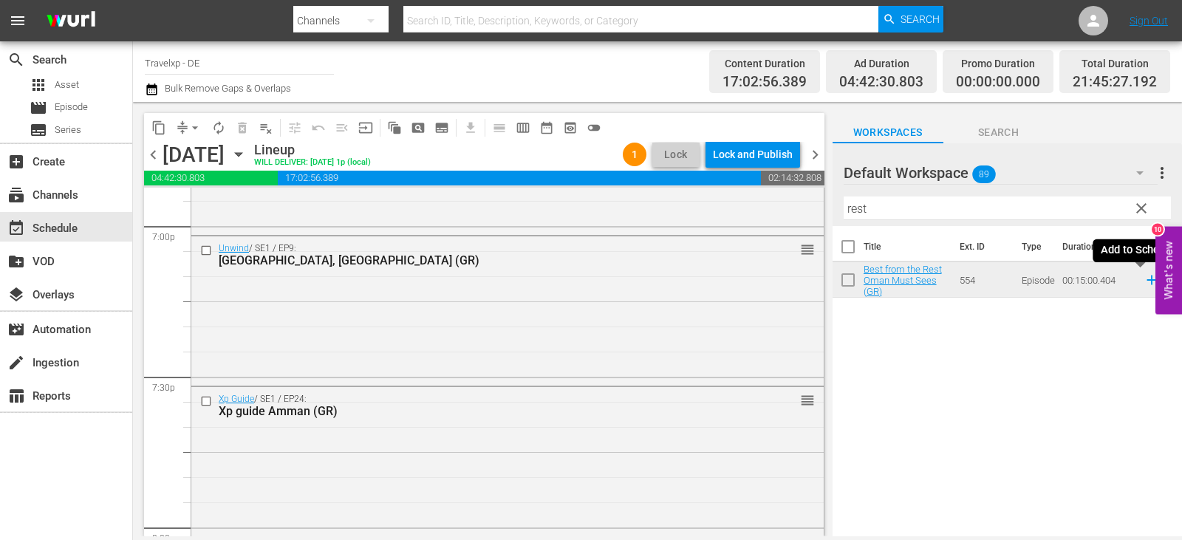
click at [1146, 281] on icon at bounding box center [1151, 280] width 10 height 10
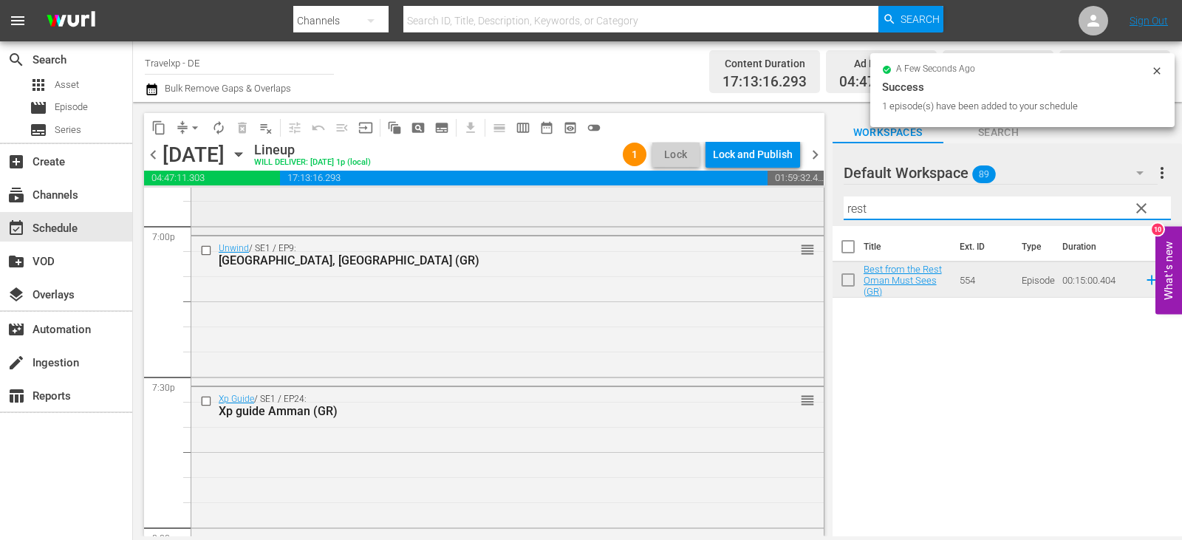
drag, startPoint x: 885, startPoint y: 213, endPoint x: 756, endPoint y: 229, distance: 130.2
click at [756, 229] on div "content_copy compress arrow_drop_down autorenew_outlined delete_forever_outline…" at bounding box center [657, 319] width 1049 height 434
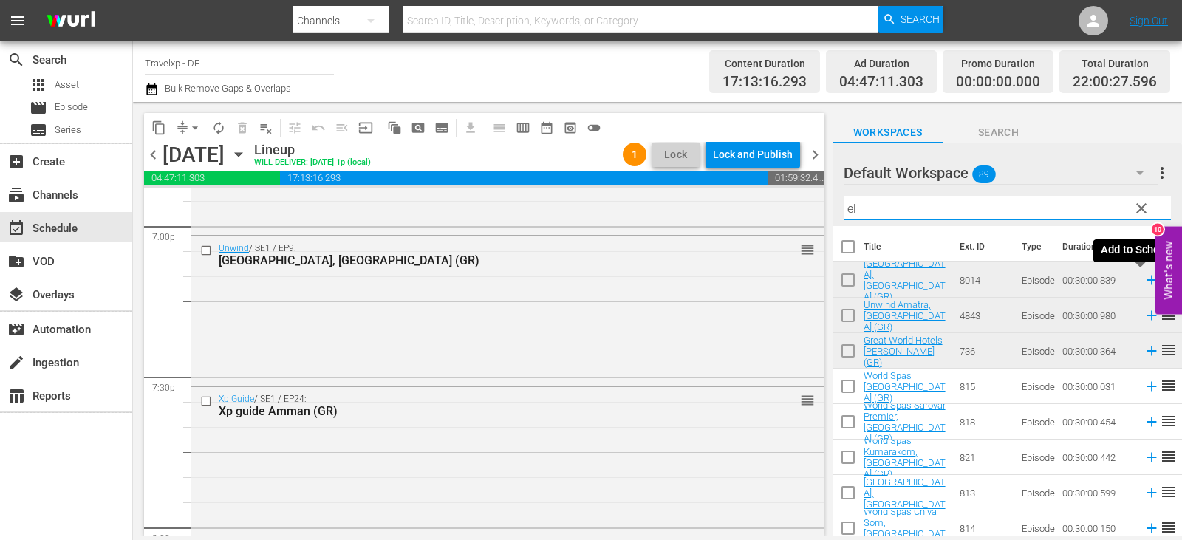
click at [1143, 277] on icon at bounding box center [1151, 280] width 16 height 16
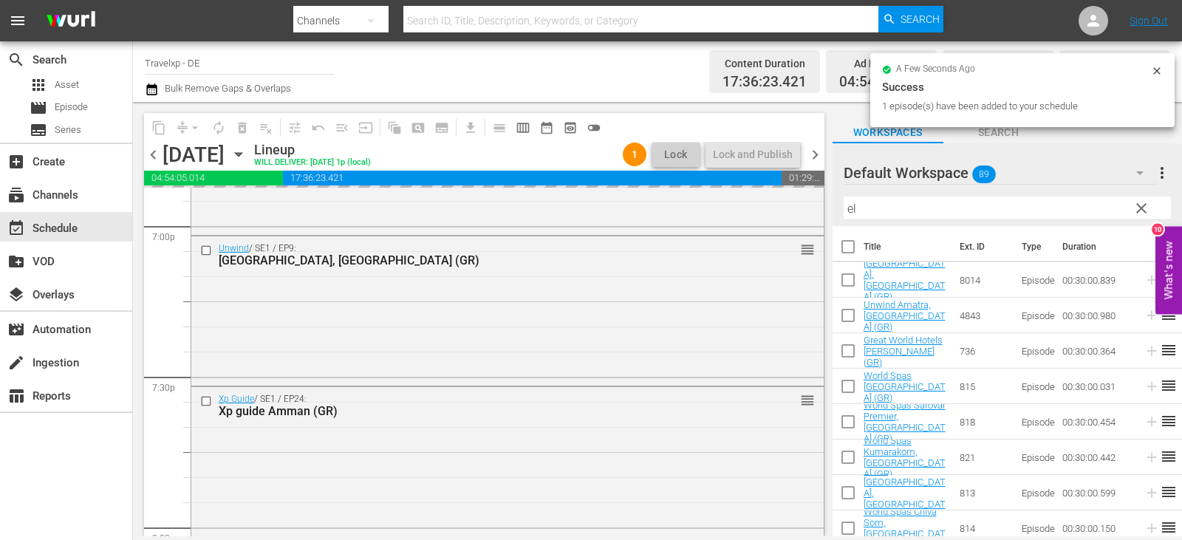
click at [784, 215] on div "content_copy compress arrow_drop_down autorenew_outlined delete_forever_outline…" at bounding box center [657, 319] width 1049 height 434
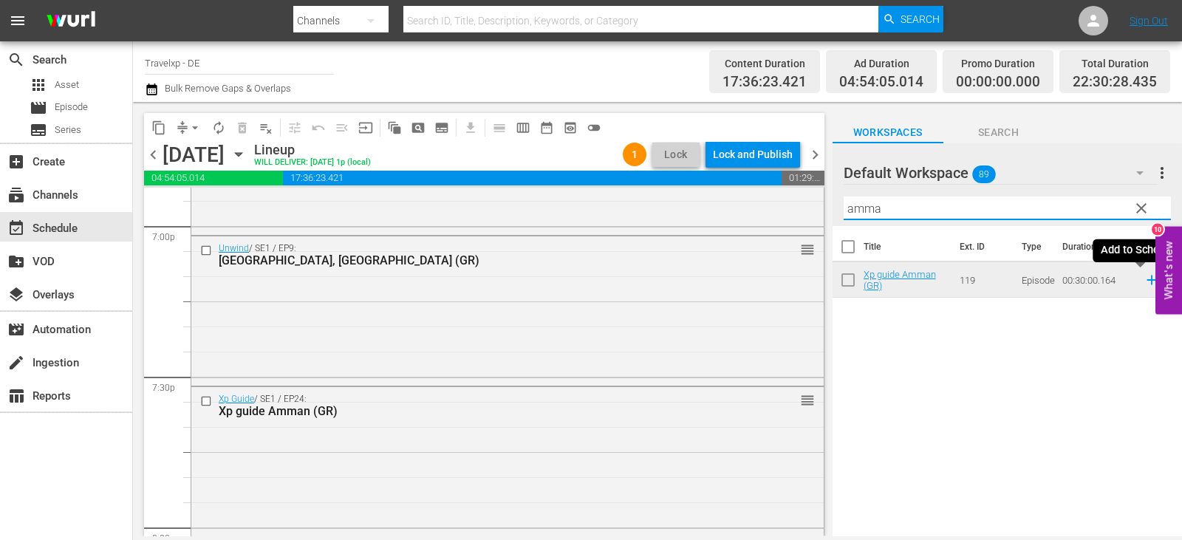
click at [1143, 278] on icon at bounding box center [1151, 280] width 16 height 16
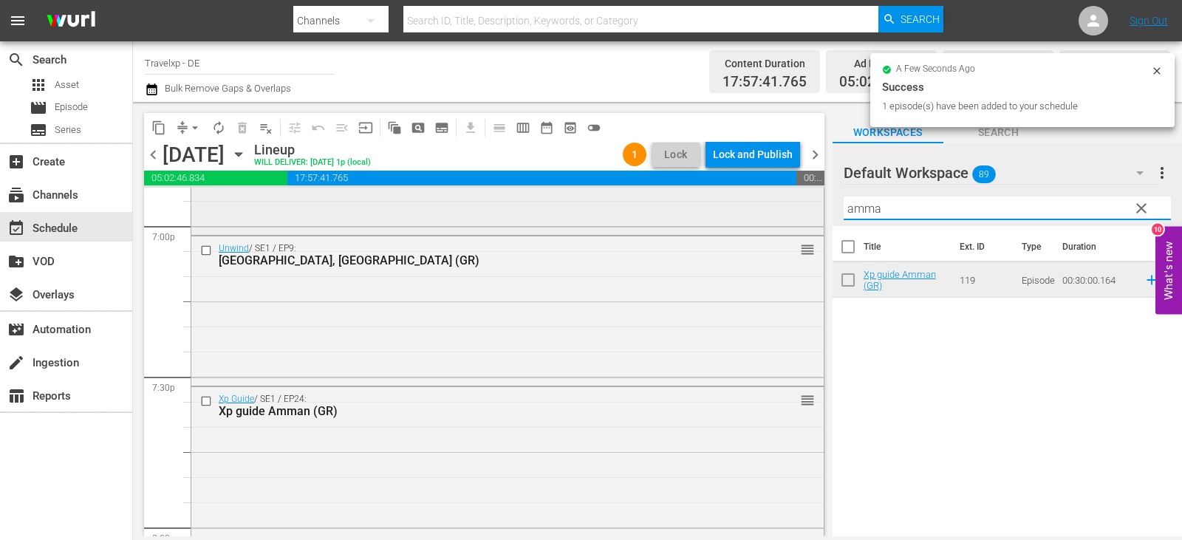
drag, startPoint x: 889, startPoint y: 205, endPoint x: 687, endPoint y: 225, distance: 203.3
click at [687, 225] on div "content_copy compress arrow_drop_down autorenew_outlined delete_forever_outline…" at bounding box center [657, 319] width 1049 height 434
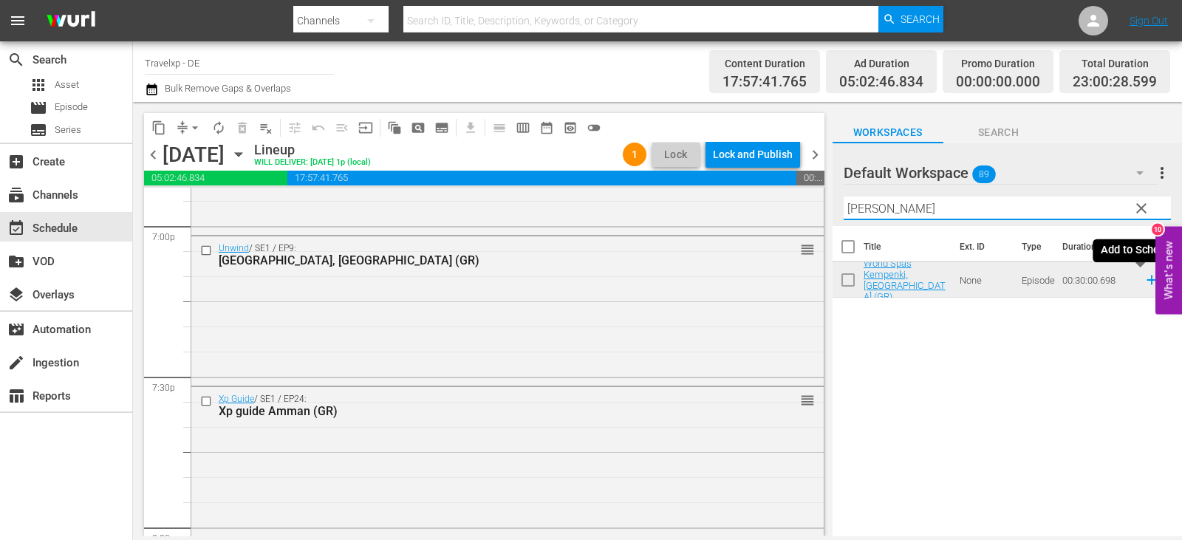
click at [1143, 280] on icon at bounding box center [1151, 280] width 16 height 16
drag, startPoint x: 902, startPoint y: 211, endPoint x: 711, endPoint y: 211, distance: 190.5
click at [711, 211] on div "content_copy compress arrow_drop_down autorenew_outlined delete_forever_outline…" at bounding box center [657, 319] width 1049 height 434
type input "boro"
click at [1146, 281] on icon at bounding box center [1151, 280] width 10 height 10
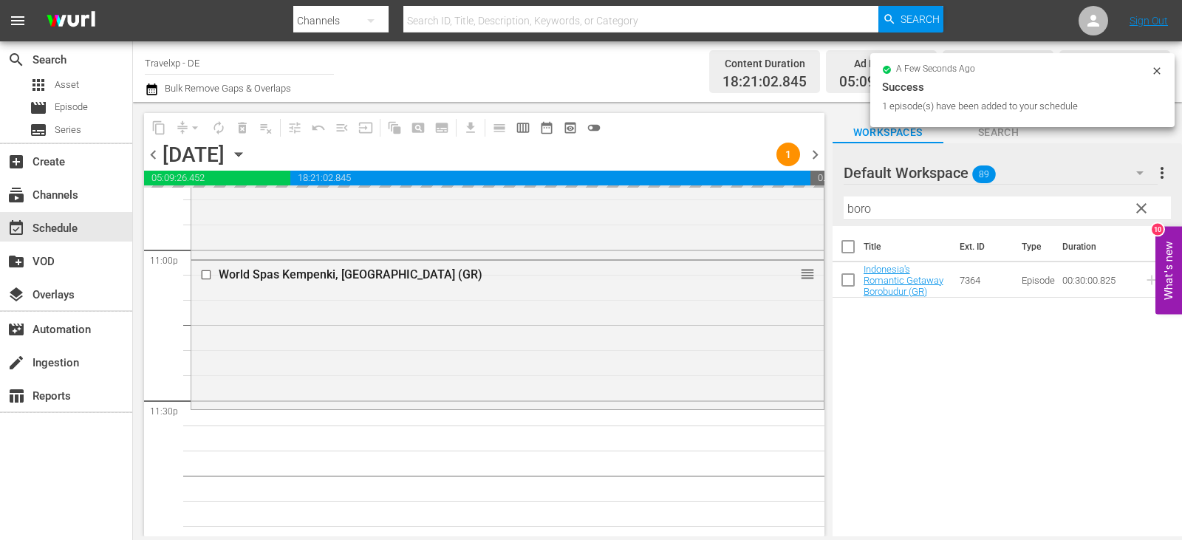
scroll to position [6883, 0]
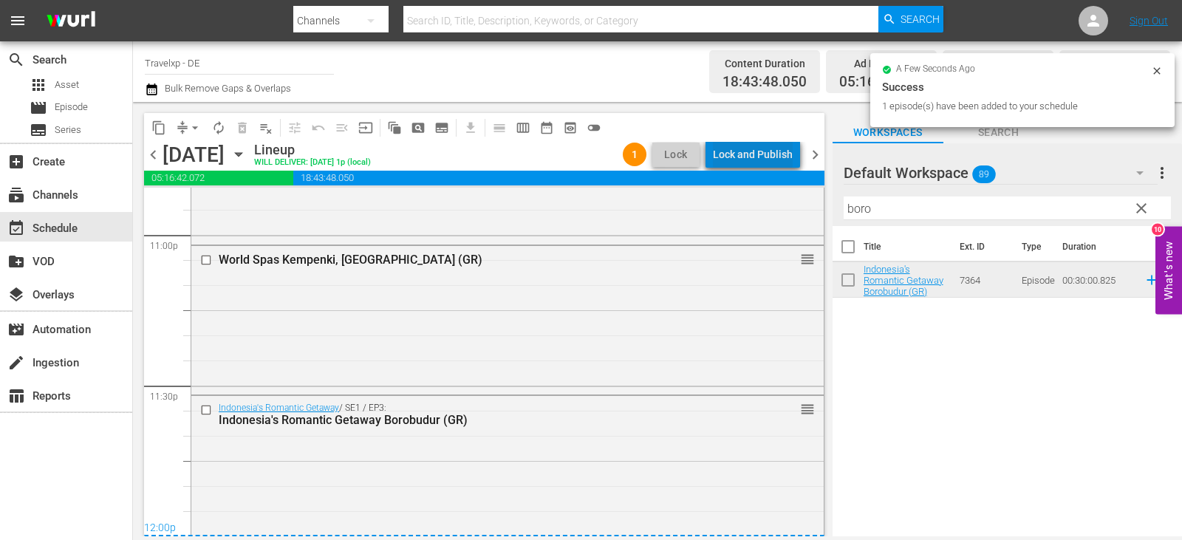
click at [762, 150] on div "Lock and Publish" at bounding box center [753, 154] width 80 height 27
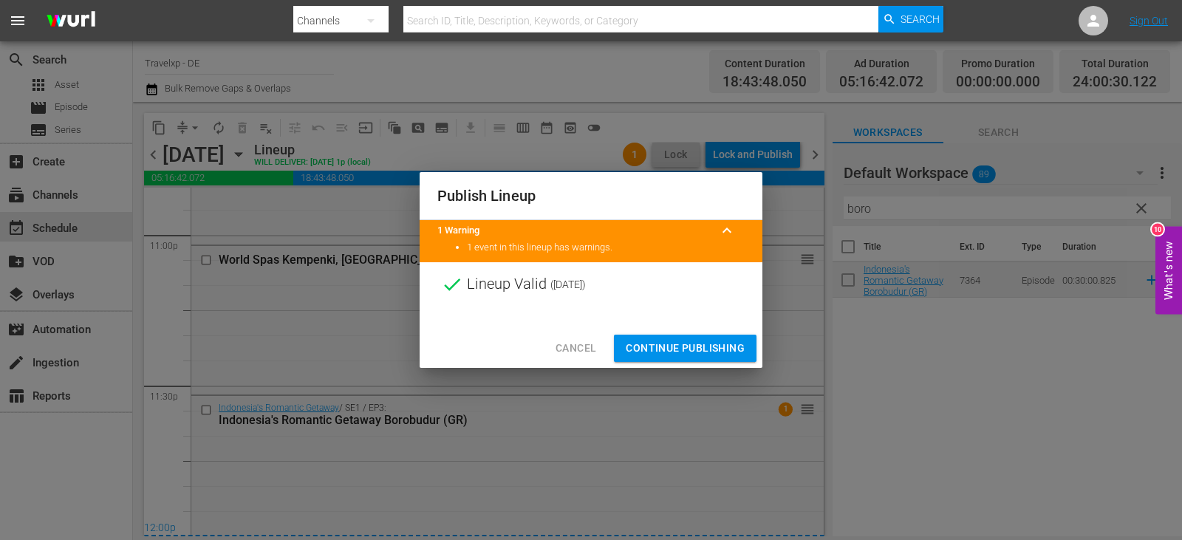
click at [698, 343] on span "Continue Publishing" at bounding box center [685, 348] width 119 height 18
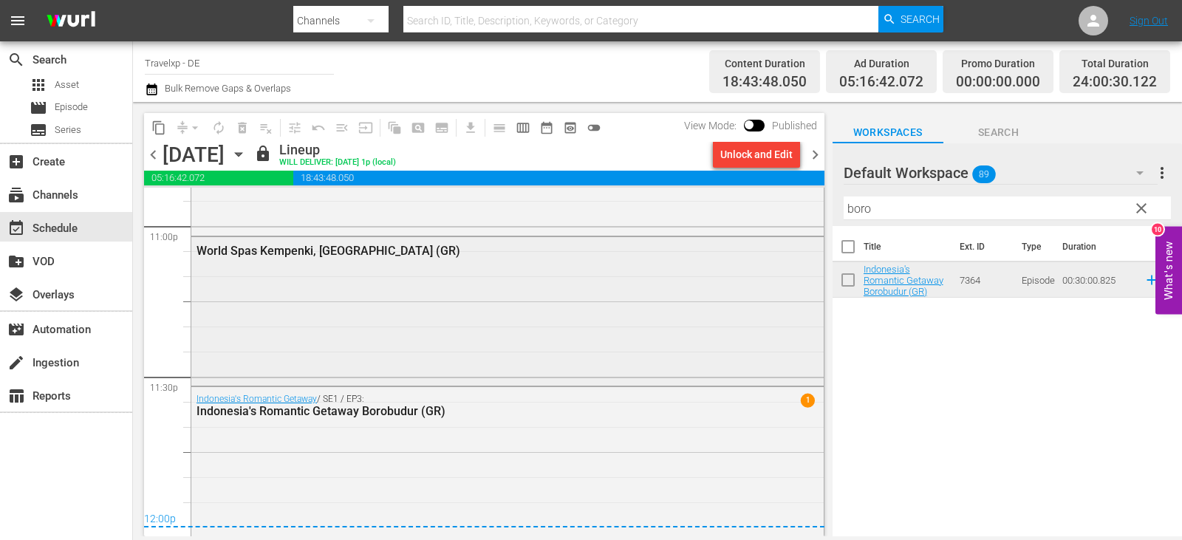
scroll to position [6893, 0]
